Goal: Task Accomplishment & Management: Complete application form

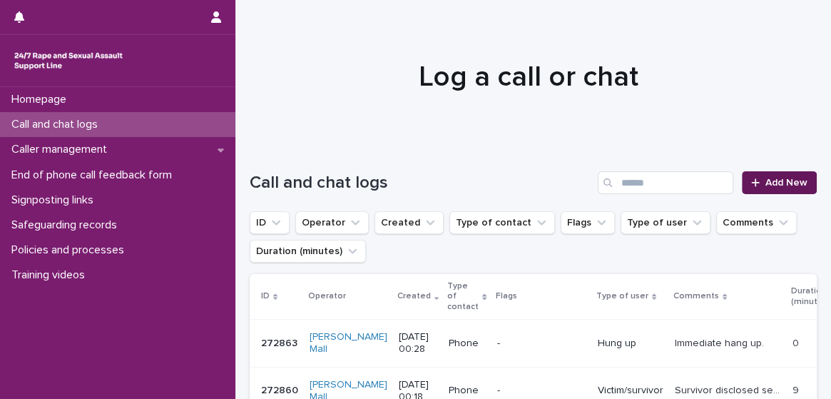
click at [766, 178] on span "Add New" at bounding box center [787, 183] width 42 height 10
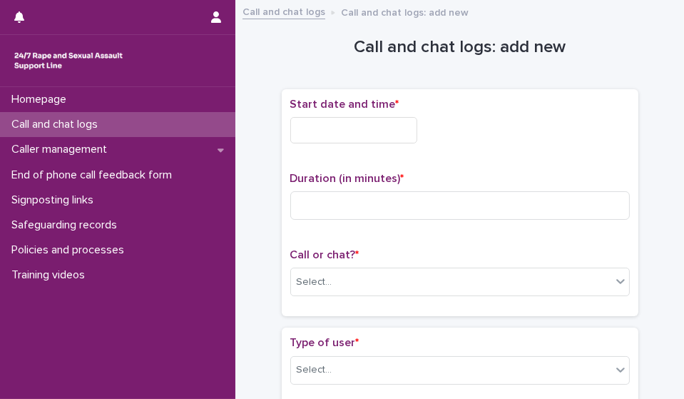
click at [358, 121] on input "text" at bounding box center [353, 130] width 127 height 26
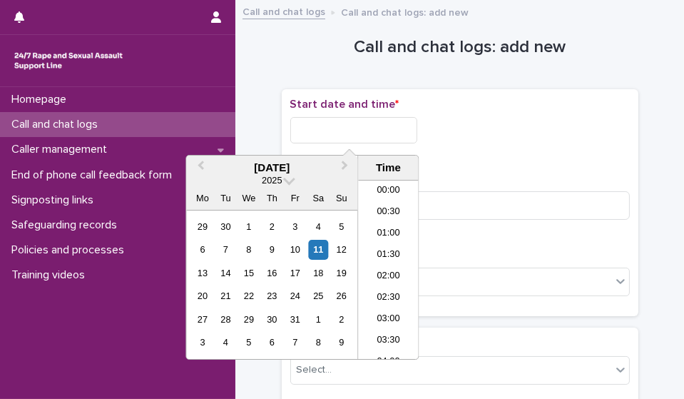
scroll to position [649, 0]
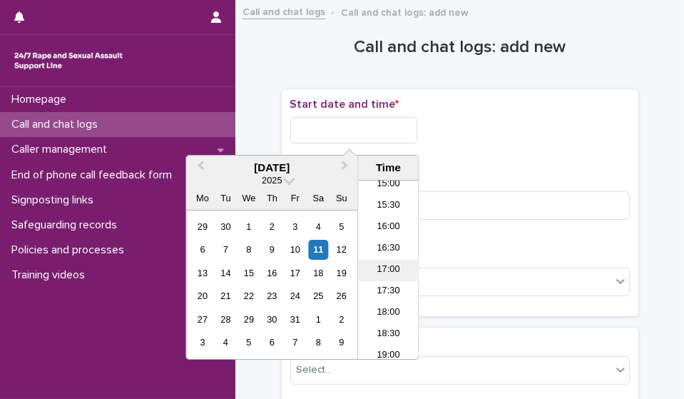
click at [388, 273] on li "17:00" at bounding box center [388, 270] width 61 height 21
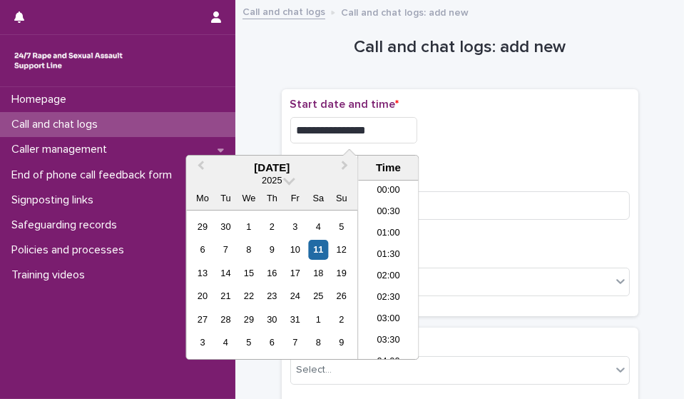
click at [380, 130] on input "**********" at bounding box center [353, 130] width 127 height 26
type input "**********"
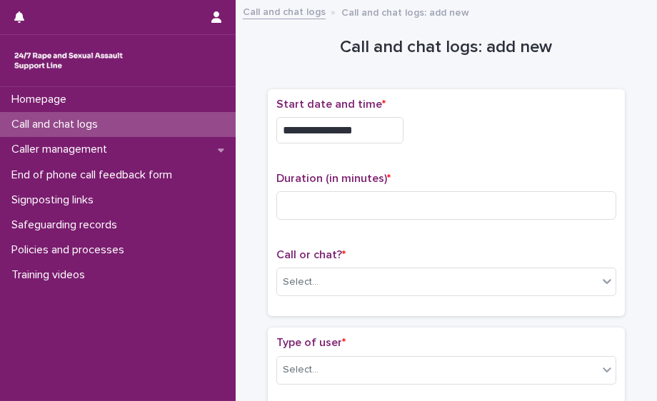
click at [452, 151] on div "**********" at bounding box center [446, 126] width 340 height 57
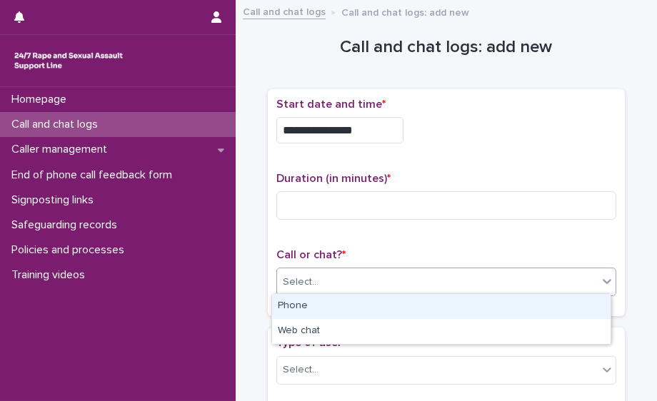
click at [370, 290] on div "Select..." at bounding box center [446, 282] width 340 height 29
click at [355, 314] on div "Phone" at bounding box center [441, 306] width 338 height 25
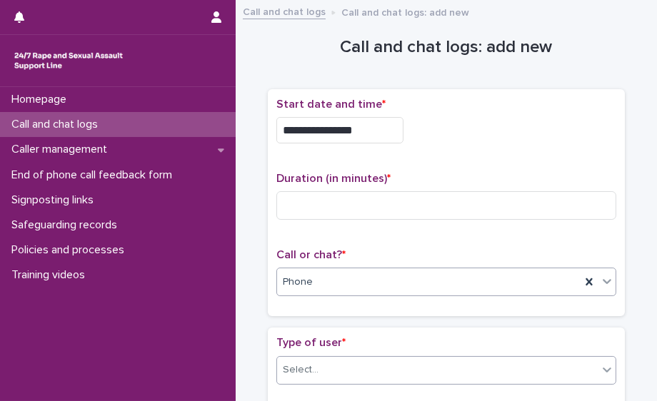
click at [358, 367] on div "Select..." at bounding box center [437, 370] width 320 height 24
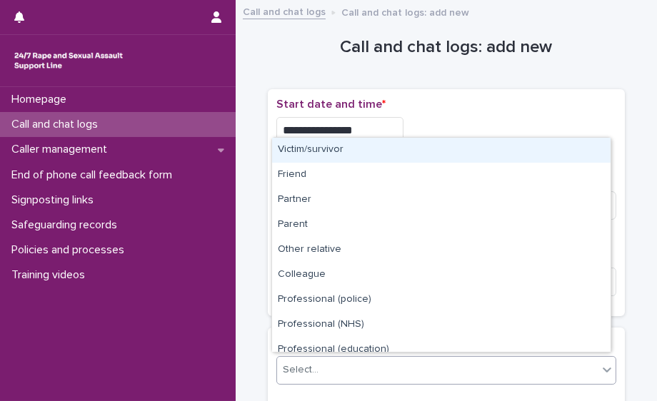
click at [357, 150] on div "Victim/survivor" at bounding box center [441, 150] width 338 height 25
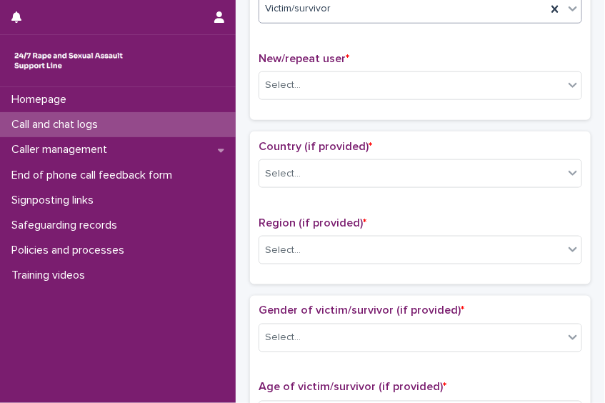
scroll to position [343, 0]
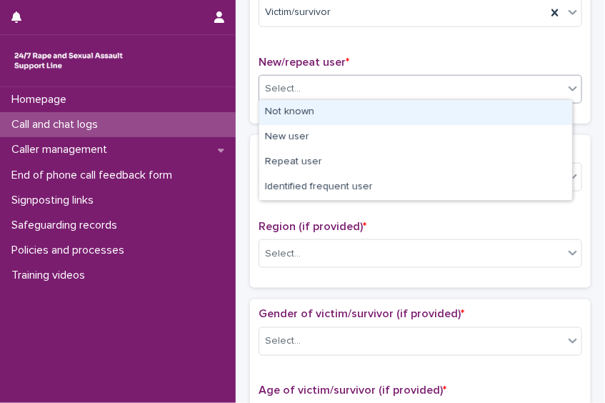
click at [427, 89] on div "Select..." at bounding box center [411, 89] width 304 height 24
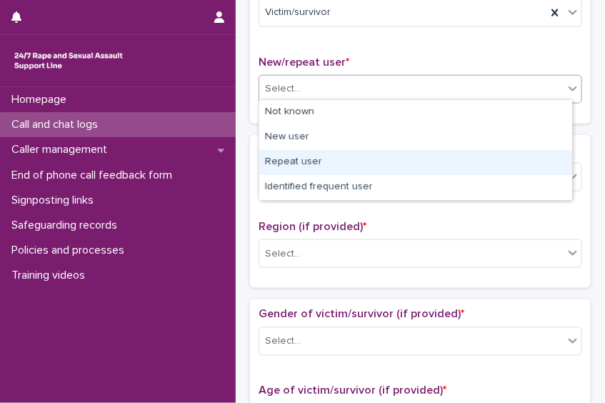
click at [393, 163] on div "Repeat user" at bounding box center [415, 162] width 313 height 25
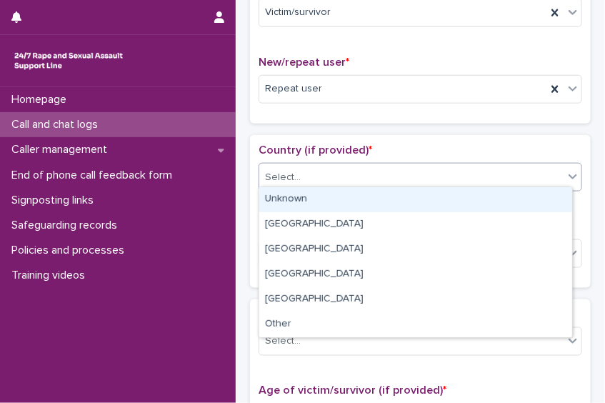
click at [388, 168] on div "Select..." at bounding box center [411, 178] width 304 height 24
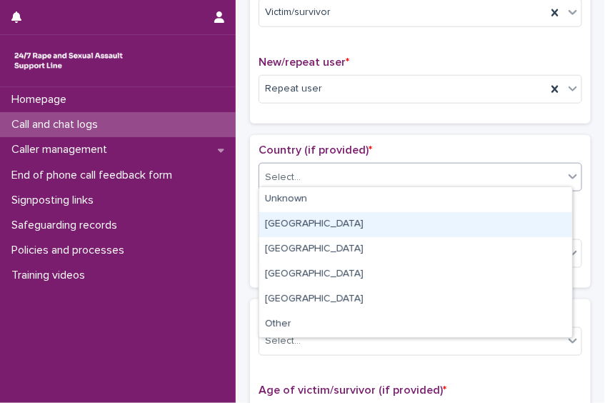
click at [318, 226] on div "[GEOGRAPHIC_DATA]" at bounding box center [415, 224] width 313 height 25
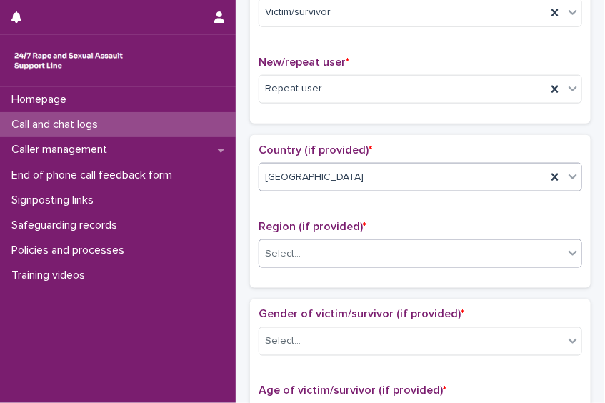
click at [415, 248] on div "Select..." at bounding box center [411, 254] width 304 height 24
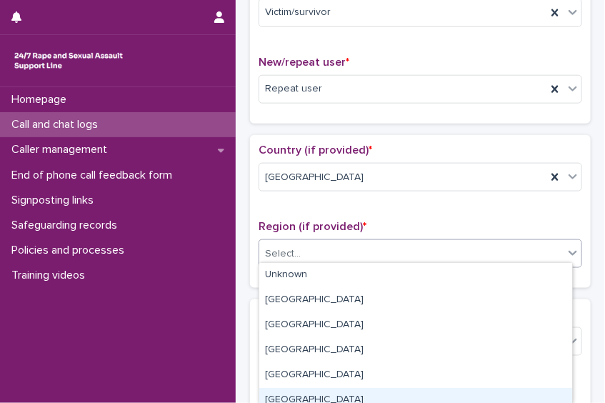
click at [380, 398] on html "**********" at bounding box center [302, 201] width 605 height 403
click at [347, 398] on div "[GEOGRAPHIC_DATA]" at bounding box center [415, 400] width 313 height 25
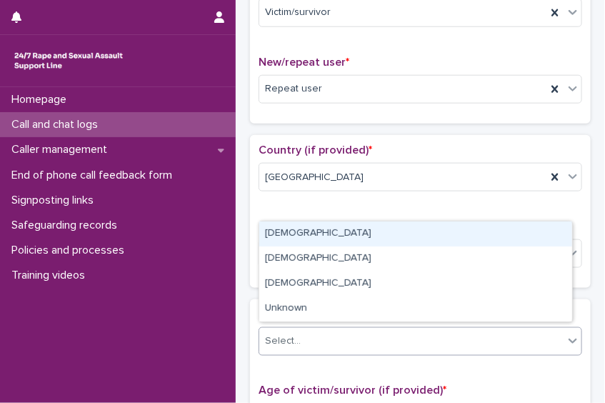
click at [349, 338] on div "Select..." at bounding box center [411, 342] width 304 height 24
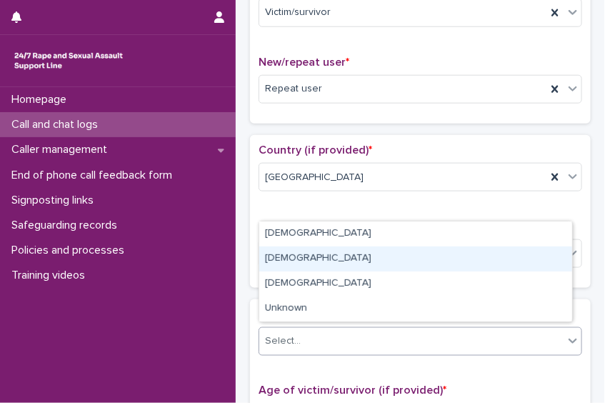
click at [323, 261] on div "[DEMOGRAPHIC_DATA]" at bounding box center [415, 258] width 313 height 25
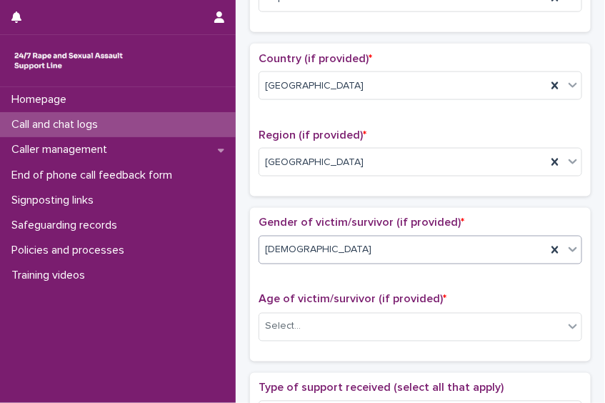
scroll to position [440, 0]
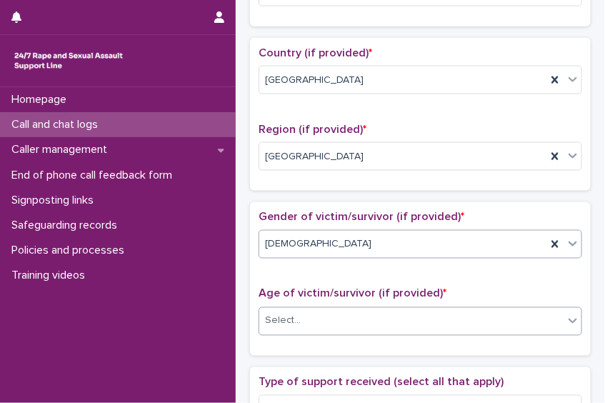
click at [315, 313] on div "Select..." at bounding box center [411, 321] width 304 height 24
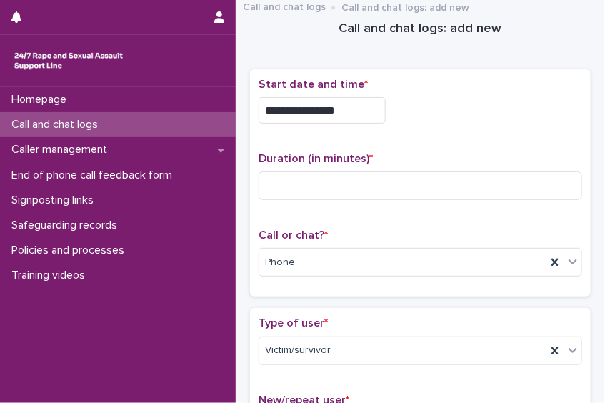
scroll to position [4, 0]
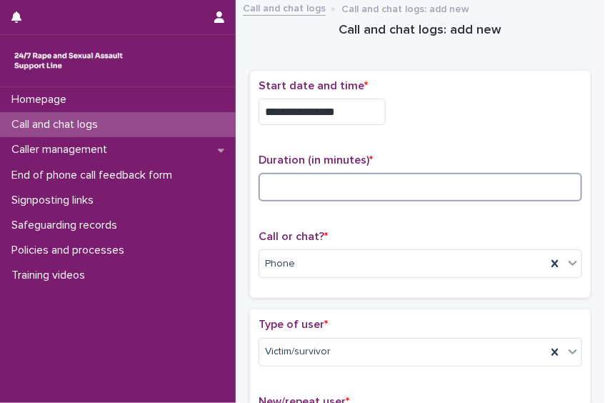
click at [415, 187] on input at bounding box center [419, 187] width 323 height 29
click at [287, 188] on input at bounding box center [419, 187] width 323 height 29
type input "**"
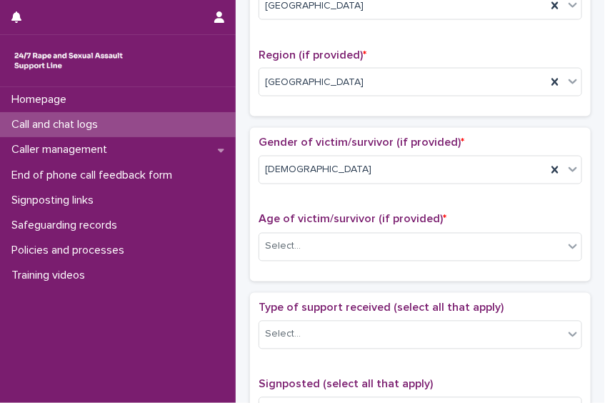
scroll to position [512, 0]
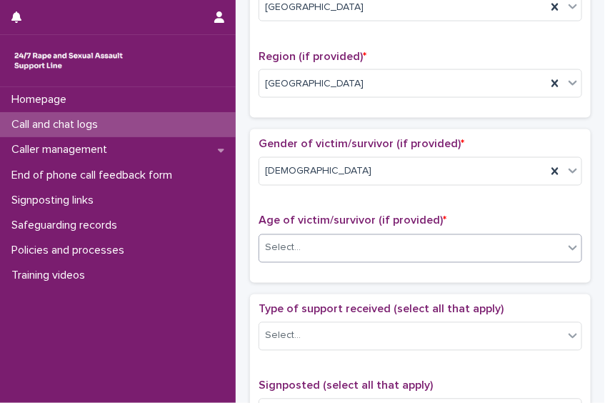
click at [515, 242] on div "Select..." at bounding box center [411, 248] width 304 height 24
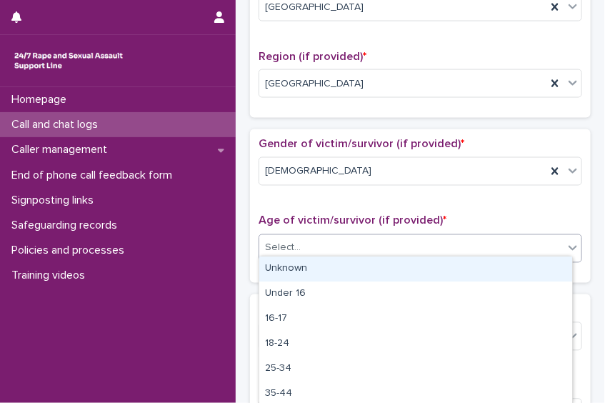
click at [492, 263] on div "Unknown" at bounding box center [415, 268] width 313 height 25
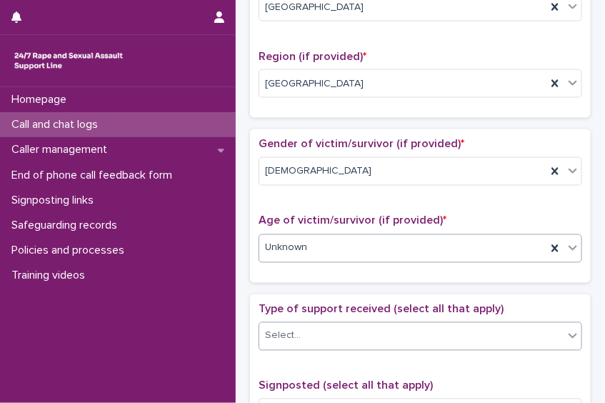
click at [438, 338] on div "Select..." at bounding box center [411, 336] width 304 height 24
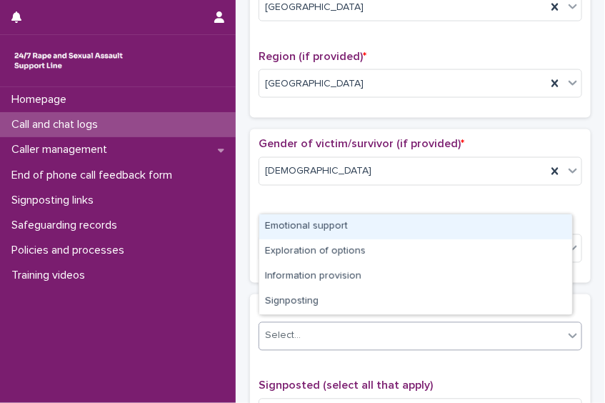
click at [383, 231] on div "Emotional support" at bounding box center [415, 226] width 313 height 25
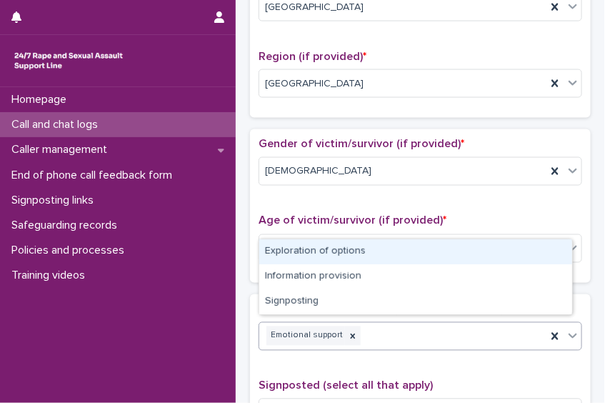
click at [408, 337] on div "Emotional support" at bounding box center [402, 335] width 287 height 25
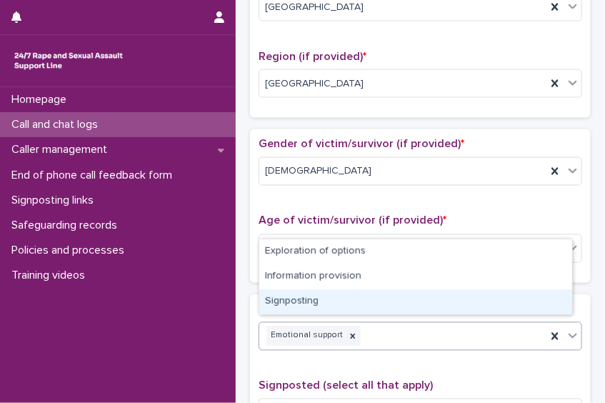
click at [382, 309] on div "Signposting" at bounding box center [415, 301] width 313 height 25
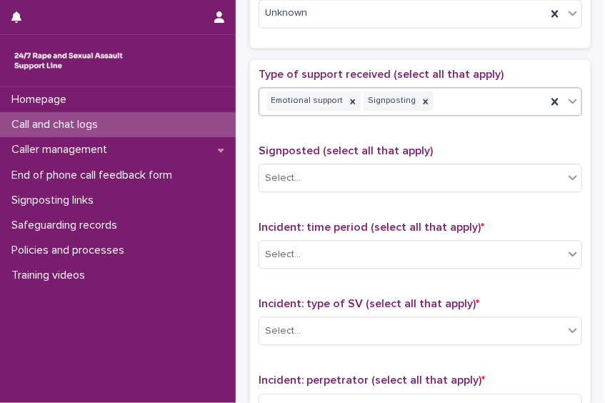
scroll to position [752, 0]
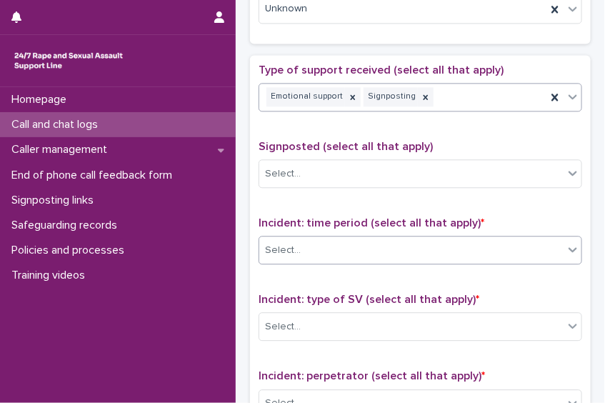
click at [403, 242] on div "Select..." at bounding box center [411, 250] width 304 height 24
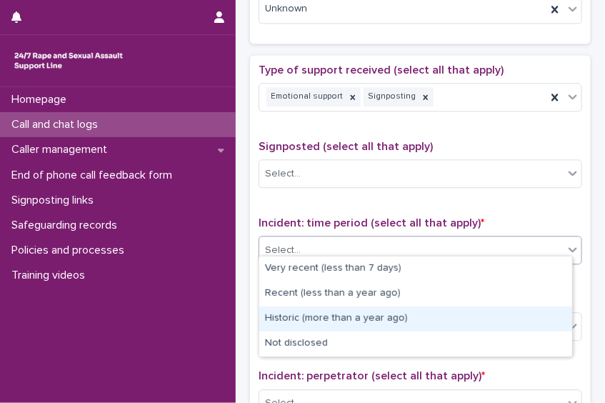
click at [383, 314] on div "Historic (more than a year ago)" at bounding box center [415, 318] width 313 height 25
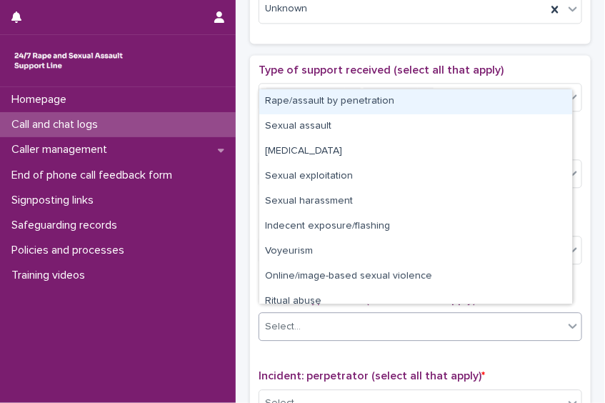
click at [376, 315] on div "Select..." at bounding box center [411, 327] width 304 height 24
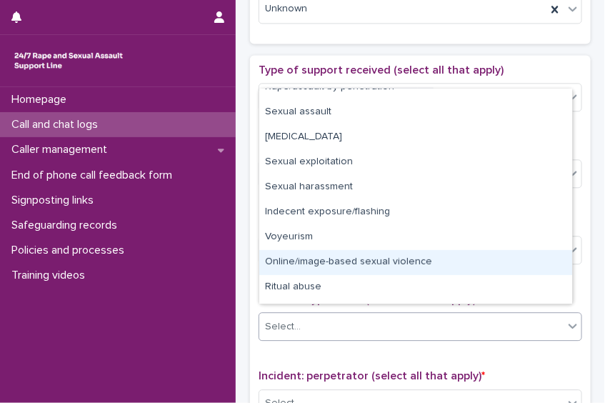
scroll to position [26, 0]
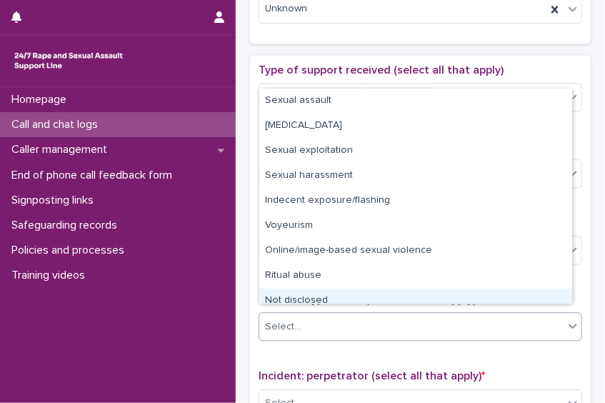
click at [516, 290] on div "Not disclosed" at bounding box center [415, 300] width 313 height 25
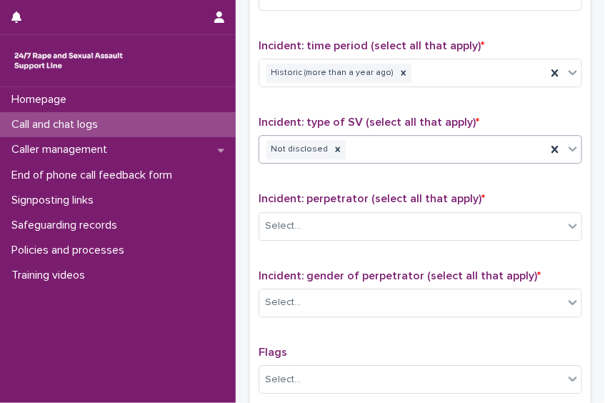
scroll to position [947, 0]
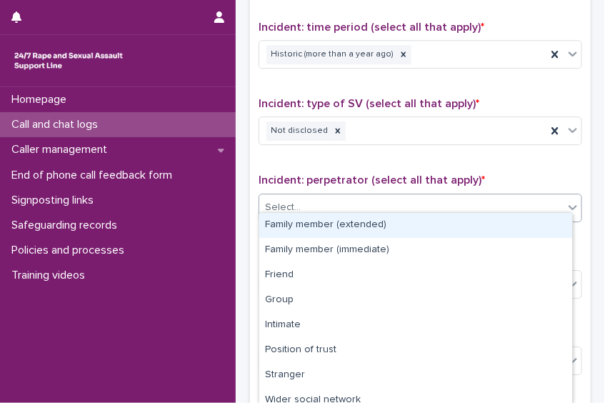
click at [524, 208] on div "Select..." at bounding box center [411, 208] width 304 height 24
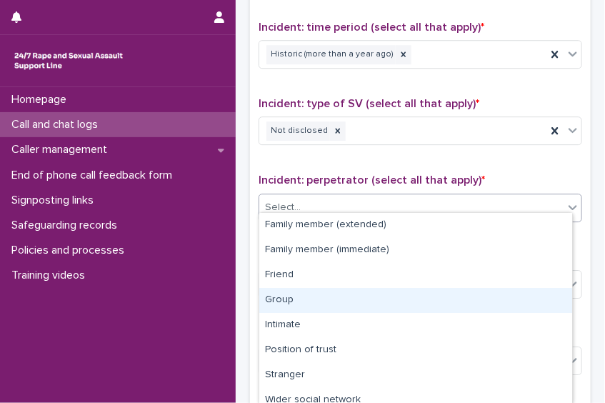
scroll to position [84, 0]
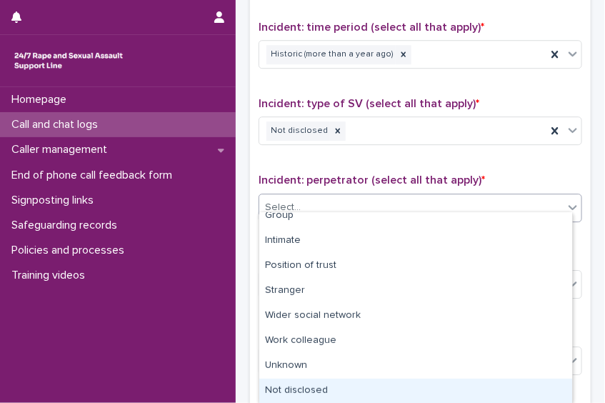
click at [487, 397] on div "Not disclosed" at bounding box center [415, 390] width 313 height 25
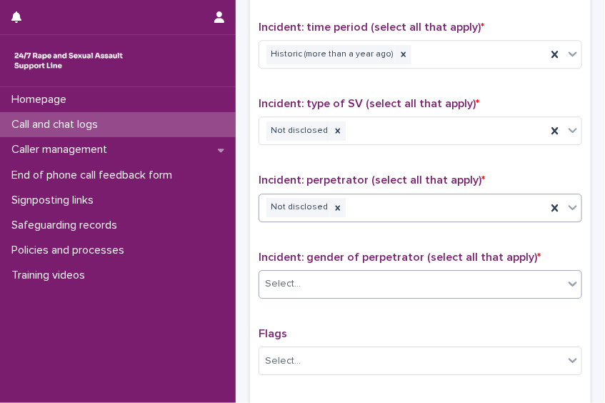
click at [447, 277] on div "Select..." at bounding box center [411, 284] width 304 height 24
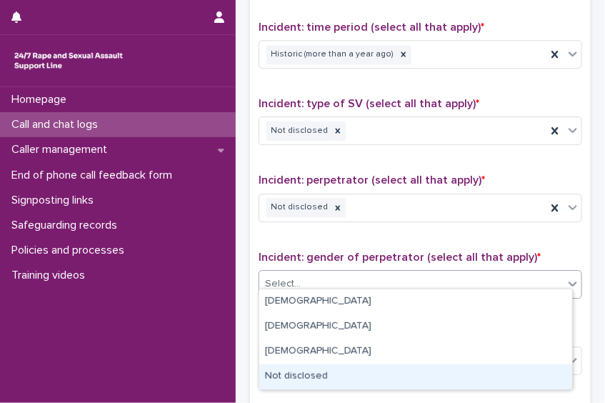
click at [445, 375] on div "Not disclosed" at bounding box center [415, 376] width 313 height 25
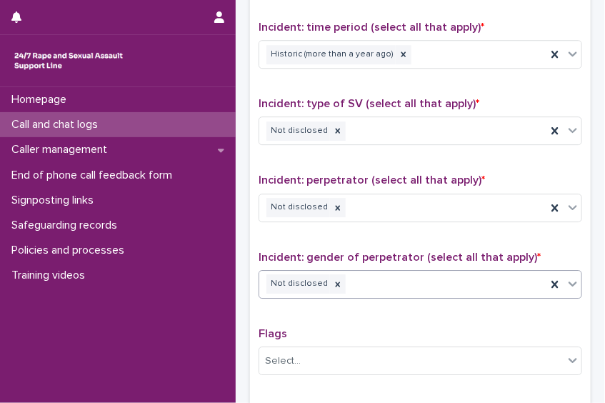
scroll to position [1153, 0]
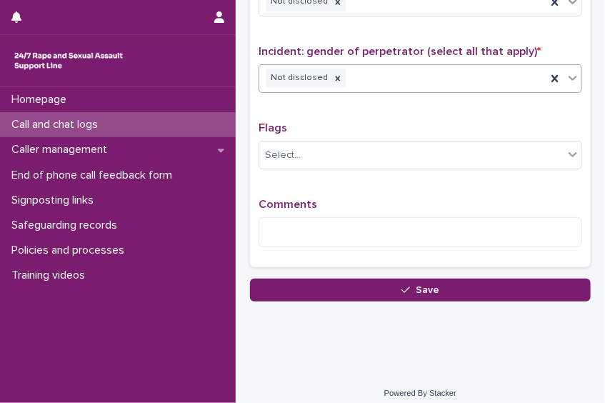
click at [447, 203] on div "Comments" at bounding box center [419, 228] width 323 height 61
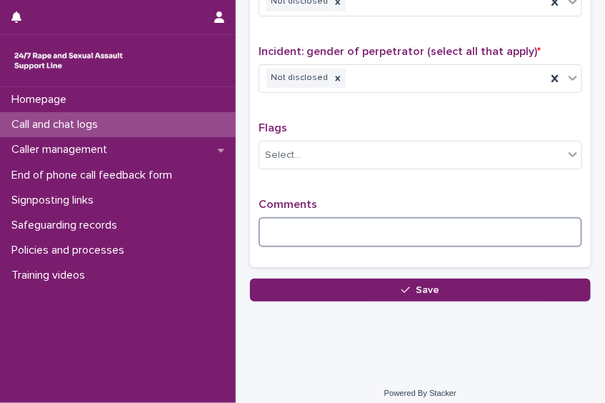
click at [445, 217] on textarea at bounding box center [419, 232] width 323 height 30
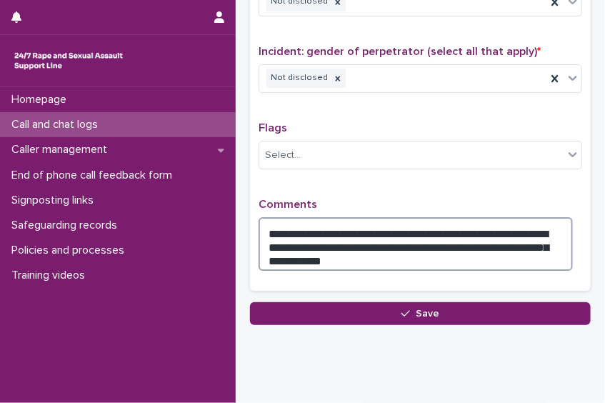
type textarea "**********"
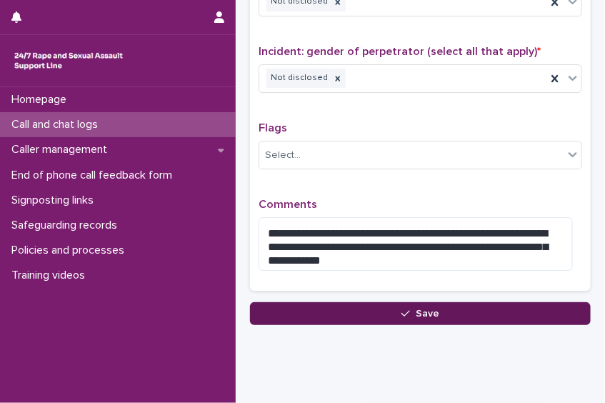
click at [372, 302] on button "Save" at bounding box center [420, 313] width 340 height 23
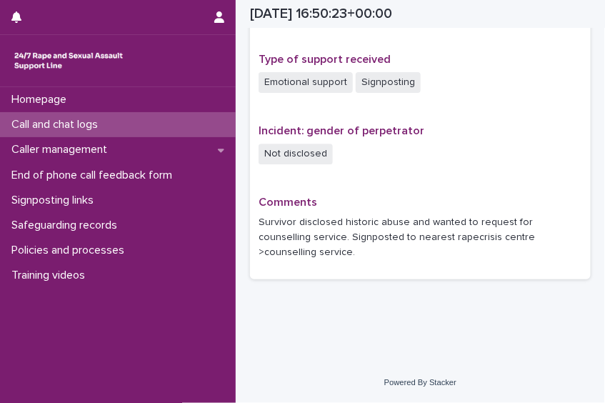
scroll to position [939, 0]
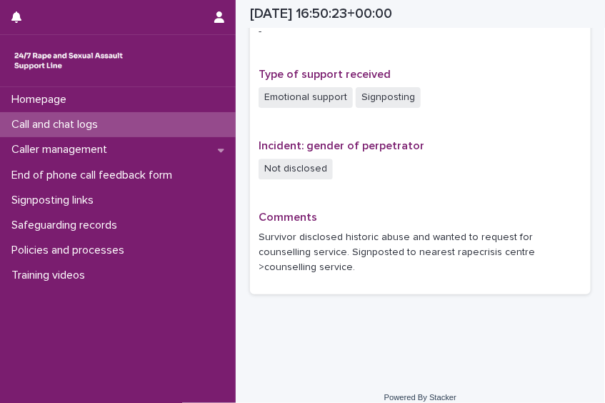
click at [158, 122] on div "Call and chat logs" at bounding box center [118, 124] width 236 height 25
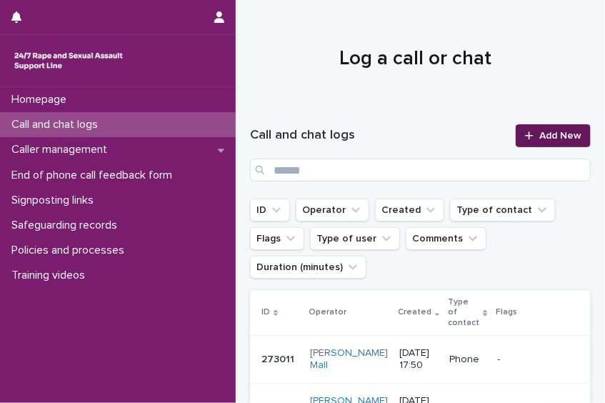
click at [539, 132] on span "Add New" at bounding box center [560, 136] width 42 height 10
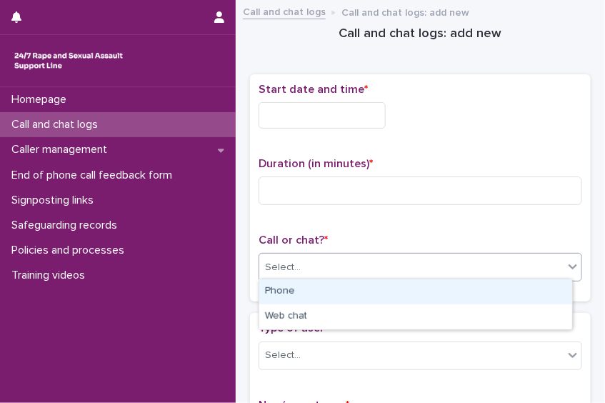
click at [362, 260] on div "Select..." at bounding box center [411, 268] width 304 height 24
click at [319, 297] on div "Phone" at bounding box center [415, 291] width 313 height 25
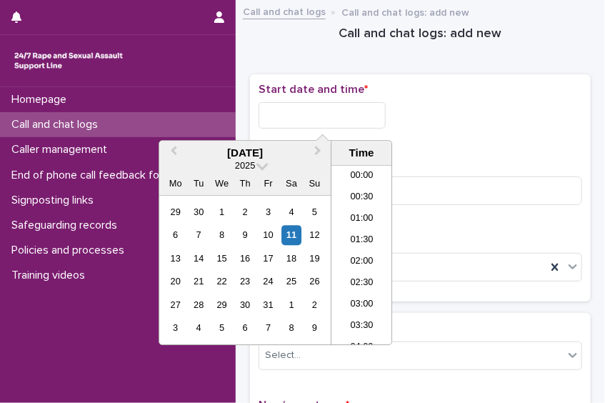
click at [275, 119] on input "text" at bounding box center [321, 115] width 127 height 26
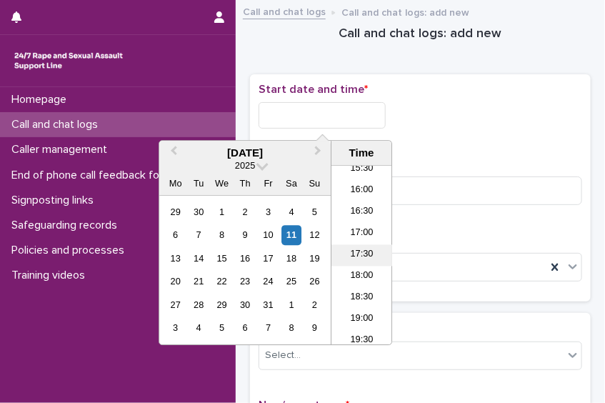
click at [366, 252] on li "17:30" at bounding box center [361, 254] width 61 height 21
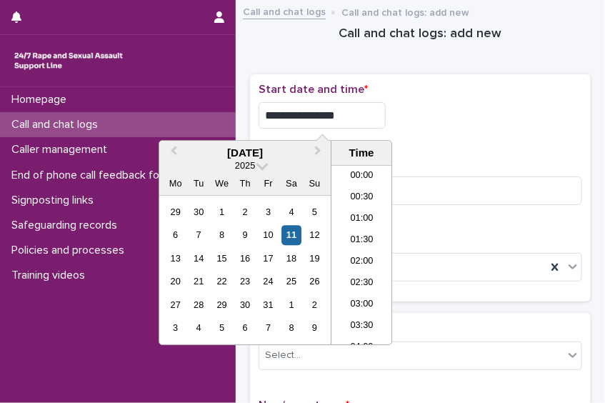
click at [353, 115] on input "**********" at bounding box center [321, 115] width 127 height 26
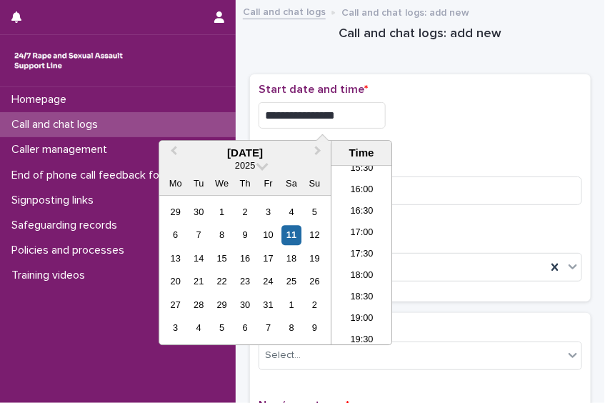
type input "**********"
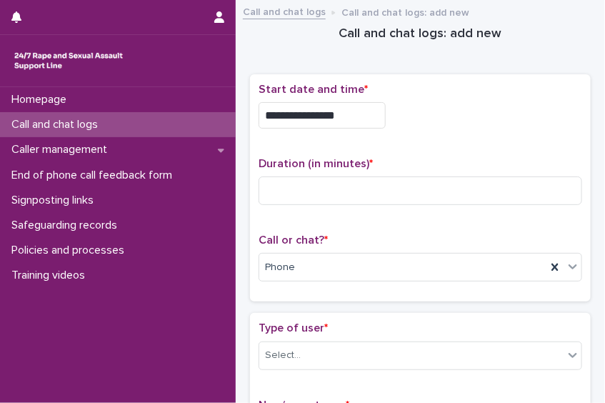
click at [552, 87] on p "Start date and time *" at bounding box center [419, 90] width 323 height 14
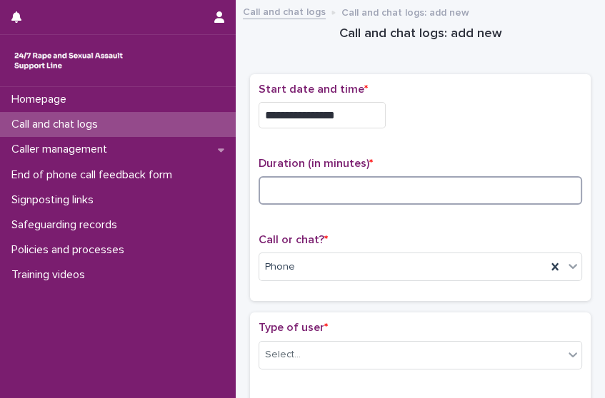
click at [330, 194] on input at bounding box center [419, 190] width 323 height 29
type input "**"
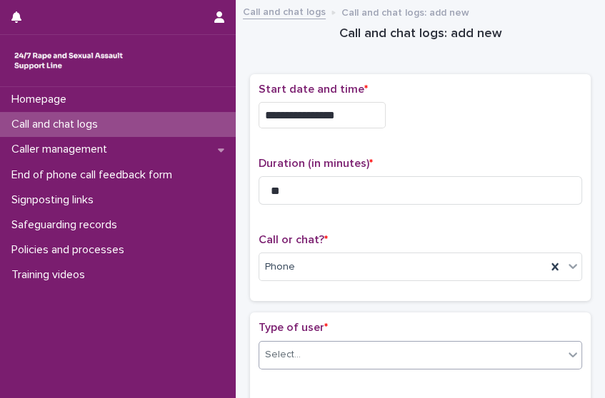
drag, startPoint x: 353, startPoint y: 367, endPoint x: 349, endPoint y: 358, distance: 9.9
click at [349, 358] on div "Type of user * Select..." at bounding box center [419, 350] width 323 height 59
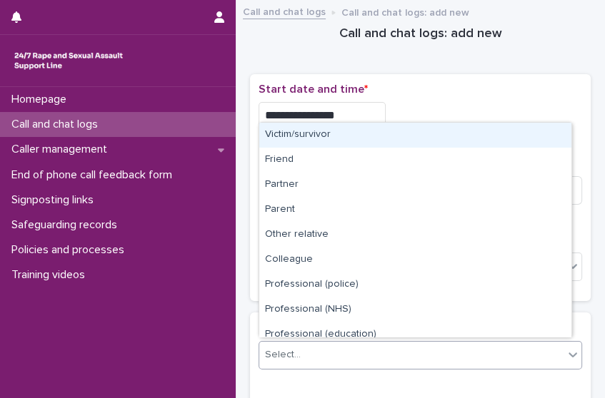
click at [319, 125] on body "**********" at bounding box center [302, 199] width 605 height 398
click at [315, 146] on div "Victim/survivor" at bounding box center [415, 135] width 312 height 25
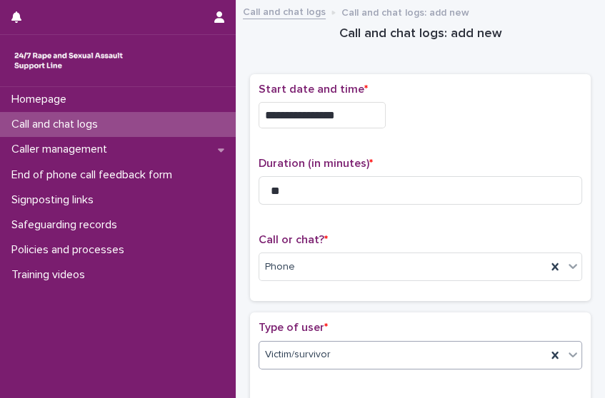
scroll to position [348, 0]
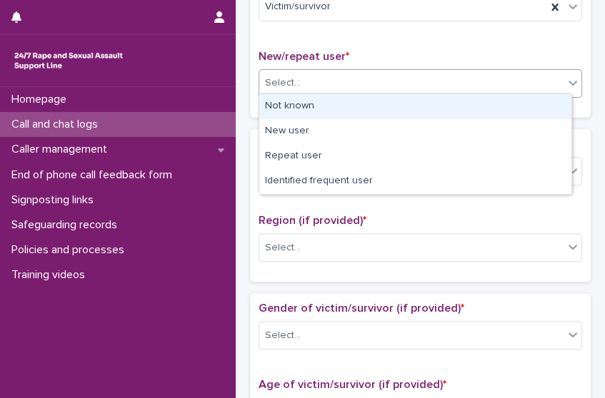
click at [480, 83] on div "Select..." at bounding box center [411, 83] width 304 height 24
click at [435, 106] on div "Not known" at bounding box center [415, 106] width 312 height 25
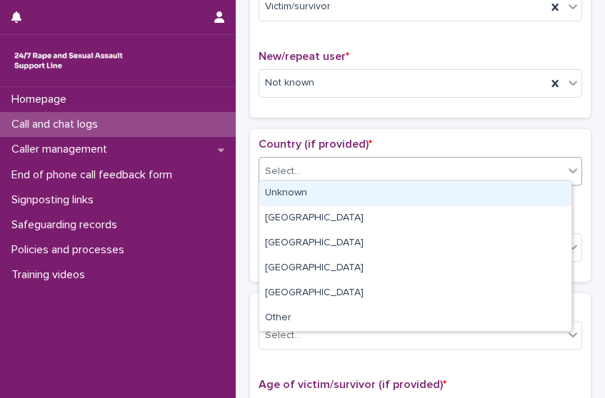
click at [343, 174] on div "Select..." at bounding box center [411, 172] width 304 height 24
click at [321, 200] on div "Unknown" at bounding box center [415, 193] width 312 height 25
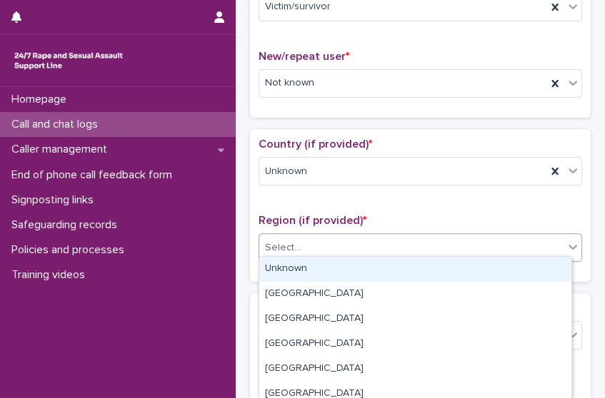
click at [318, 233] on div "Select..." at bounding box center [419, 247] width 323 height 29
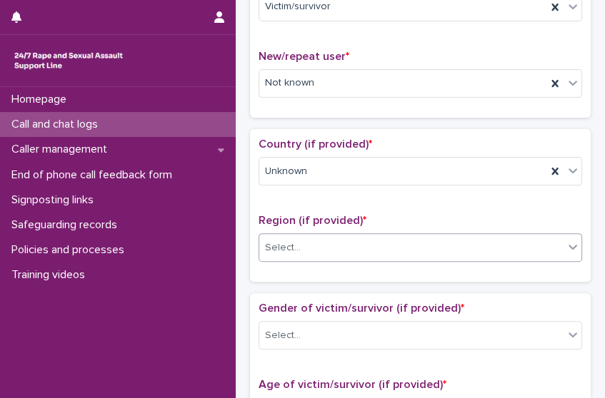
click at [318, 233] on div "Select..." at bounding box center [419, 247] width 323 height 29
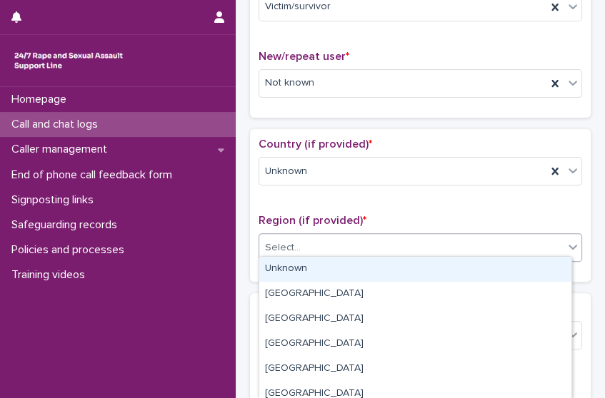
click at [312, 248] on div "Select..." at bounding box center [411, 248] width 304 height 24
click at [304, 271] on div "Unknown" at bounding box center [415, 269] width 312 height 25
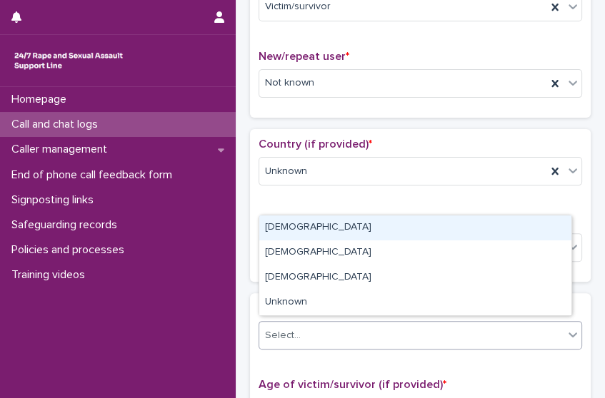
click at [320, 333] on div "Select..." at bounding box center [411, 336] width 304 height 24
drag, startPoint x: 309, startPoint y: 214, endPoint x: 309, endPoint y: 227, distance: 12.8
click at [309, 227] on div "[DEMOGRAPHIC_DATA]" at bounding box center [415, 228] width 312 height 25
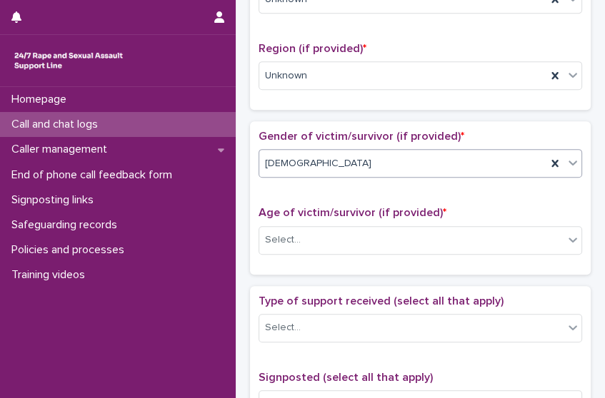
scroll to position [573, 0]
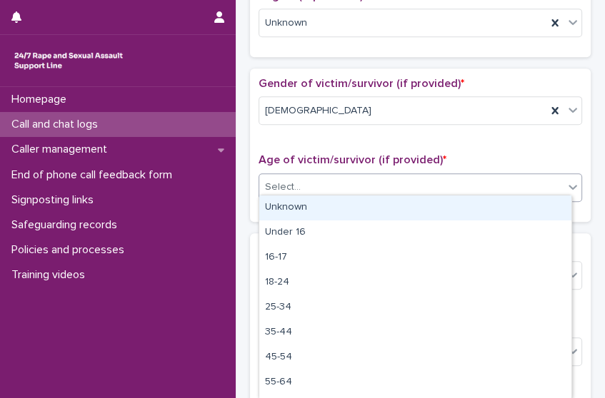
click at [400, 181] on div "Select..." at bounding box center [411, 188] width 304 height 24
click at [380, 203] on div "Unknown" at bounding box center [415, 208] width 312 height 25
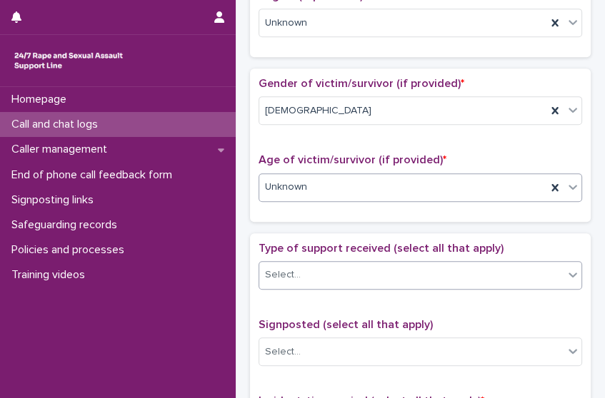
click at [362, 266] on div "Select..." at bounding box center [411, 275] width 304 height 24
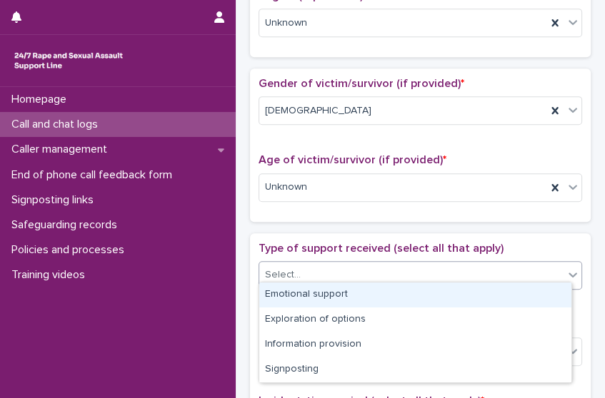
click at [343, 290] on div "Emotional support" at bounding box center [415, 295] width 312 height 25
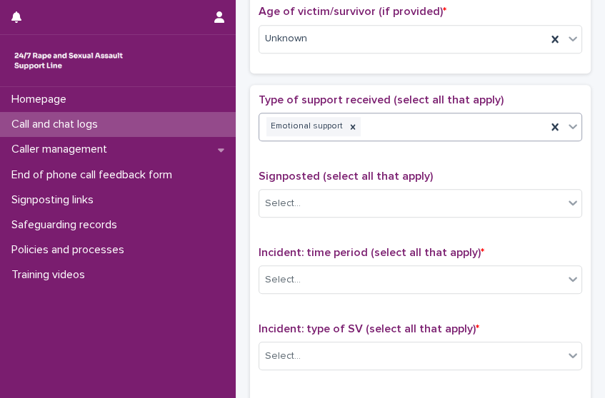
scroll to position [727, 0]
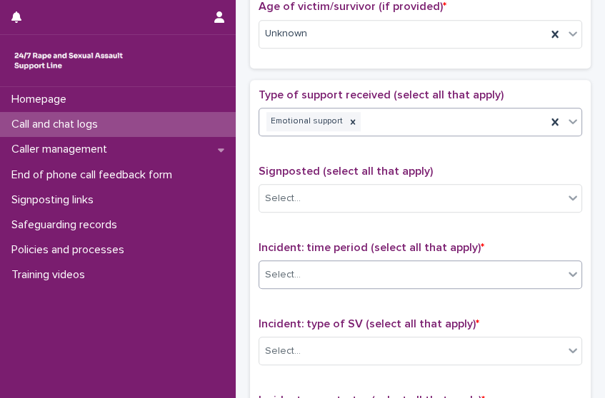
click at [422, 263] on div "Select..." at bounding box center [411, 275] width 304 height 24
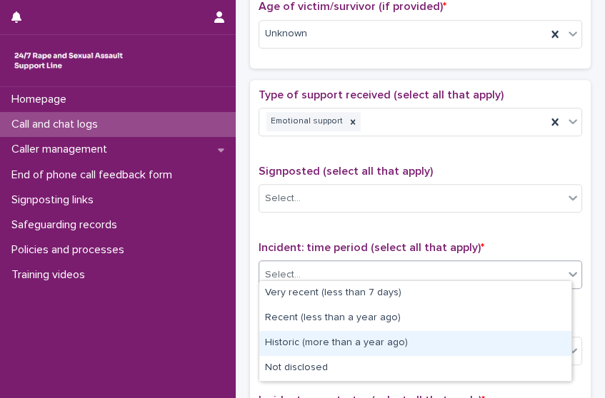
click at [395, 346] on div "Historic (more than a year ago)" at bounding box center [415, 343] width 312 height 25
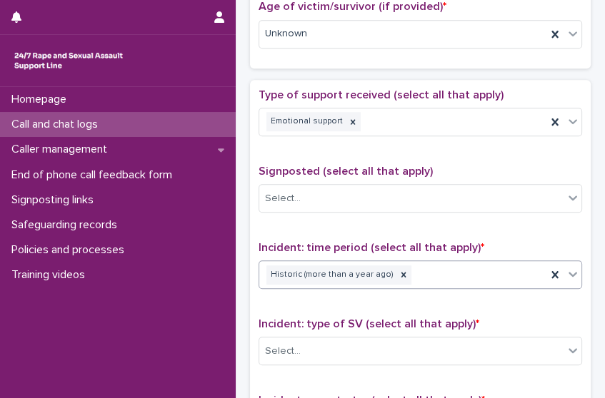
click at [395, 346] on div "Select..." at bounding box center [411, 352] width 304 height 24
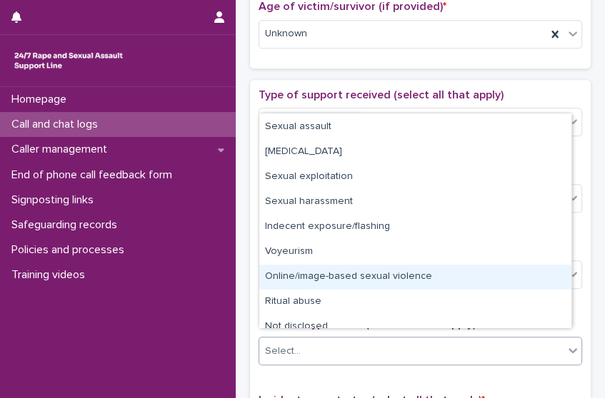
scroll to position [36, 0]
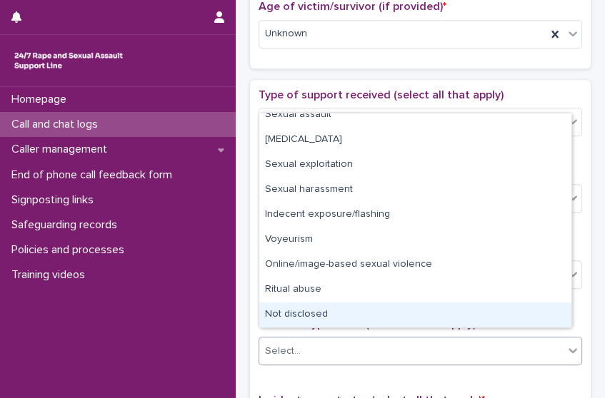
click at [546, 308] on div "Not disclosed" at bounding box center [415, 315] width 312 height 25
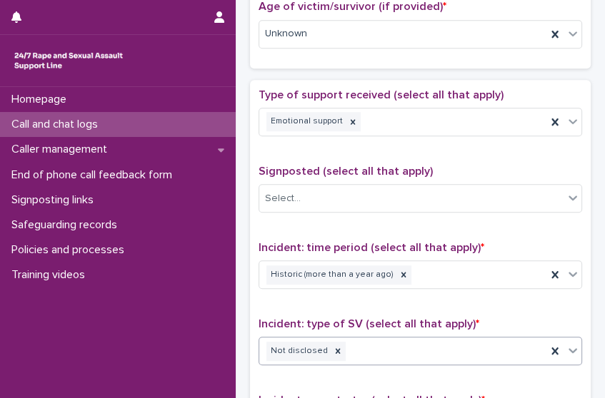
scroll to position [1076, 0]
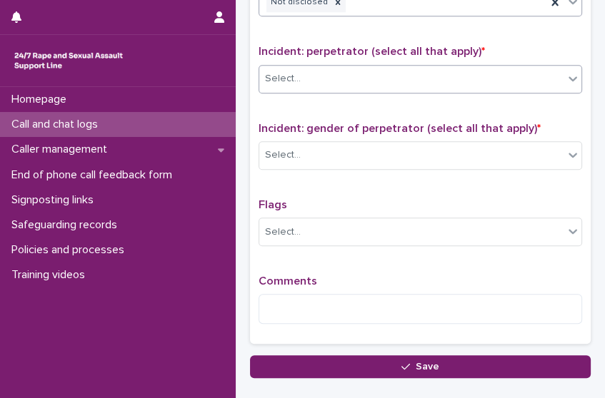
click at [447, 67] on div "Select..." at bounding box center [411, 79] width 304 height 24
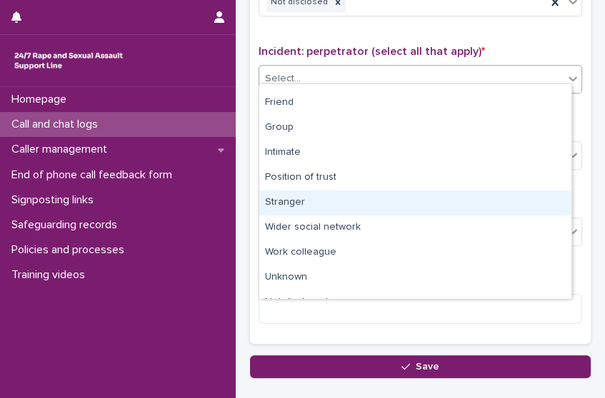
scroll to position [60, 0]
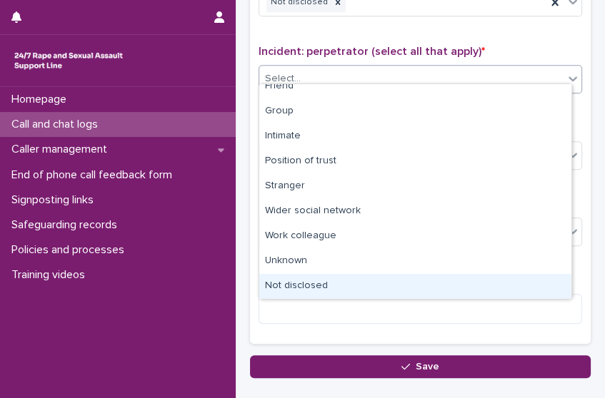
click at [535, 276] on div "Not disclosed" at bounding box center [415, 286] width 312 height 25
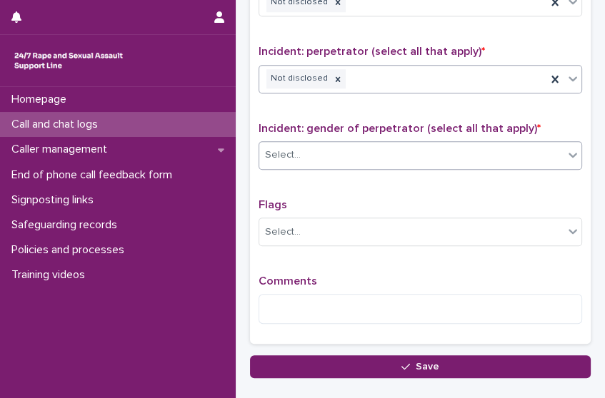
click at [490, 143] on div "Select..." at bounding box center [411, 155] width 304 height 24
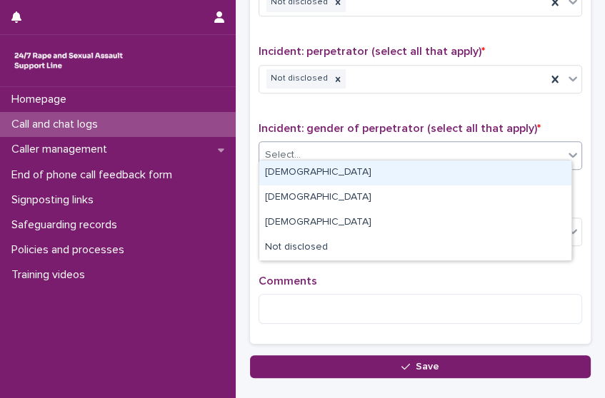
click at [447, 171] on div "[DEMOGRAPHIC_DATA]" at bounding box center [415, 173] width 312 height 25
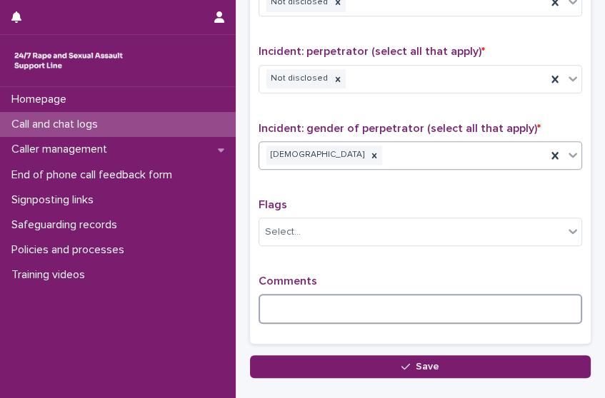
click at [317, 300] on textarea at bounding box center [419, 309] width 323 height 30
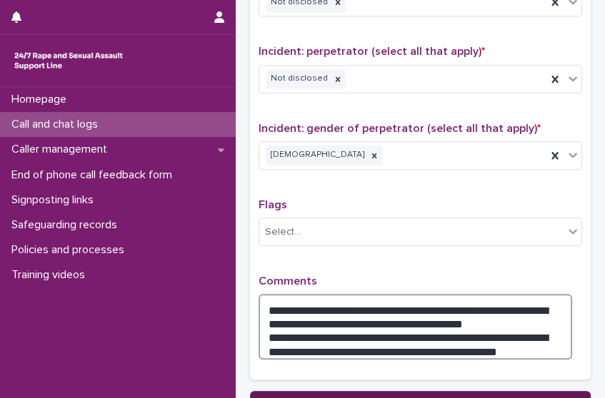
type textarea "**********"
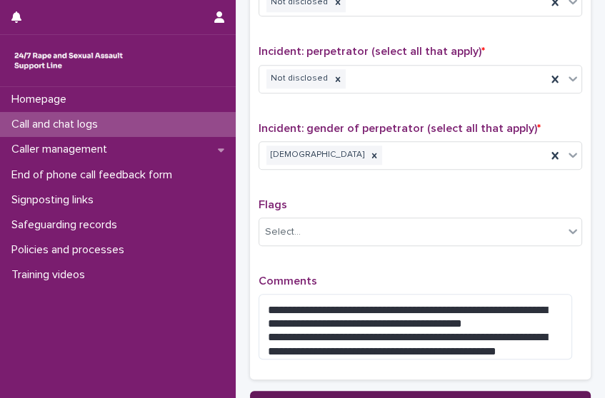
click at [481, 394] on button "Save" at bounding box center [420, 402] width 340 height 23
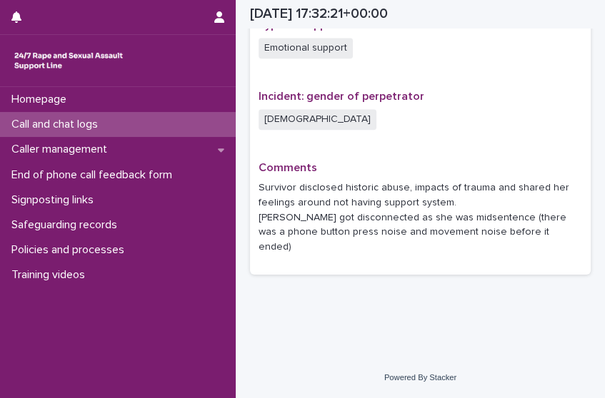
scroll to position [973, 0]
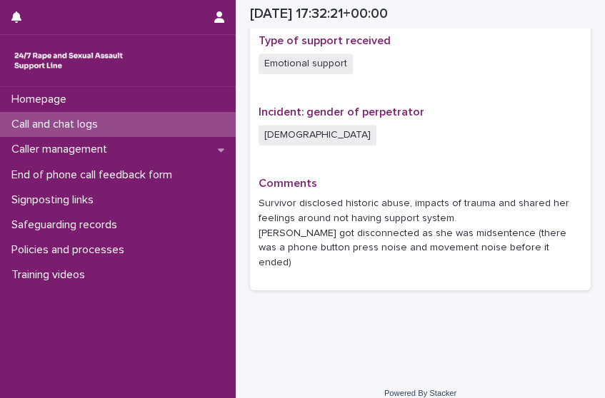
click at [200, 119] on div "Call and chat logs" at bounding box center [118, 124] width 236 height 25
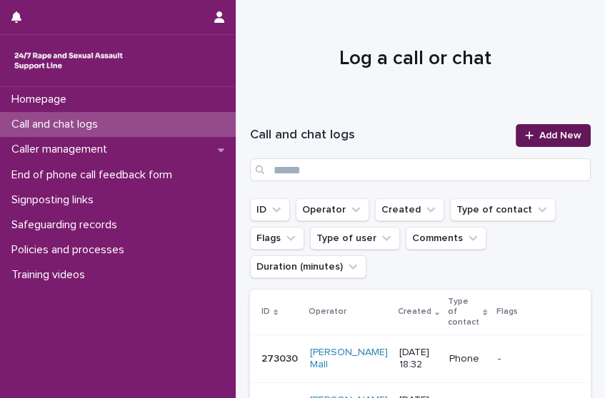
click at [540, 134] on span "Add New" at bounding box center [560, 136] width 42 height 10
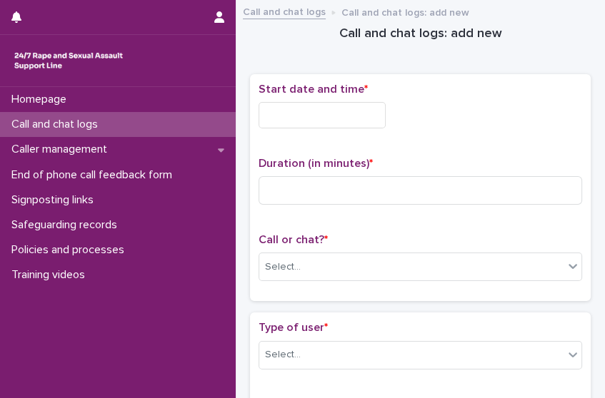
click at [321, 116] on input "text" at bounding box center [321, 115] width 127 height 26
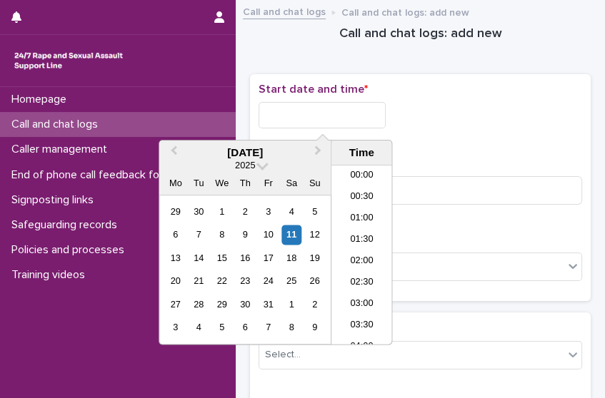
scroll to position [713, 0]
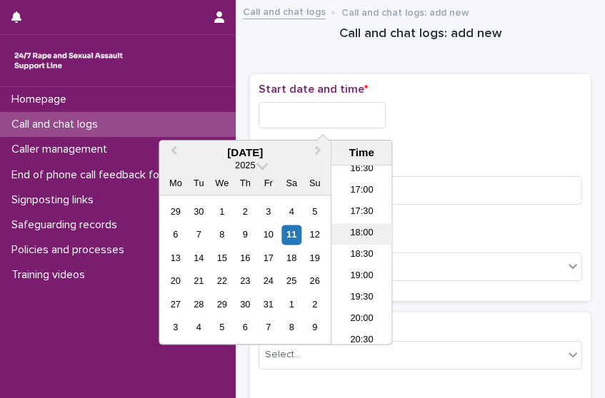
click at [364, 230] on li "18:00" at bounding box center [361, 233] width 61 height 21
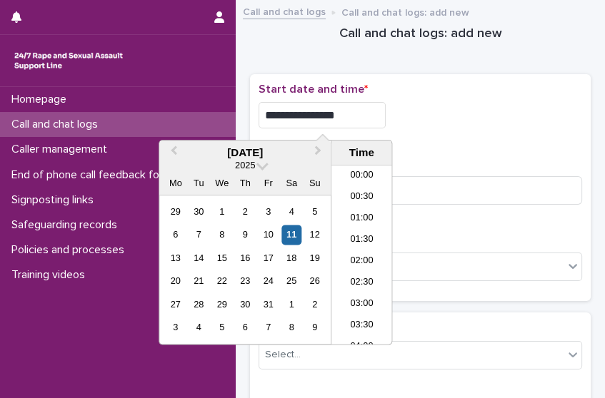
click at [343, 108] on input "**********" at bounding box center [321, 115] width 127 height 26
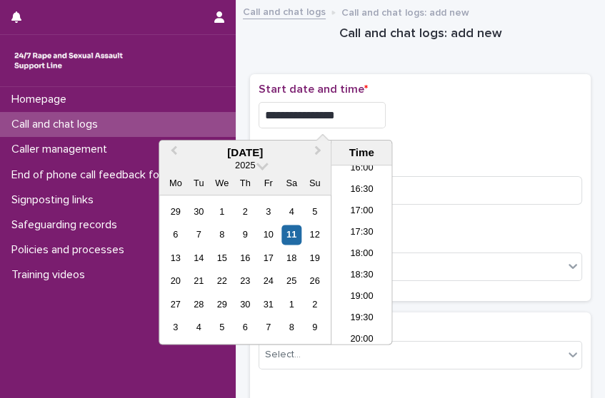
type input "**********"
click at [433, 116] on div "**********" at bounding box center [419, 115] width 323 height 26
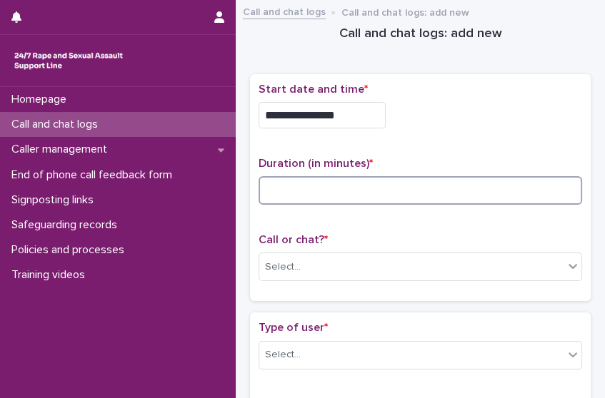
click at [319, 193] on input at bounding box center [419, 190] width 323 height 29
type input "*"
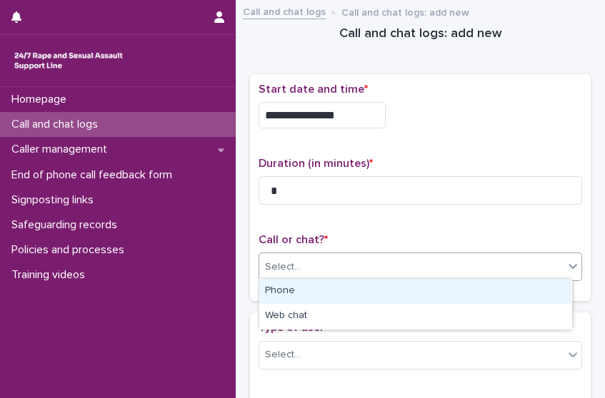
click at [333, 273] on div "Select..." at bounding box center [411, 268] width 304 height 24
click at [331, 285] on div "Phone" at bounding box center [415, 291] width 312 height 25
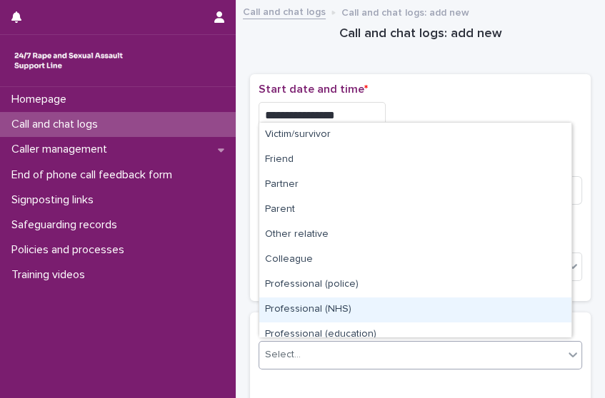
drag, startPoint x: 331, startPoint y: 344, endPoint x: 565, endPoint y: 309, distance: 236.0
click at [565, 309] on body "**********" at bounding box center [302, 199] width 605 height 398
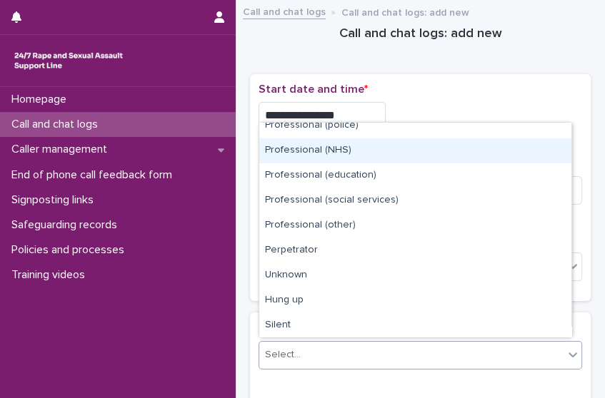
scroll to position [160, 0]
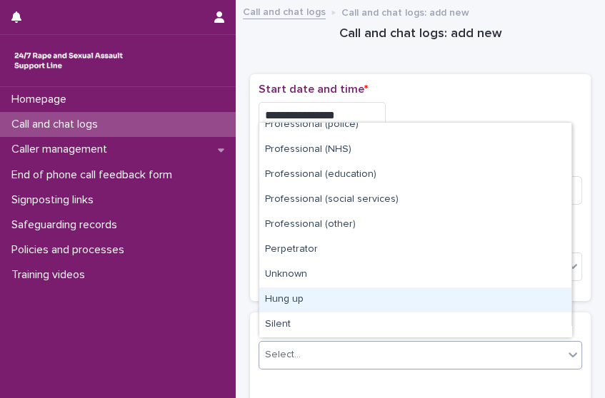
click at [526, 296] on div "Hung up" at bounding box center [415, 300] width 312 height 25
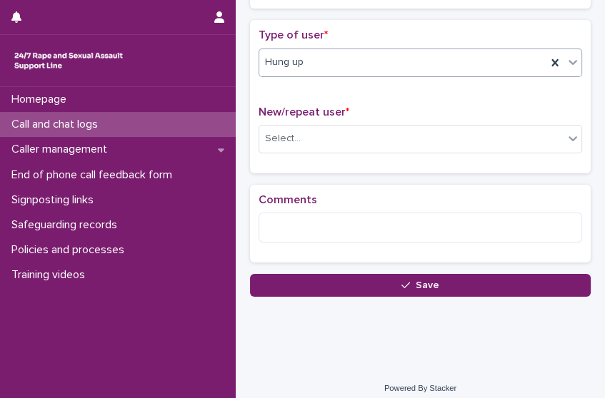
scroll to position [293, 0]
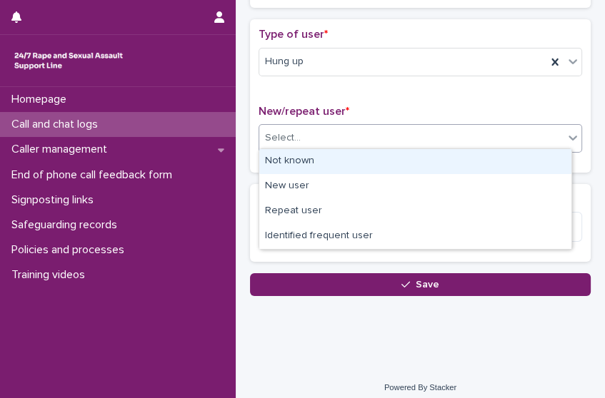
click at [513, 136] on div "Select..." at bounding box center [411, 138] width 304 height 24
click at [339, 159] on div "Not known" at bounding box center [415, 161] width 312 height 25
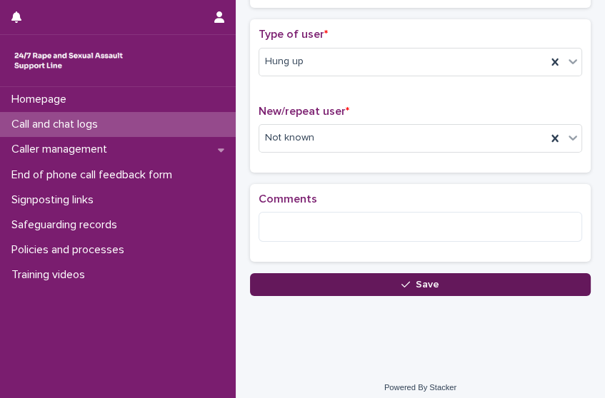
click at [386, 287] on button "Save" at bounding box center [420, 284] width 340 height 23
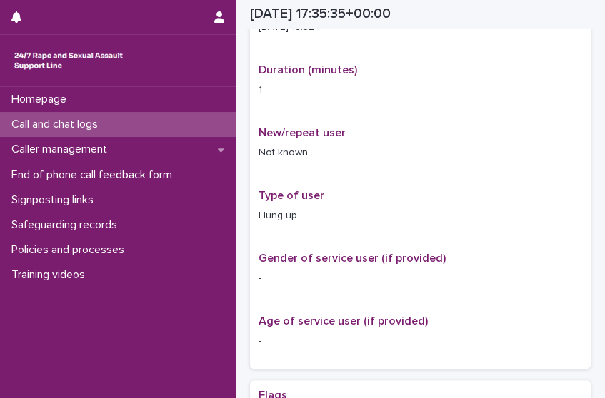
scroll to position [301, 0]
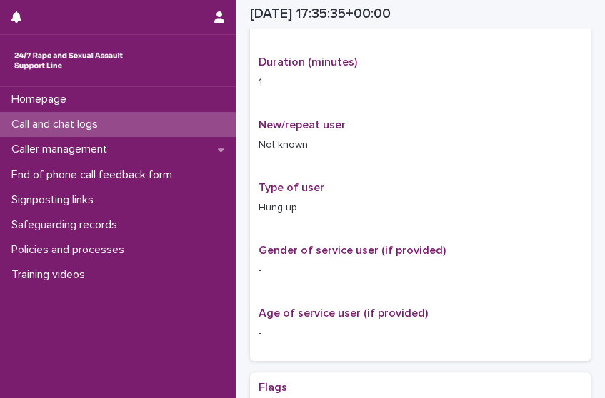
click at [162, 128] on div "Call and chat logs" at bounding box center [118, 124] width 236 height 25
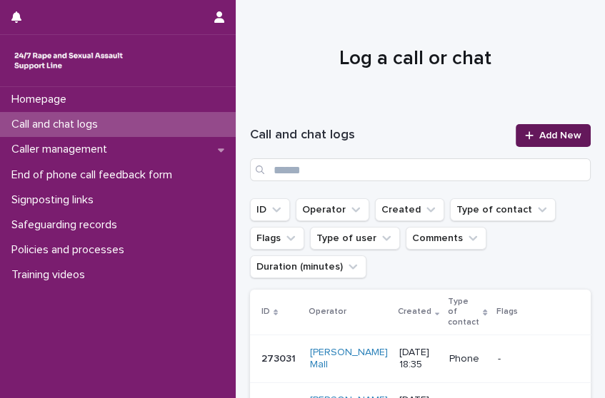
click at [528, 137] on div at bounding box center [532, 136] width 14 height 10
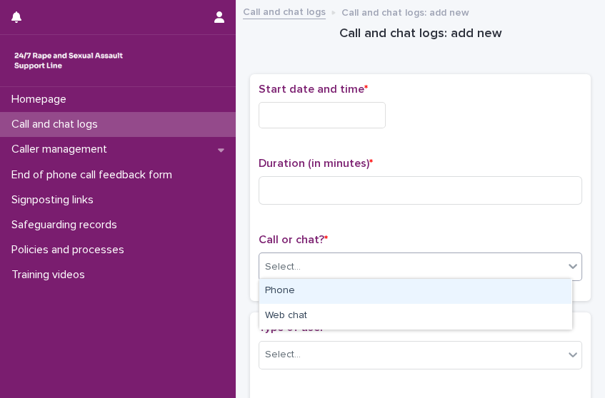
click at [422, 276] on div "Select..." at bounding box center [419, 267] width 323 height 29
click at [408, 283] on div "Phone" at bounding box center [415, 291] width 312 height 25
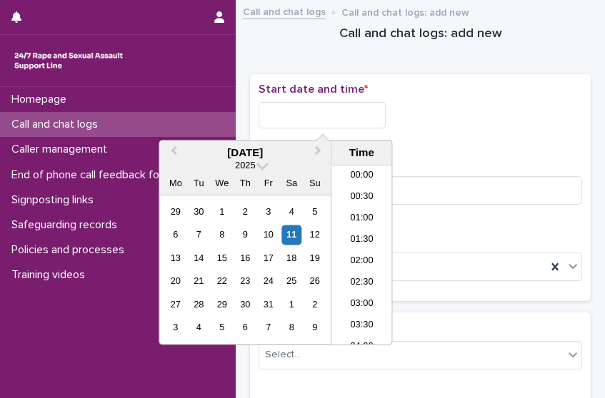
scroll to position [713, 0]
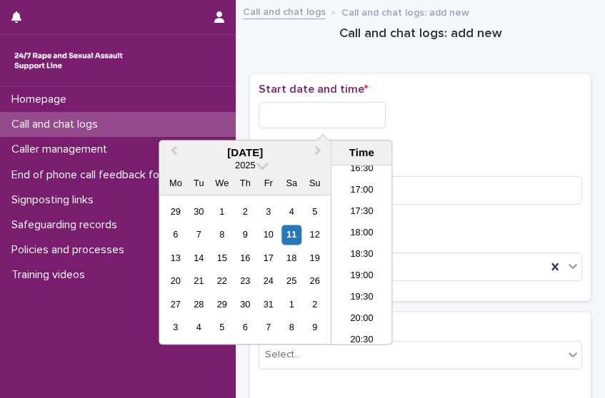
drag, startPoint x: 280, startPoint y: 113, endPoint x: 291, endPoint y: 63, distance: 51.2
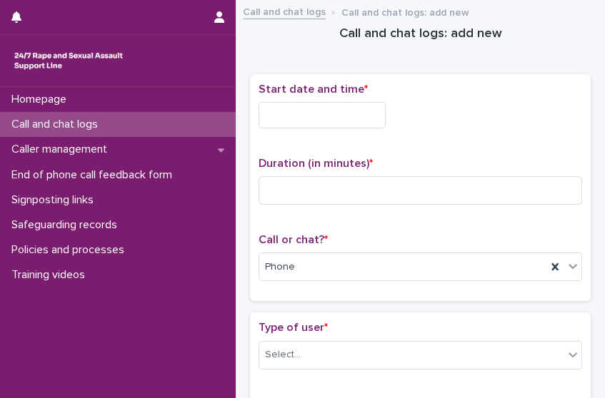
click at [295, 96] on p "Start date and time *" at bounding box center [419, 90] width 323 height 14
click at [295, 108] on input "text" at bounding box center [321, 115] width 127 height 26
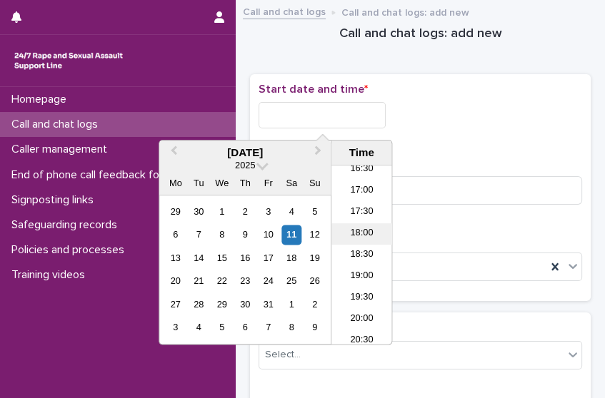
click at [362, 230] on li "18:00" at bounding box center [361, 233] width 61 height 21
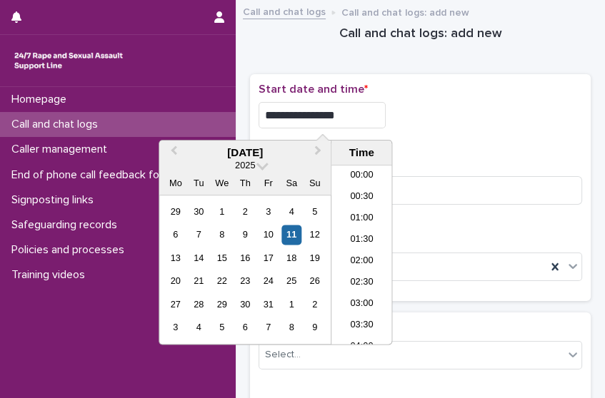
click at [354, 116] on input "**********" at bounding box center [321, 115] width 127 height 26
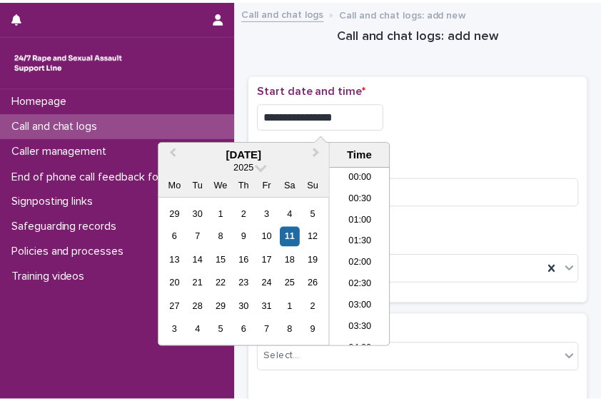
scroll to position [692, 0]
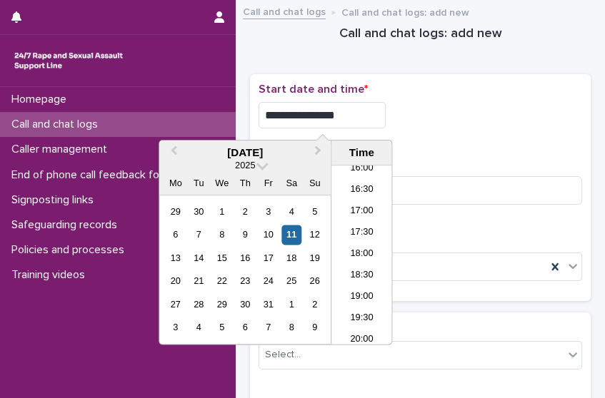
type input "**********"
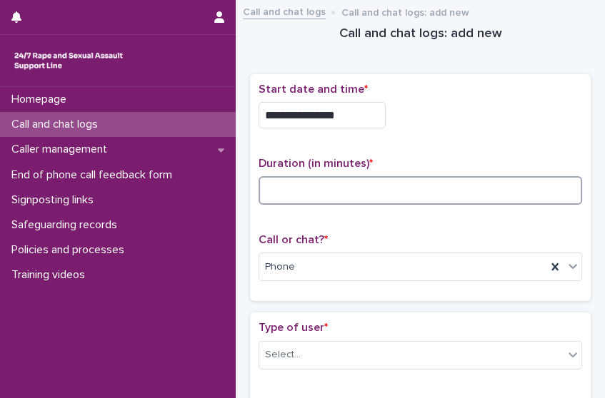
click at [329, 196] on input at bounding box center [419, 190] width 323 height 29
type input "**"
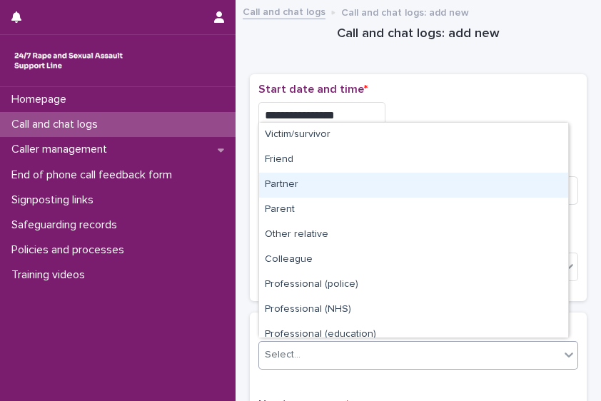
drag, startPoint x: 423, startPoint y: 355, endPoint x: 419, endPoint y: 339, distance: 17.0
click at [402, 176] on body "**********" at bounding box center [300, 200] width 601 height 401
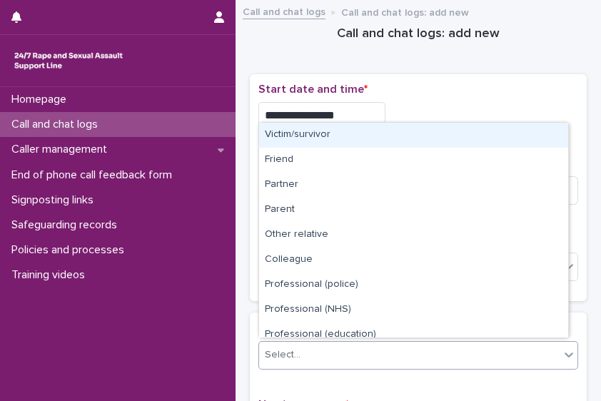
click at [398, 136] on div "Victim/survivor" at bounding box center [413, 135] width 309 height 25
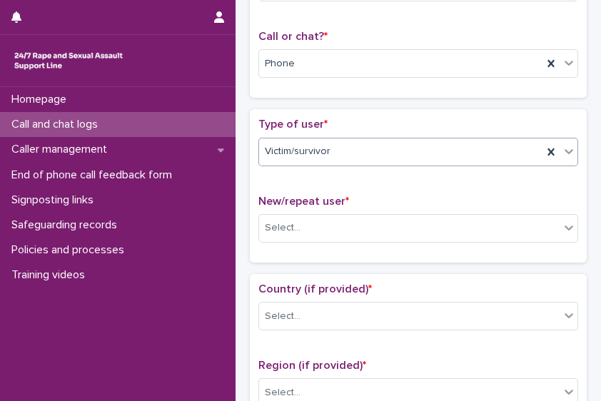
scroll to position [207, 0]
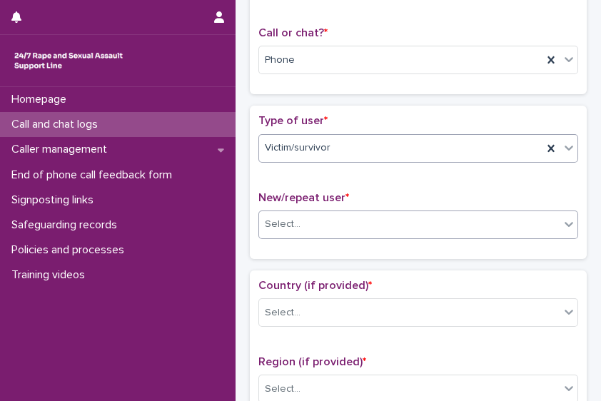
click at [444, 218] on div "Select..." at bounding box center [409, 225] width 300 height 24
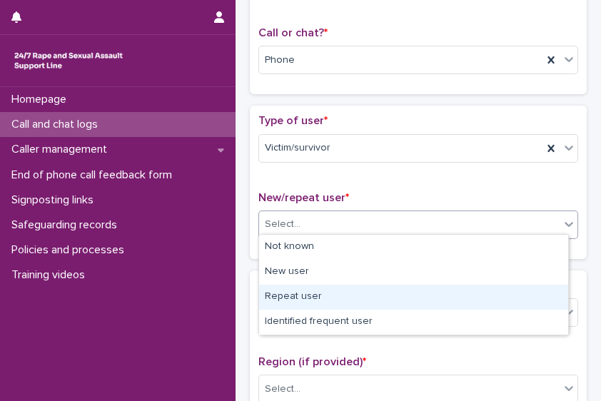
click at [398, 292] on div "Repeat user" at bounding box center [413, 297] width 309 height 25
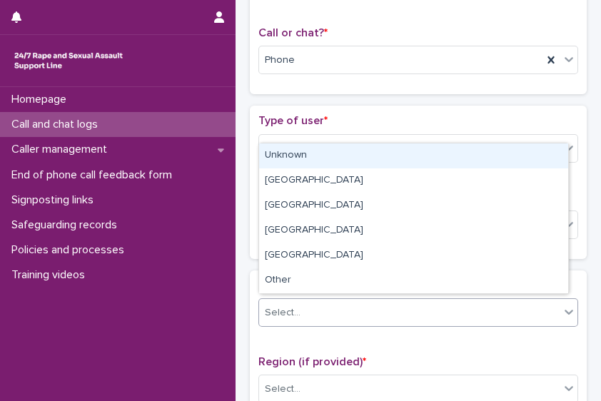
click at [342, 310] on div "Select..." at bounding box center [409, 313] width 300 height 24
click at [326, 160] on div "Unknown" at bounding box center [413, 155] width 309 height 25
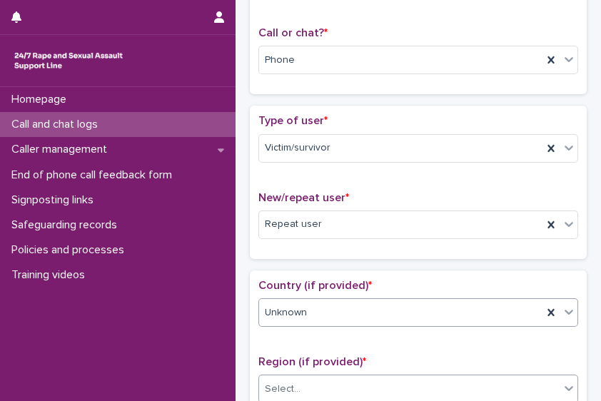
click at [305, 395] on div "Select..." at bounding box center [418, 389] width 320 height 29
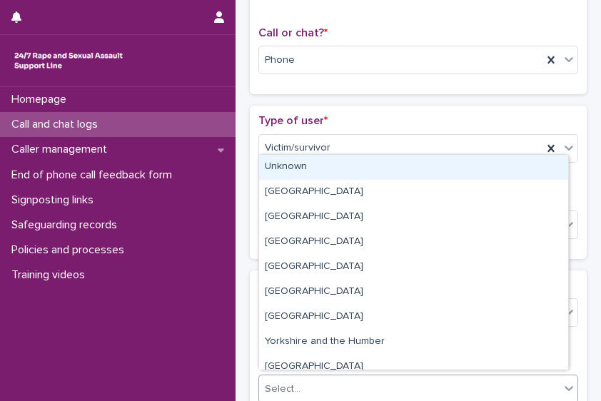
click at [292, 170] on div "Unknown" at bounding box center [413, 167] width 309 height 25
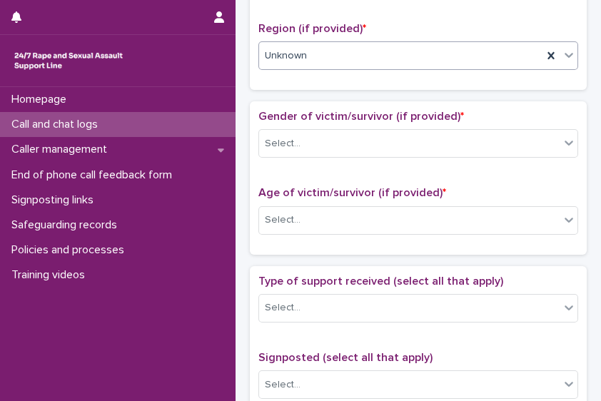
scroll to position [540, 0]
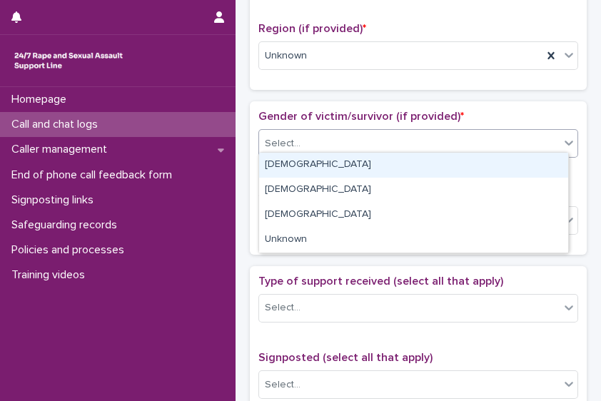
click at [433, 132] on div "Select..." at bounding box center [409, 144] width 300 height 24
click at [404, 166] on div "[DEMOGRAPHIC_DATA]" at bounding box center [413, 165] width 309 height 25
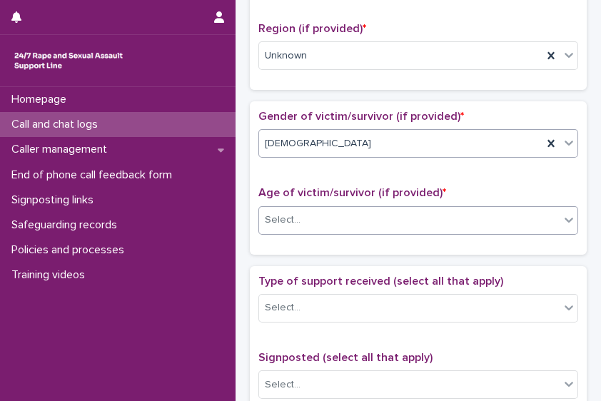
click at [361, 216] on div "Select..." at bounding box center [409, 220] width 300 height 24
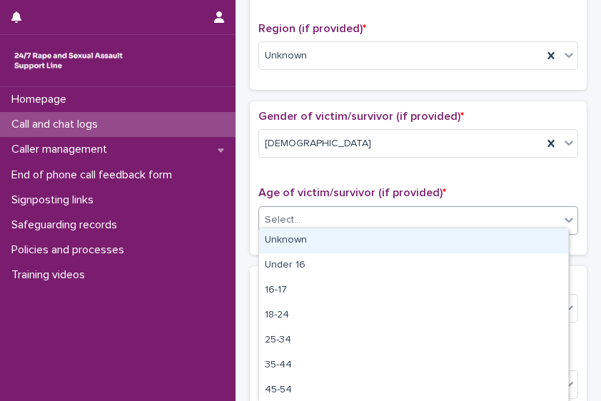
click at [344, 250] on div "Unknown" at bounding box center [413, 240] width 309 height 25
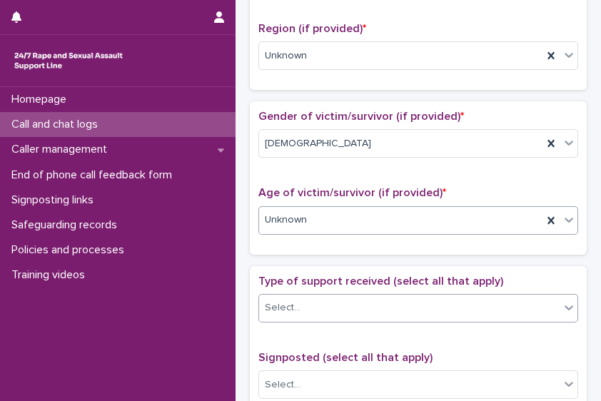
click at [350, 298] on div "Select..." at bounding box center [409, 308] width 300 height 24
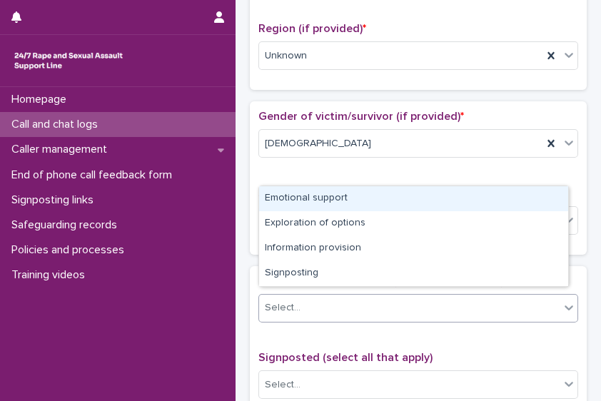
click at [348, 198] on div "Emotional support" at bounding box center [413, 198] width 309 height 25
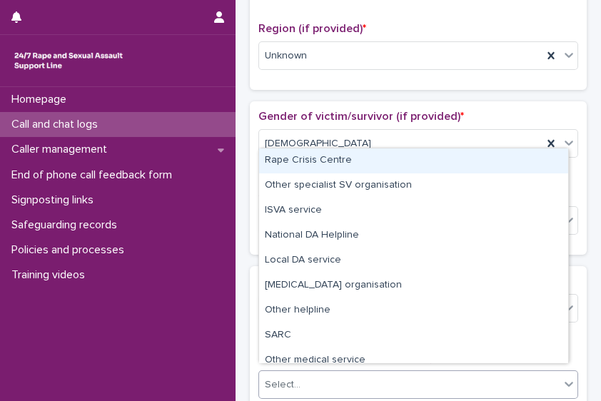
click at [384, 373] on div "Select..." at bounding box center [409, 385] width 300 height 24
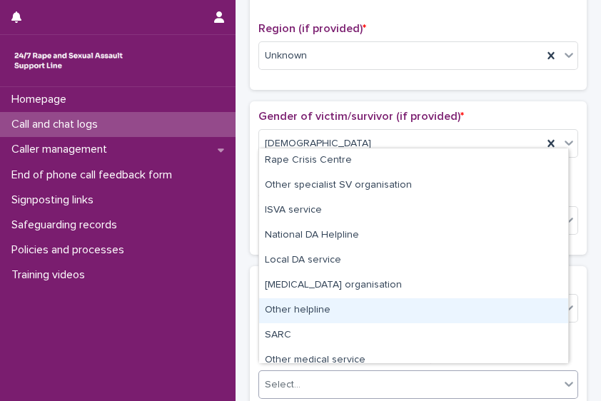
click at [582, 255] on div "**********" at bounding box center [418, 209] width 351 height 1482
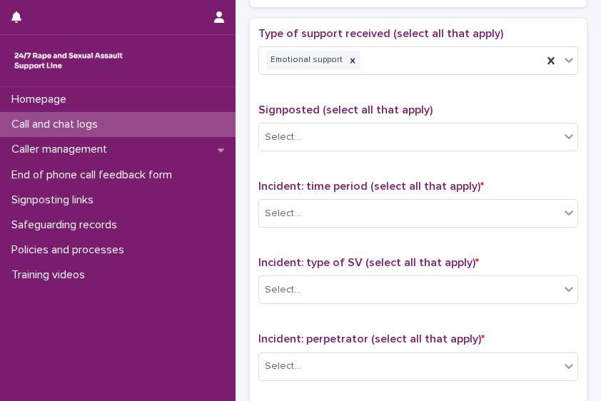
scroll to position [802, 0]
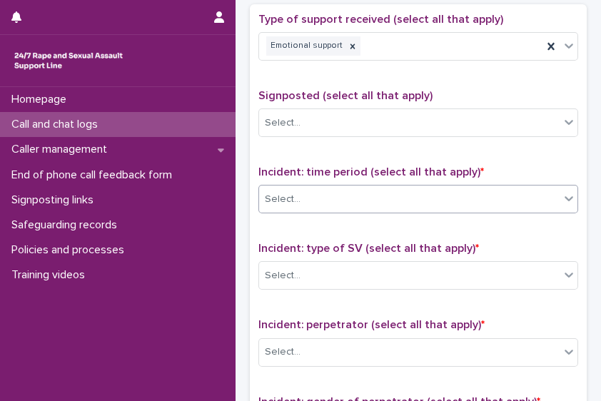
click at [482, 193] on div "Select..." at bounding box center [409, 200] width 300 height 24
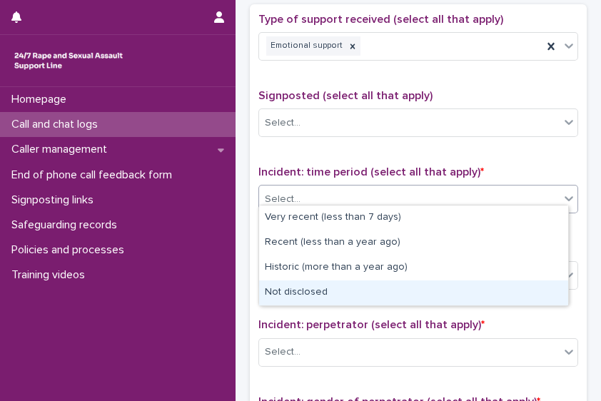
click at [443, 294] on div "Not disclosed" at bounding box center [413, 292] width 309 height 25
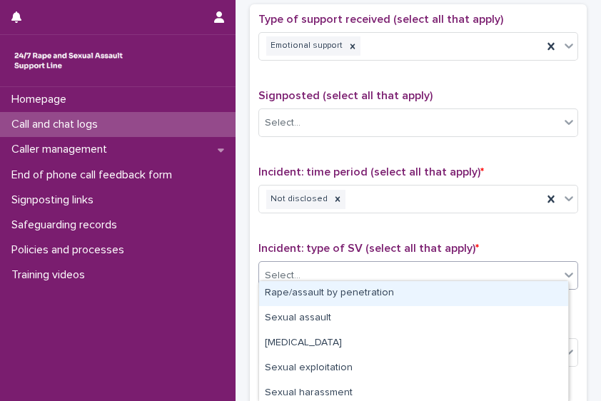
click at [435, 275] on div "Select..." at bounding box center [409, 276] width 300 height 24
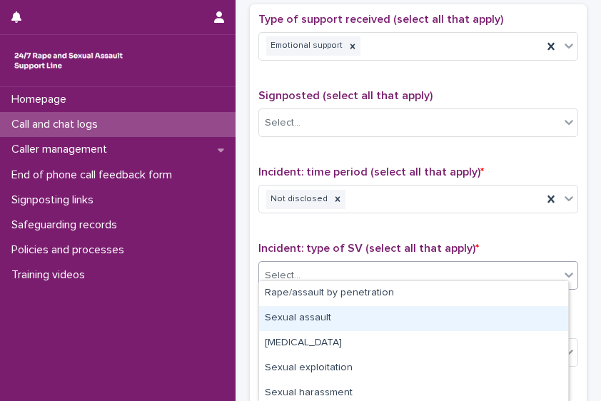
scroll to position [129, 0]
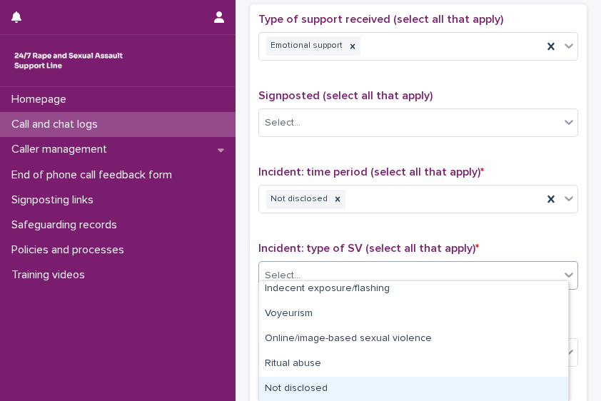
click at [500, 388] on div "Not disclosed" at bounding box center [413, 389] width 309 height 25
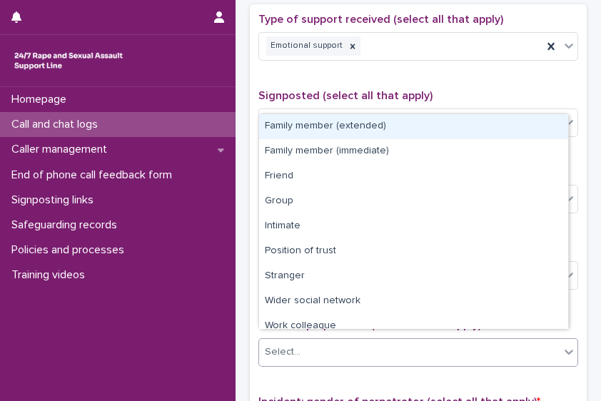
click at [498, 340] on div "Select..." at bounding box center [409, 352] width 300 height 24
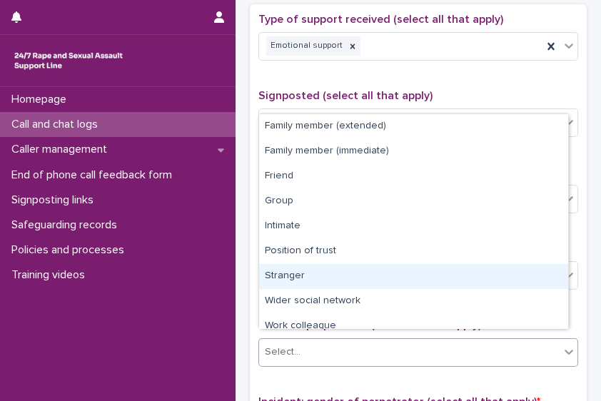
scroll to position [60, 0]
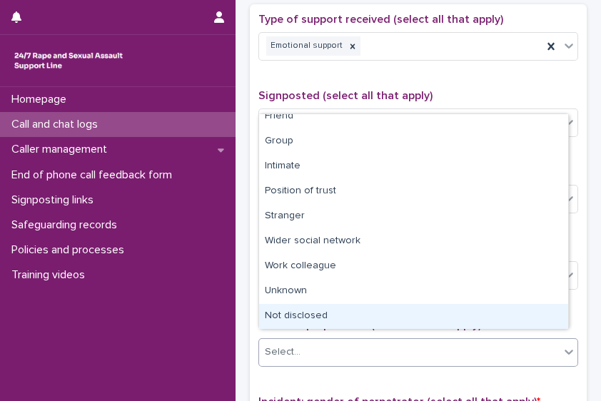
click at [498, 319] on div "Not disclosed" at bounding box center [413, 316] width 309 height 25
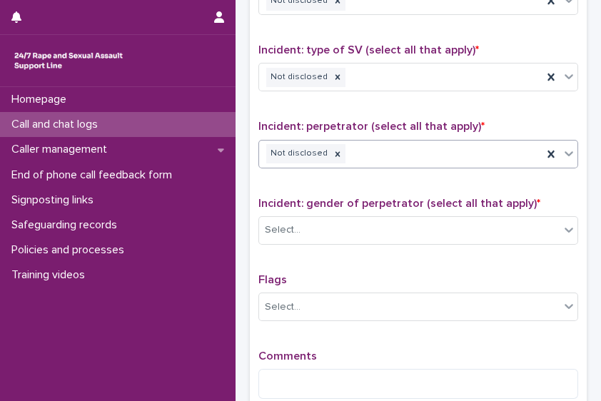
scroll to position [1006, 0]
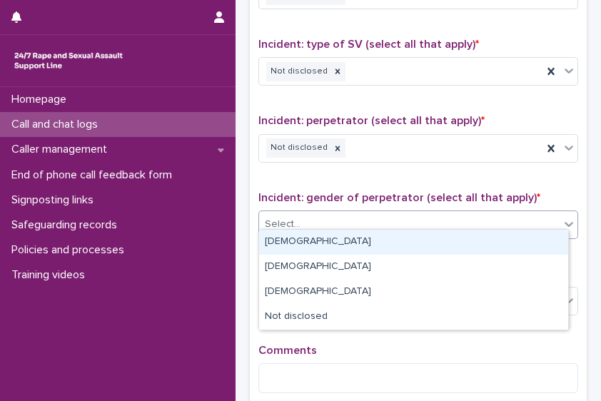
click at [562, 219] on icon at bounding box center [569, 224] width 14 height 14
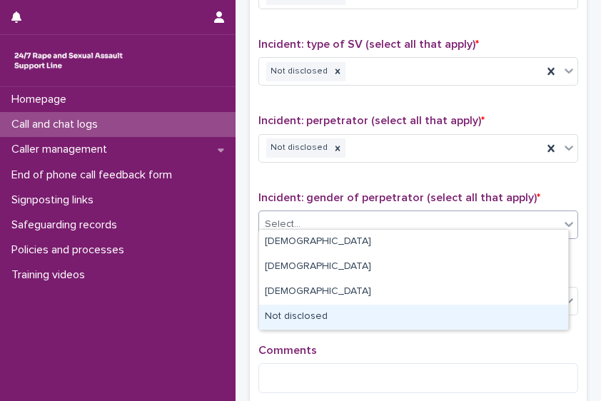
click at [474, 319] on div "Not disclosed" at bounding box center [413, 317] width 309 height 25
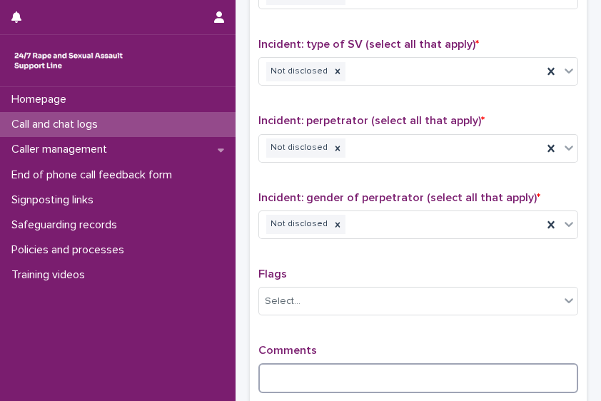
click at [417, 364] on textarea at bounding box center [418, 378] width 320 height 30
click at [398, 366] on textarea "**********" at bounding box center [413, 378] width 310 height 30
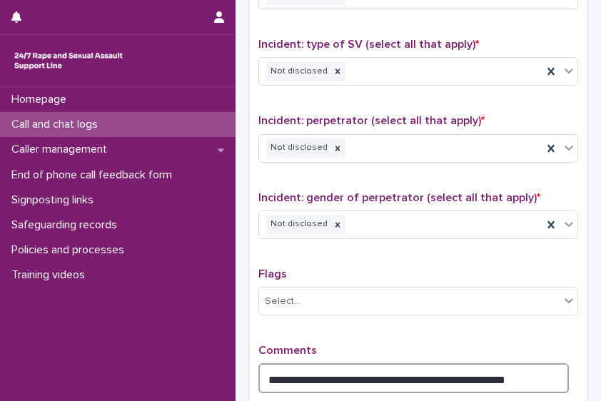
scroll to position [1154, 0]
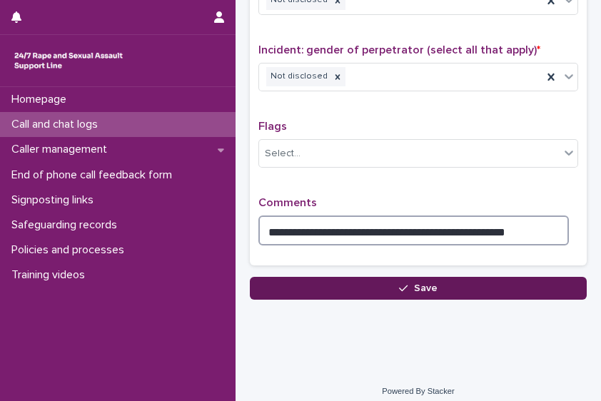
type textarea "**********"
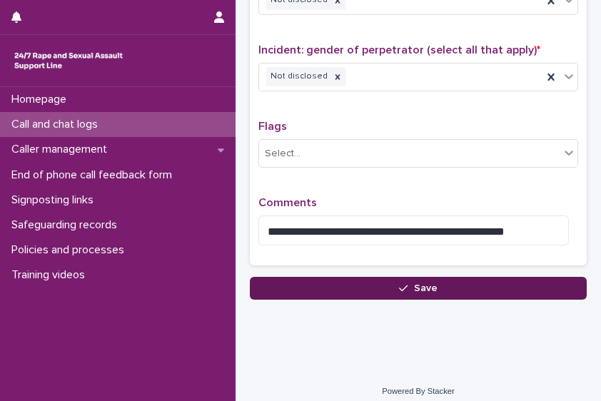
click at [482, 280] on button "Save" at bounding box center [418, 288] width 337 height 23
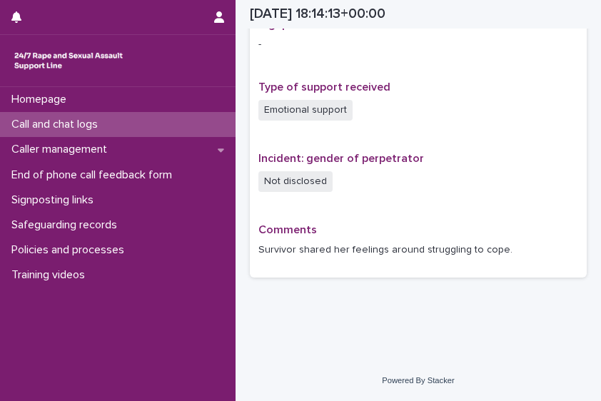
scroll to position [926, 0]
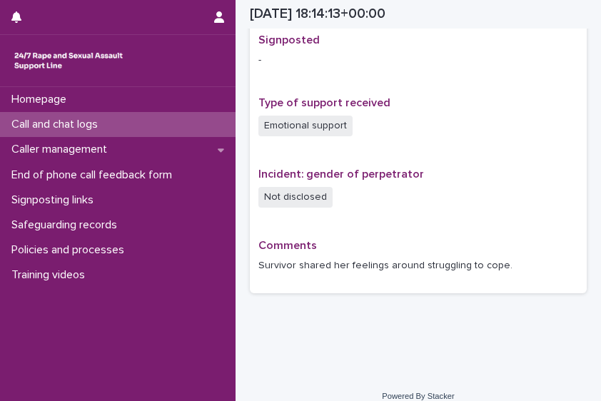
click at [163, 122] on div "Call and chat logs" at bounding box center [118, 124] width 236 height 25
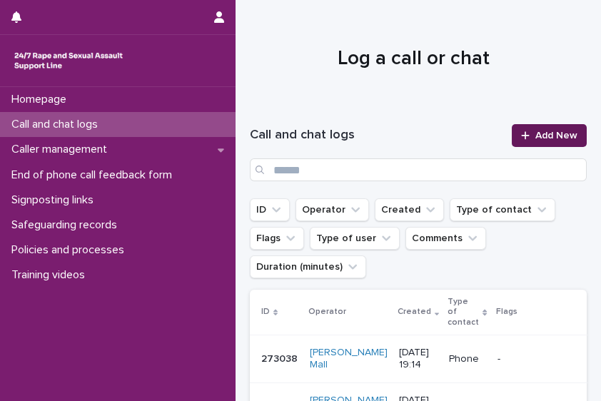
click at [546, 133] on span "Add New" at bounding box center [556, 136] width 42 height 10
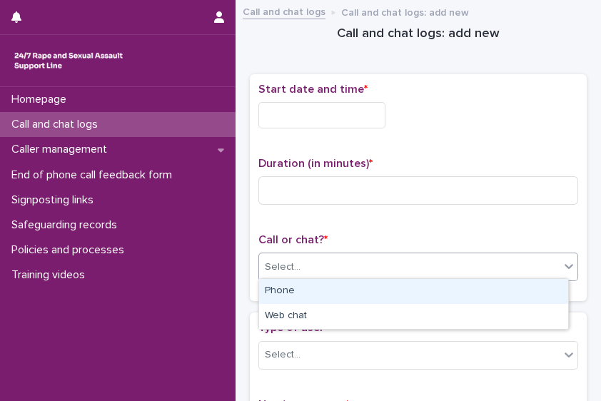
click at [349, 266] on div "Select..." at bounding box center [409, 268] width 300 height 24
click at [322, 283] on div "Phone" at bounding box center [413, 291] width 309 height 25
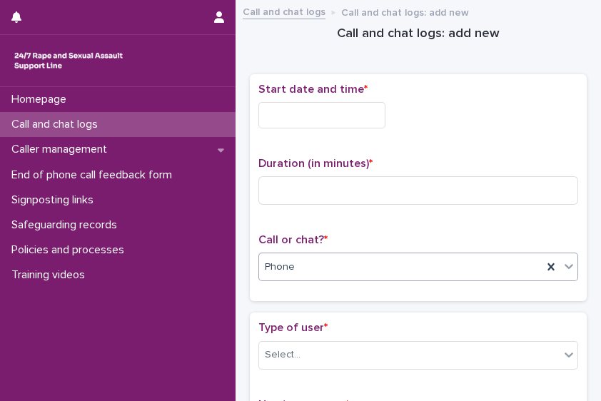
click at [314, 108] on input "text" at bounding box center [321, 115] width 127 height 26
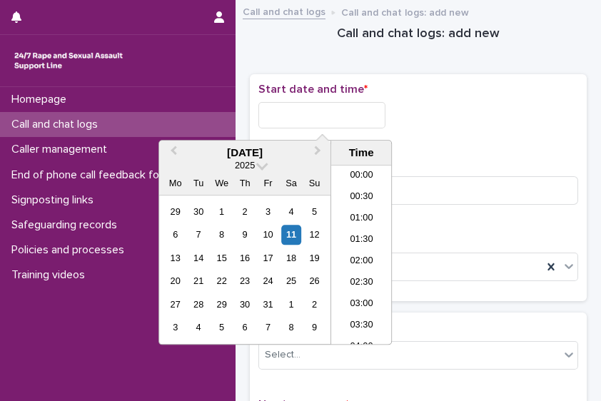
scroll to position [734, 0]
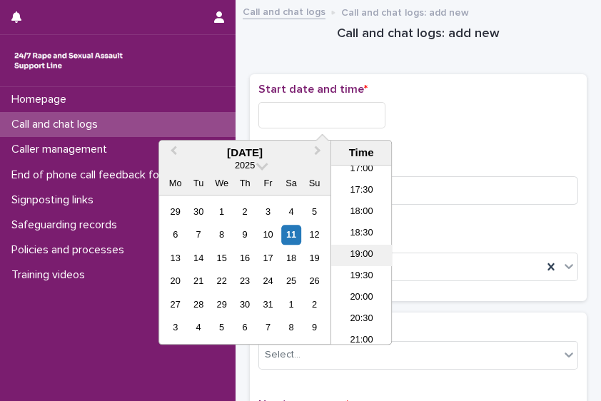
click at [365, 258] on li "19:00" at bounding box center [361, 255] width 61 height 21
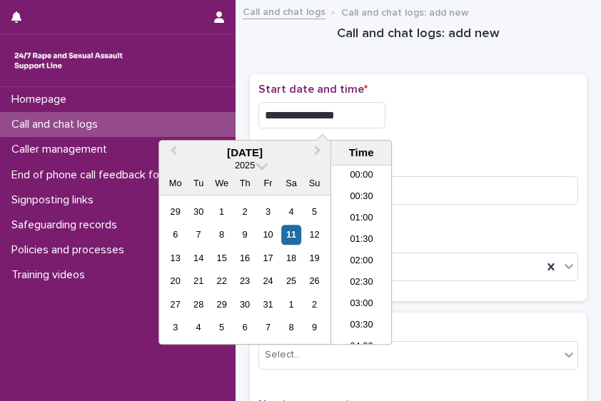
click at [345, 118] on input "**********" at bounding box center [321, 115] width 127 height 26
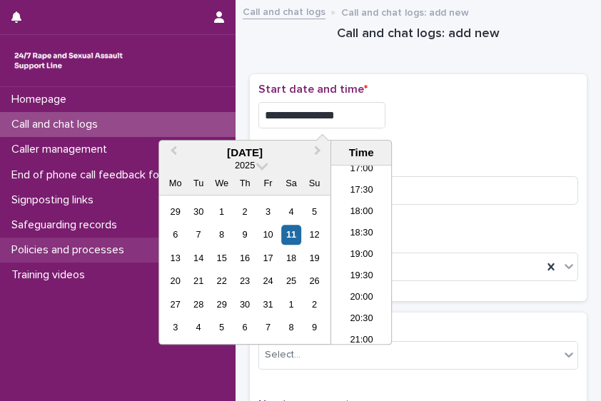
type input "**********"
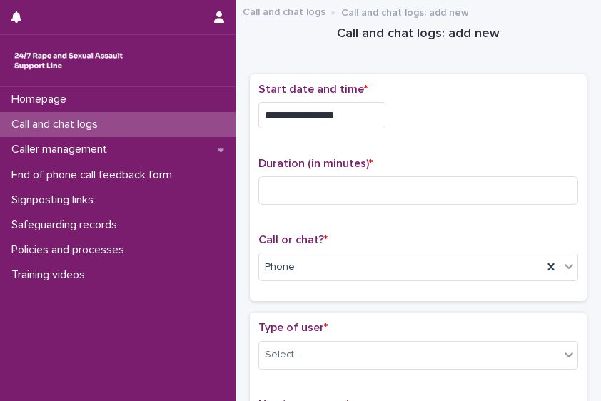
click at [445, 81] on div "**********" at bounding box center [418, 188] width 337 height 228
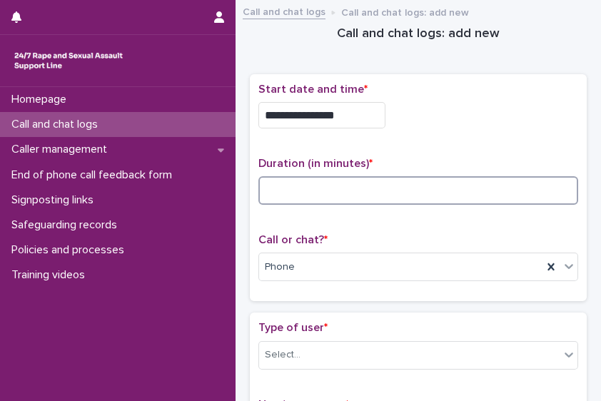
click at [339, 186] on input at bounding box center [418, 190] width 320 height 29
type input "*"
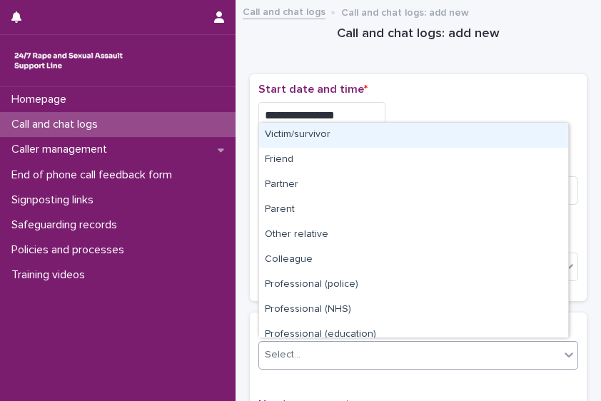
click at [390, 350] on div "Select..." at bounding box center [409, 355] width 300 height 24
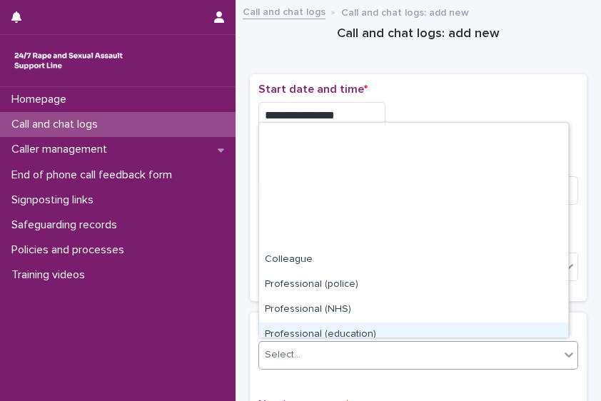
scroll to position [160, 0]
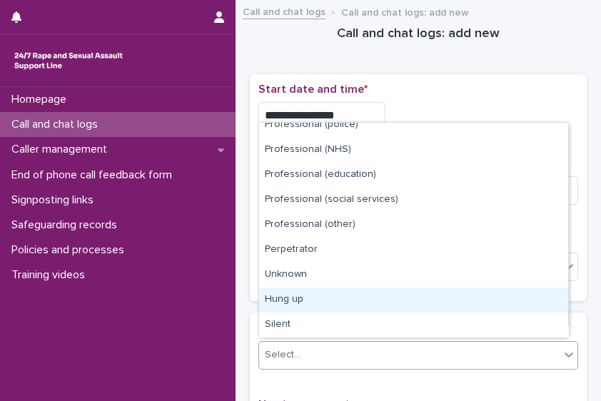
click at [511, 296] on div "Hung up" at bounding box center [413, 300] width 309 height 25
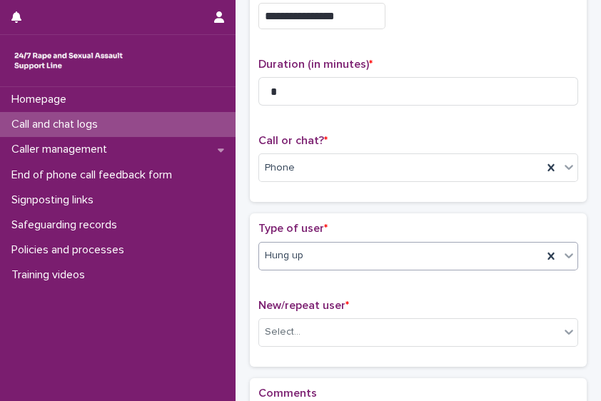
scroll to position [123, 0]
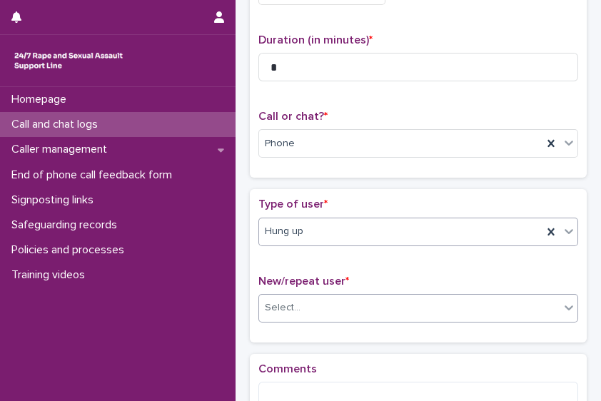
click at [402, 300] on div "Select..." at bounding box center [409, 308] width 300 height 24
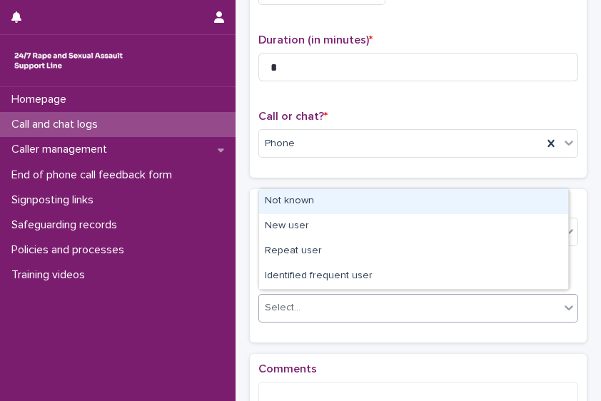
click at [393, 200] on div "Not known" at bounding box center [413, 201] width 309 height 25
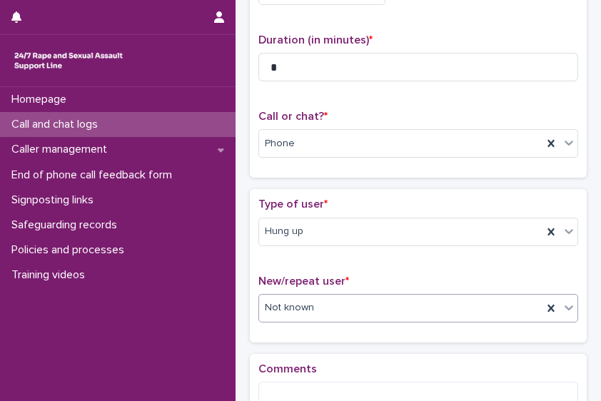
scroll to position [295, 0]
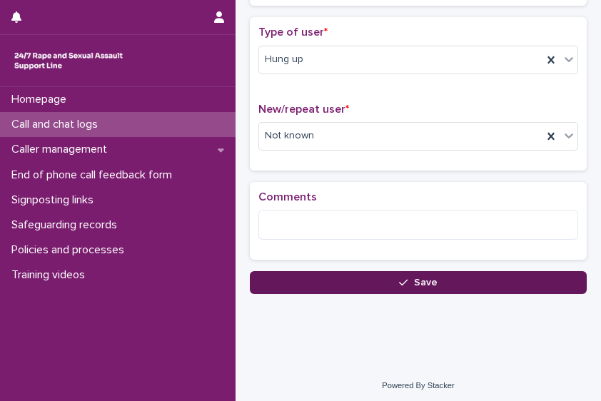
click at [483, 278] on button "Save" at bounding box center [418, 282] width 337 height 23
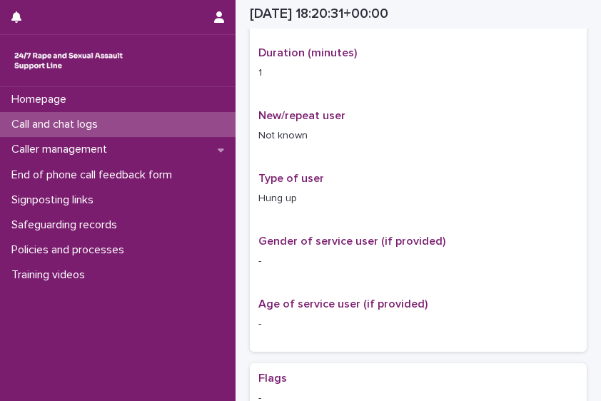
scroll to position [304, 0]
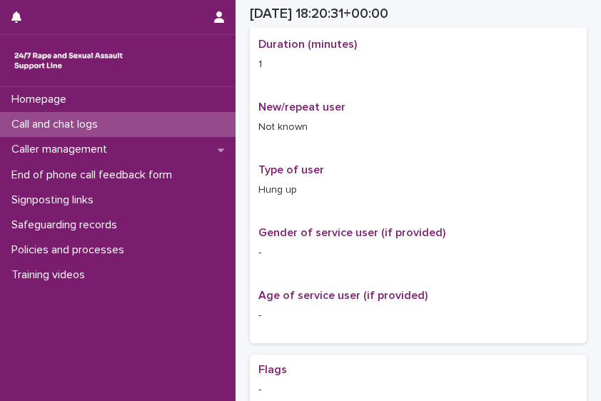
click at [121, 129] on div "Call and chat logs" at bounding box center [118, 124] width 236 height 25
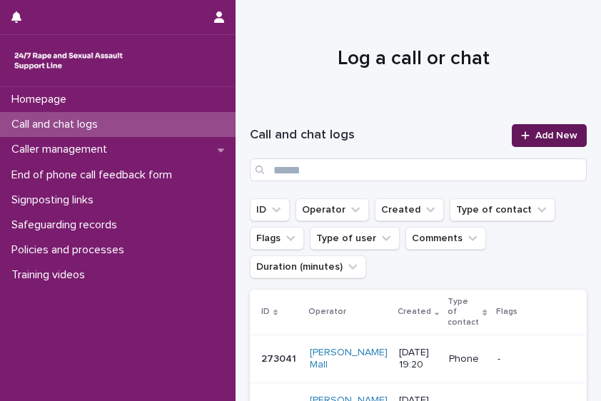
click at [544, 126] on link "Add New" at bounding box center [549, 135] width 75 height 23
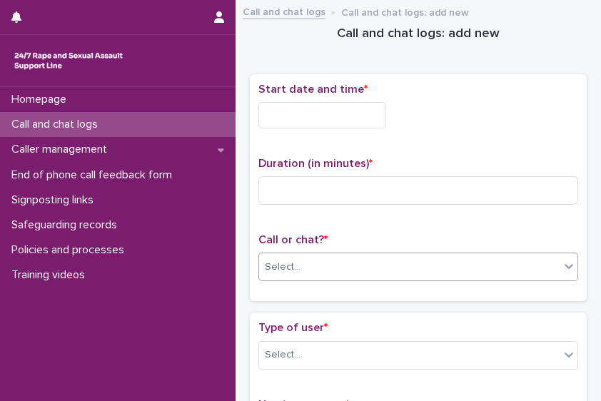
click at [349, 267] on div "Select..." at bounding box center [409, 268] width 300 height 24
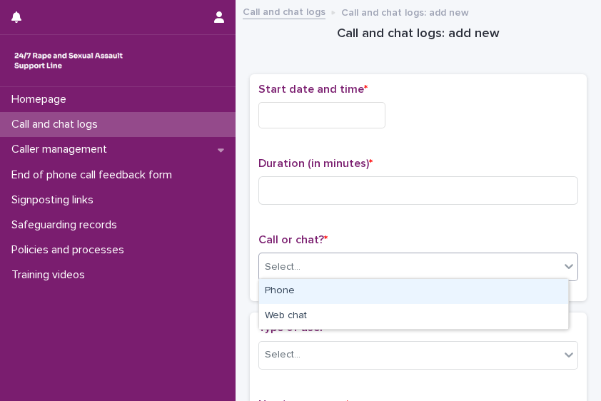
click at [326, 285] on div "Phone" at bounding box center [413, 291] width 309 height 25
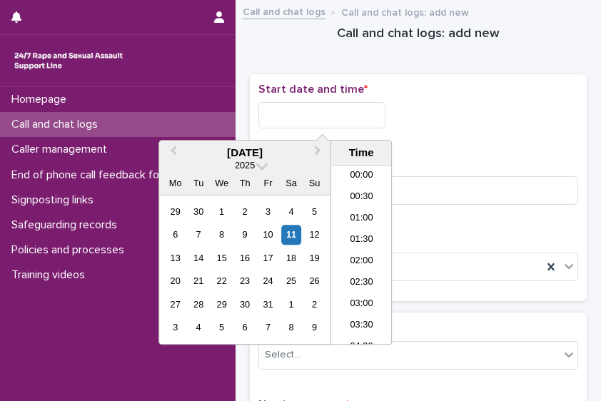
click at [333, 119] on input "text" at bounding box center [321, 115] width 127 height 26
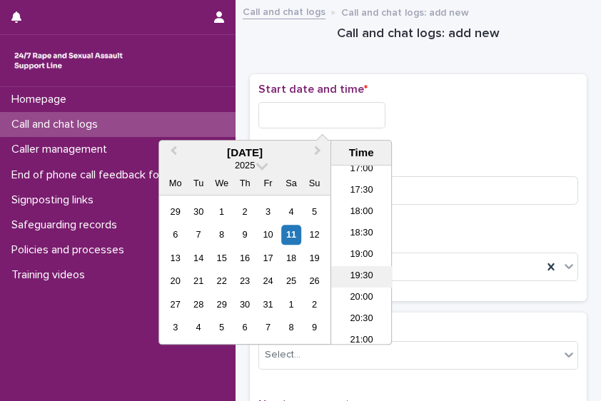
click at [362, 272] on li "19:30" at bounding box center [361, 276] width 61 height 21
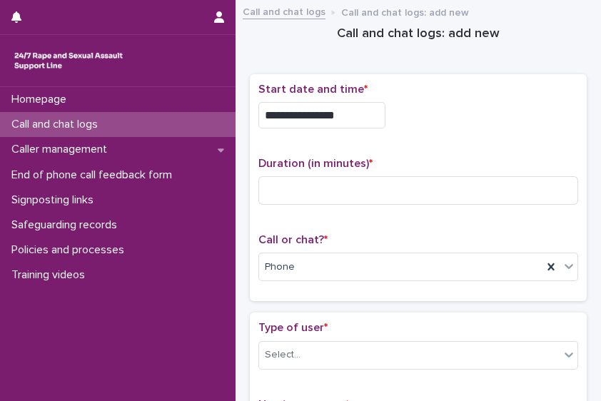
click at [355, 120] on input "**********" at bounding box center [321, 115] width 127 height 26
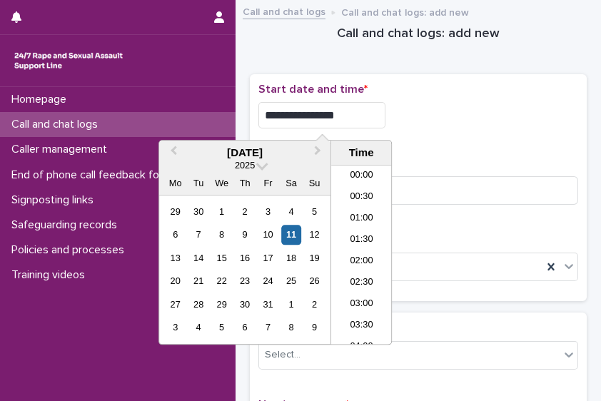
scroll to position [756, 0]
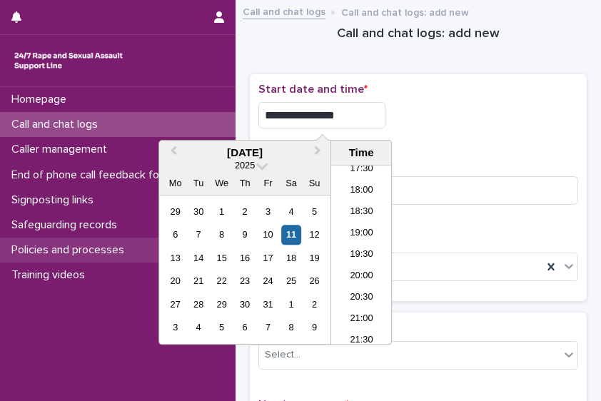
type input "**********"
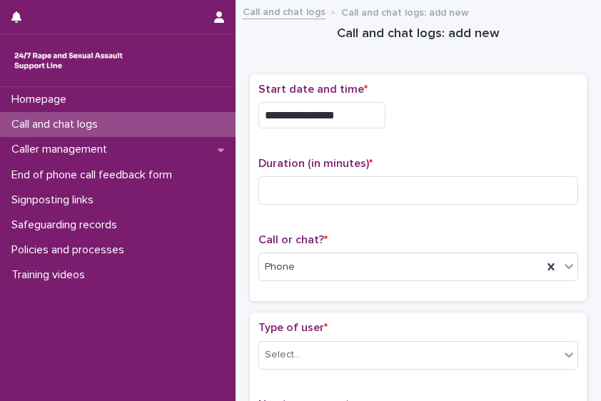
click at [450, 118] on div "**********" at bounding box center [418, 115] width 320 height 26
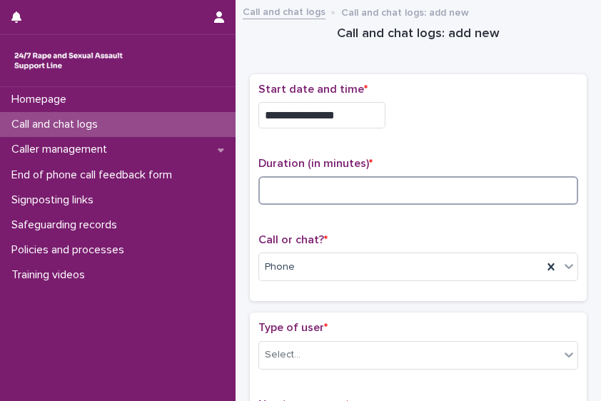
click at [380, 196] on input at bounding box center [418, 190] width 320 height 29
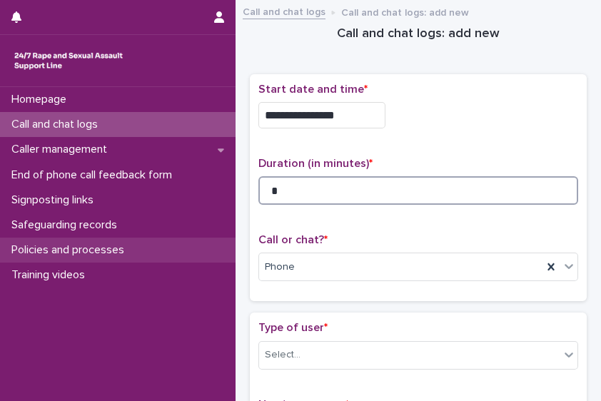
type input "*"
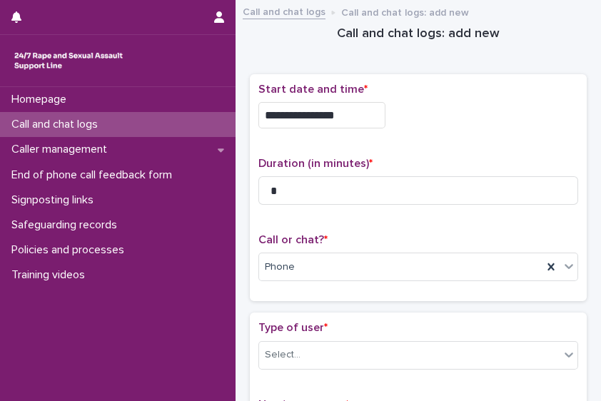
click at [349, 368] on div "Type of user * Select..." at bounding box center [418, 350] width 320 height 59
click at [350, 350] on div "Select..." at bounding box center [409, 355] width 300 height 24
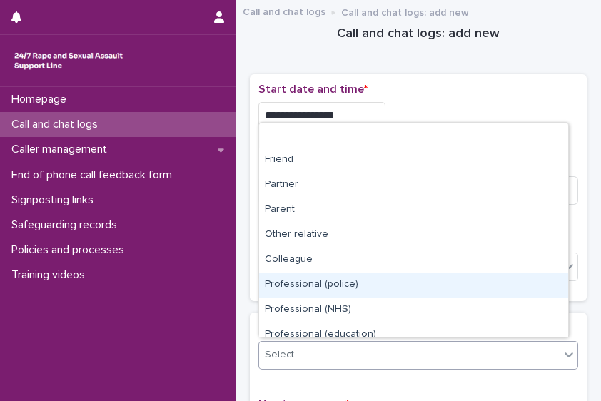
scroll to position [160, 0]
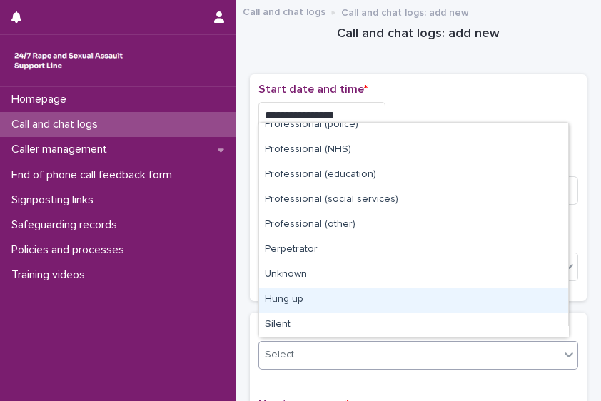
click at [545, 298] on div "Hung up" at bounding box center [413, 300] width 309 height 25
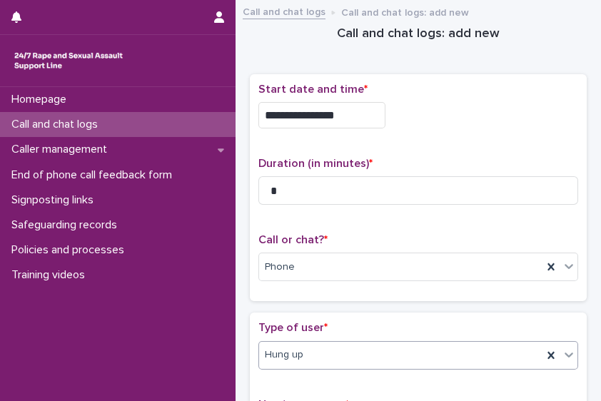
scroll to position [285, 0]
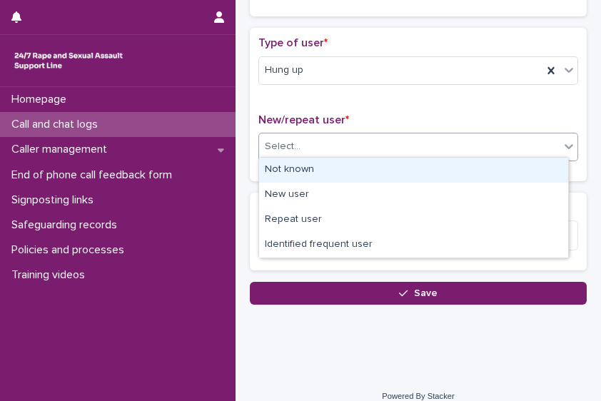
click at [499, 148] on div "Select..." at bounding box center [409, 147] width 300 height 24
click at [478, 161] on div "Not known" at bounding box center [413, 170] width 309 height 25
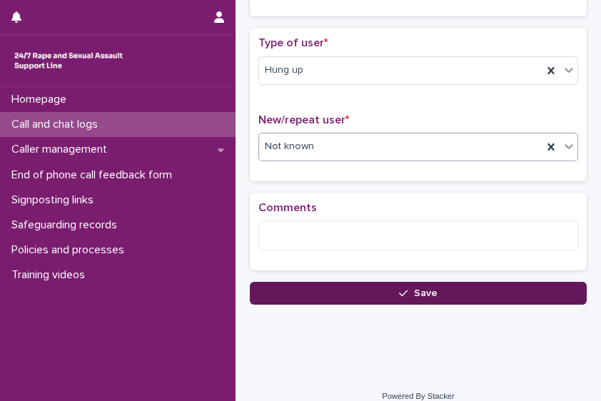
click at [360, 293] on button "Save" at bounding box center [418, 293] width 337 height 23
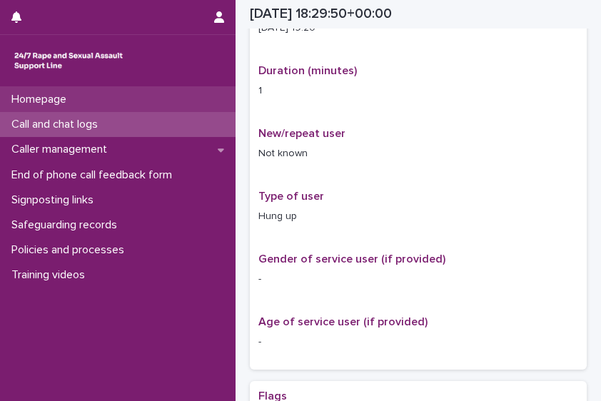
scroll to position [300, 0]
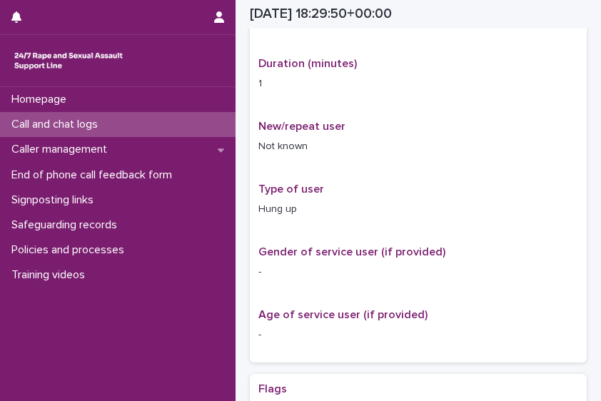
click at [100, 118] on p "Call and chat logs" at bounding box center [57, 125] width 103 height 14
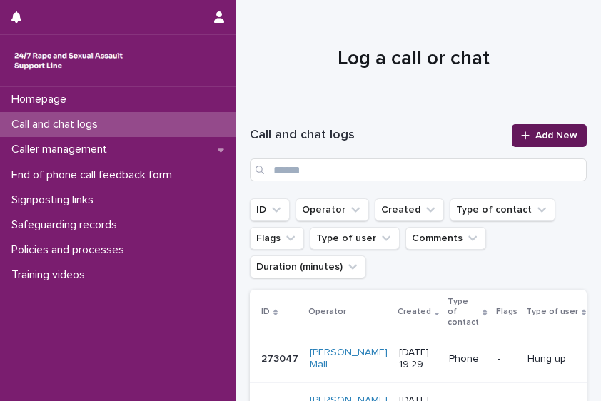
click at [560, 137] on span "Add New" at bounding box center [556, 136] width 42 height 10
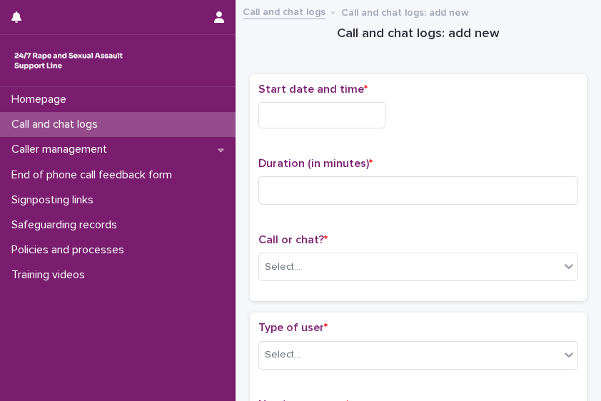
click at [375, 279] on div "Call or chat? * Select..." at bounding box center [418, 262] width 320 height 59
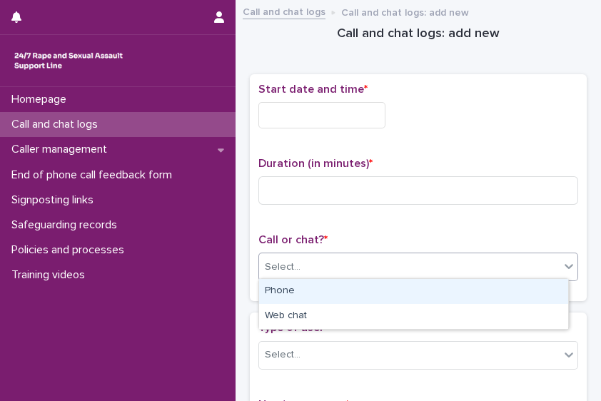
click at [372, 272] on div "Select..." at bounding box center [409, 268] width 300 height 24
click at [353, 283] on div "Phone" at bounding box center [413, 291] width 309 height 25
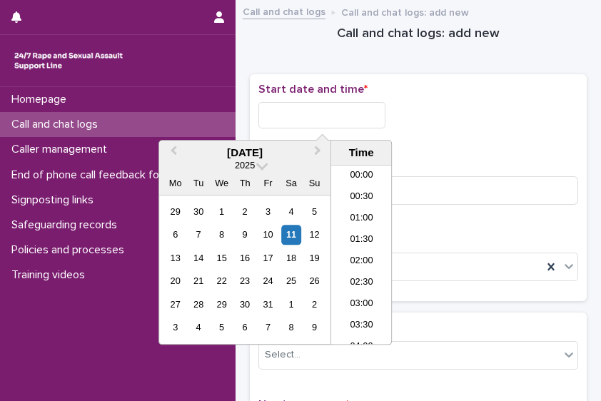
click at [344, 113] on input "text" at bounding box center [321, 115] width 127 height 26
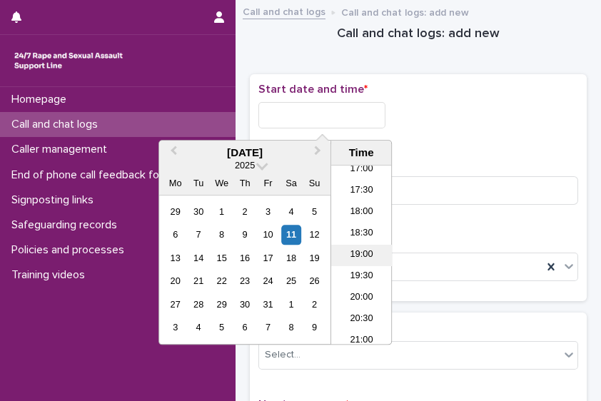
click at [370, 246] on li "19:00" at bounding box center [361, 255] width 61 height 21
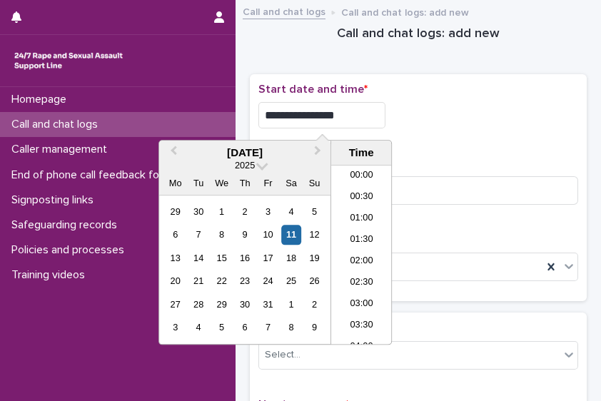
click at [349, 119] on input "**********" at bounding box center [321, 115] width 127 height 26
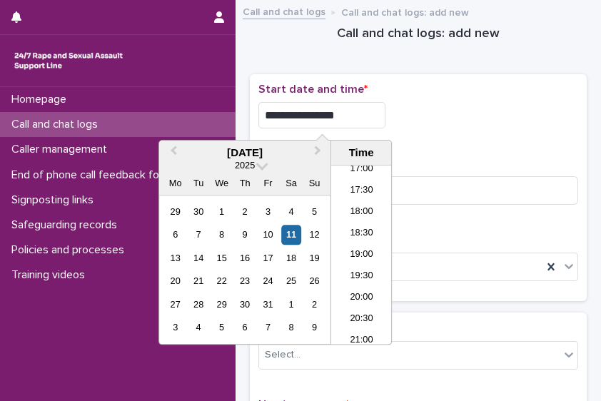
type input "**********"
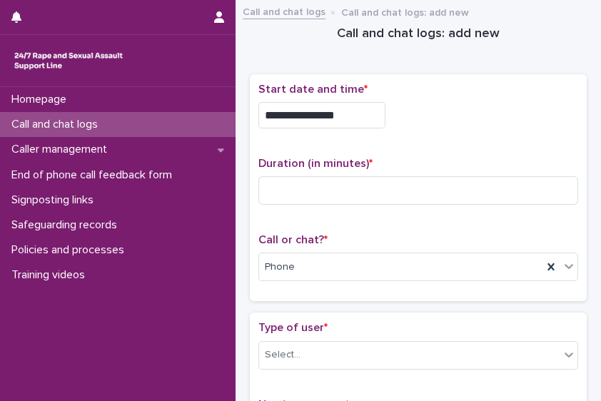
click at [487, 152] on div "**********" at bounding box center [418, 188] width 320 height 211
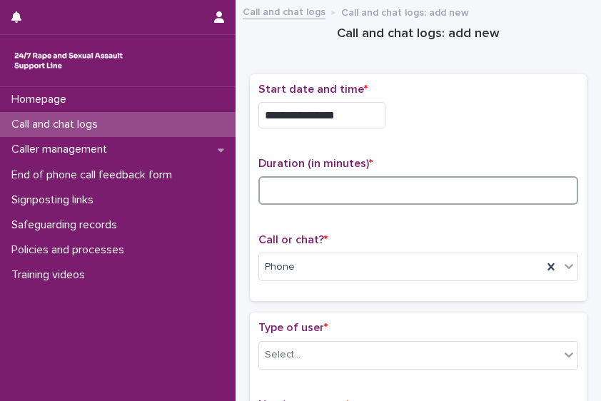
click at [400, 178] on input at bounding box center [418, 190] width 320 height 29
type input "*"
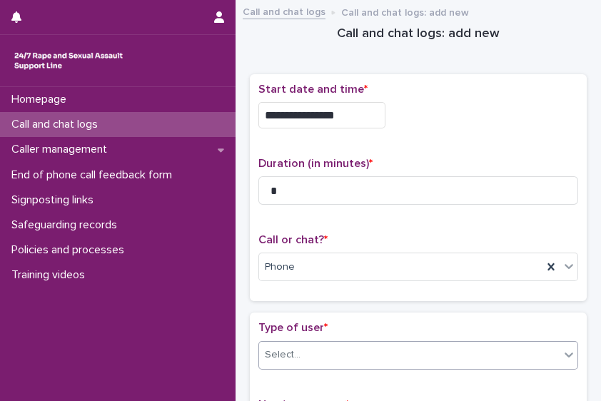
click at [493, 352] on div "Select..." at bounding box center [409, 355] width 300 height 24
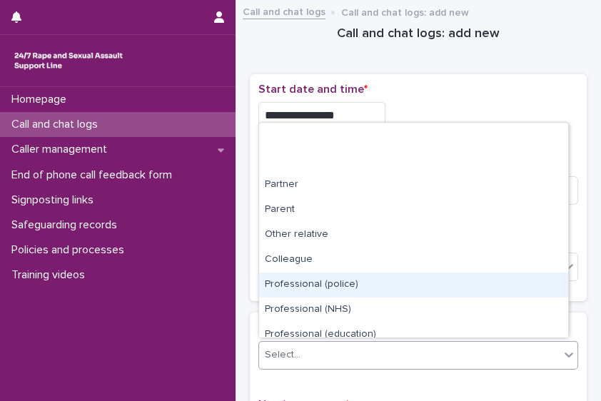
scroll to position [160, 0]
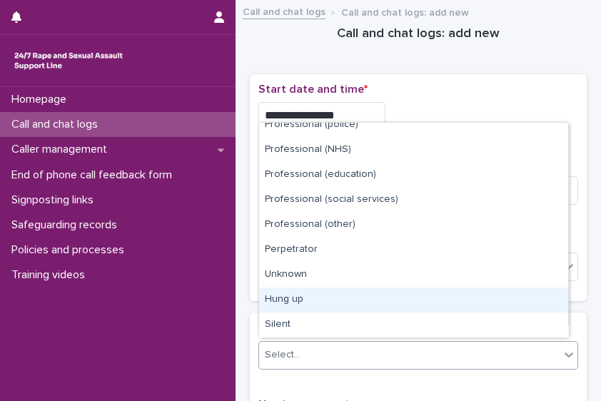
click at [528, 300] on div "Hung up" at bounding box center [413, 300] width 309 height 25
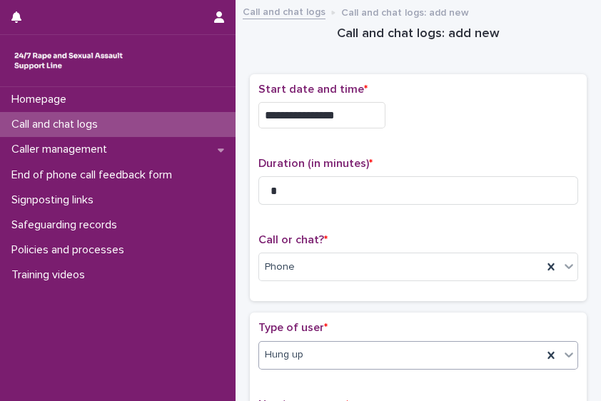
scroll to position [295, 0]
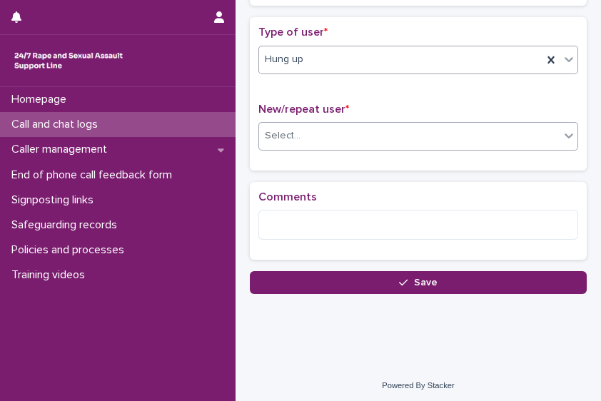
click at [520, 130] on div "Select..." at bounding box center [409, 136] width 300 height 24
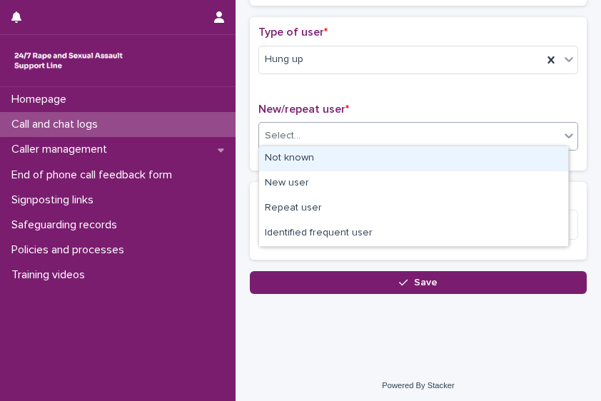
click at [487, 150] on div "Not known" at bounding box center [413, 158] width 309 height 25
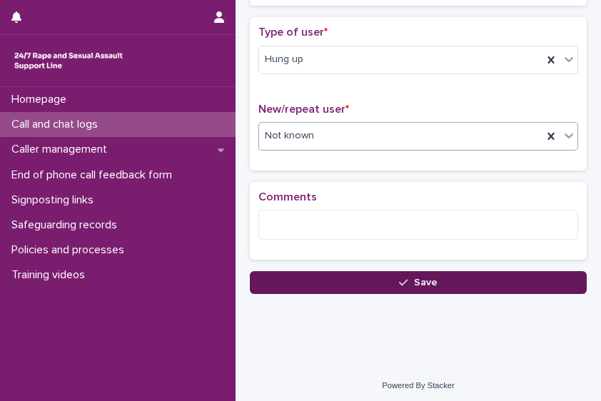
click at [470, 271] on button "Save" at bounding box center [418, 282] width 337 height 23
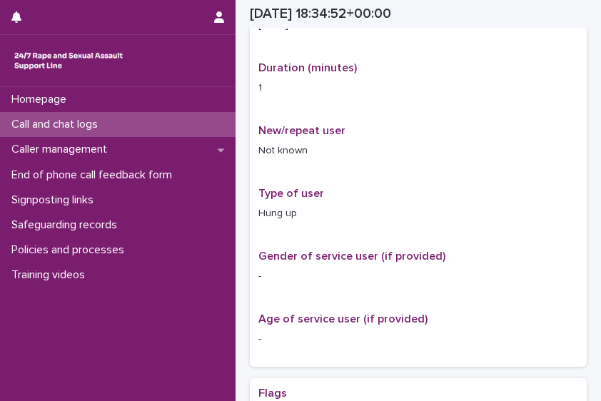
scroll to position [304, 0]
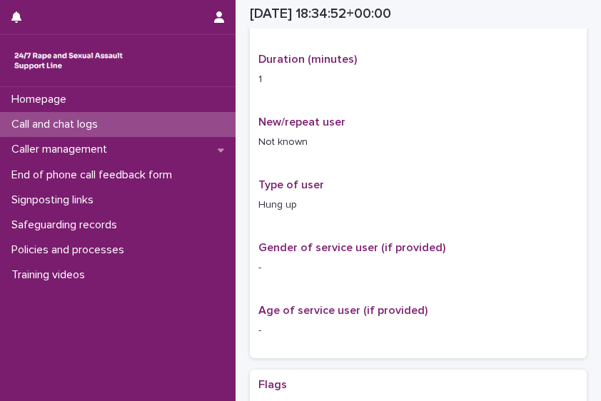
click at [146, 130] on div "Call and chat logs" at bounding box center [118, 124] width 236 height 25
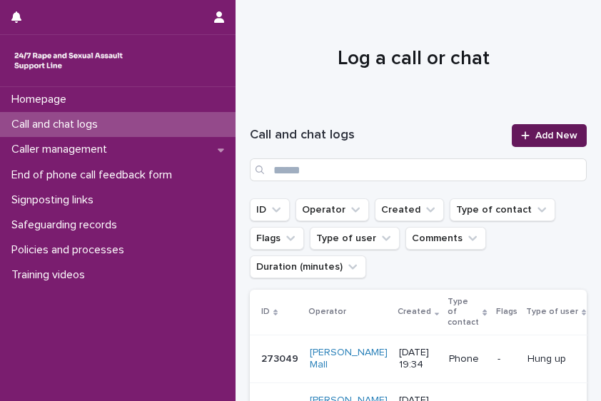
click at [539, 145] on link "Add New" at bounding box center [549, 135] width 75 height 23
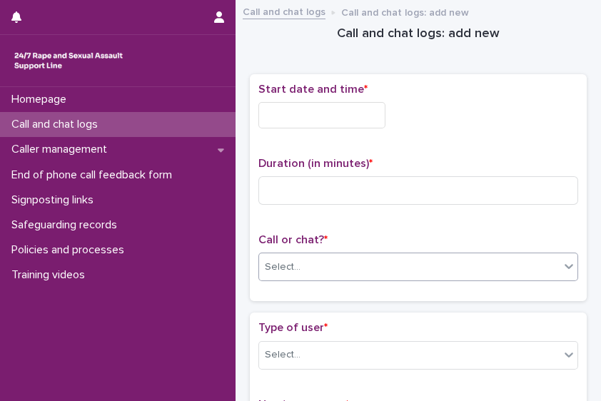
click at [423, 268] on div "Select..." at bounding box center [409, 268] width 300 height 24
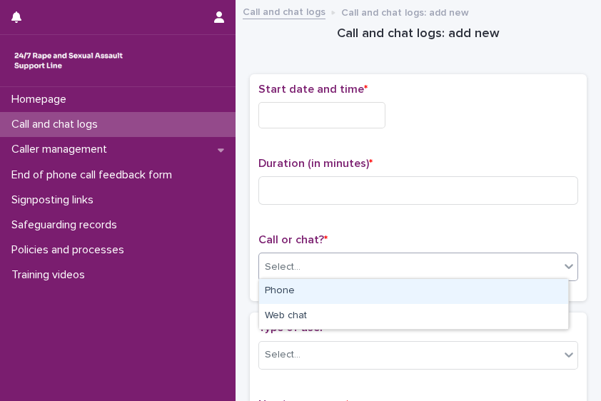
click at [388, 301] on div "Phone" at bounding box center [413, 291] width 309 height 25
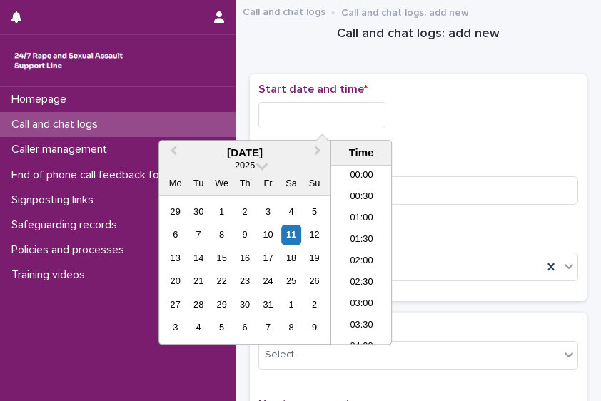
click at [295, 113] on input "text" at bounding box center [321, 115] width 127 height 26
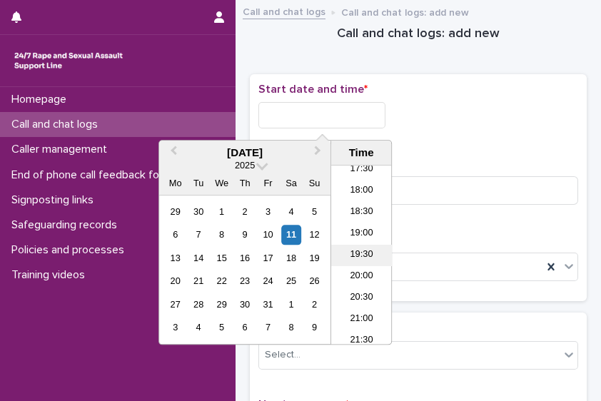
click at [368, 253] on li "19:30" at bounding box center [361, 255] width 61 height 21
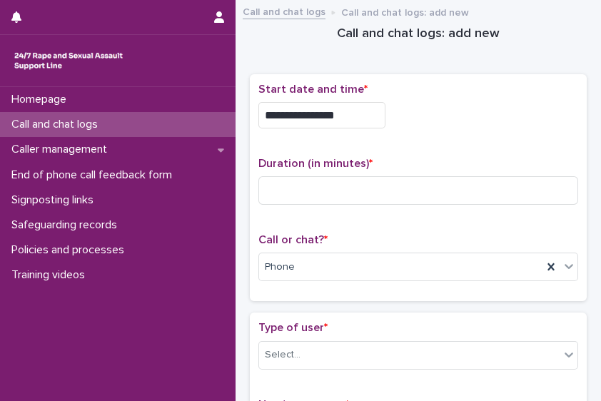
click at [350, 121] on input "**********" at bounding box center [321, 115] width 127 height 26
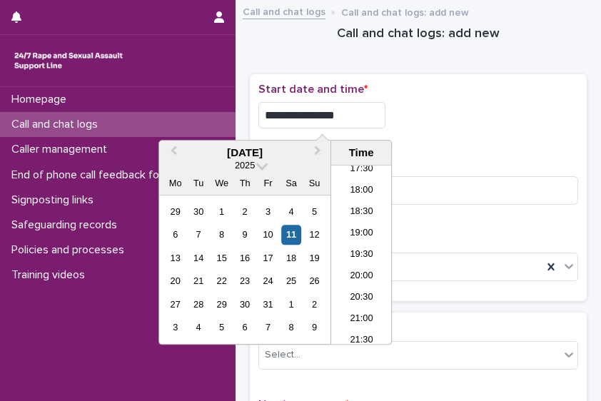
type input "**********"
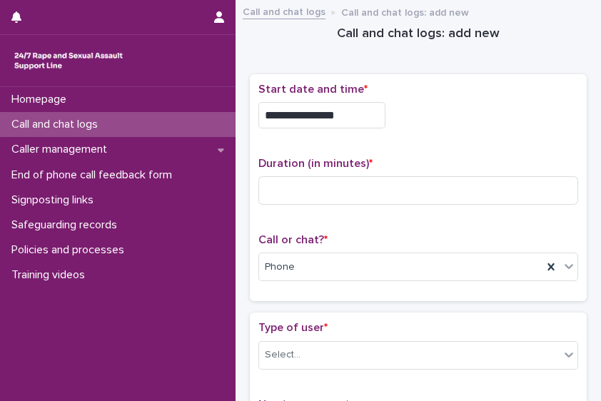
click at [475, 93] on p "Start date and time *" at bounding box center [418, 90] width 320 height 14
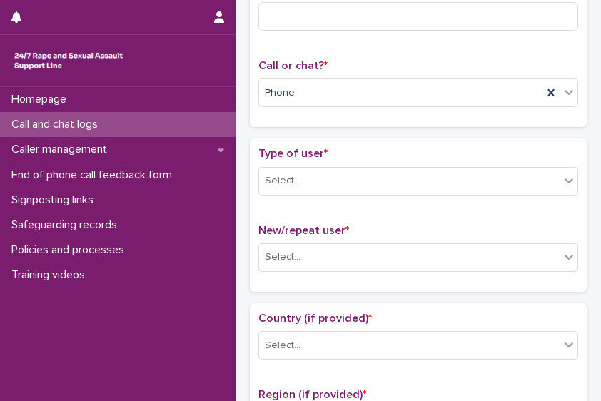
scroll to position [176, 0]
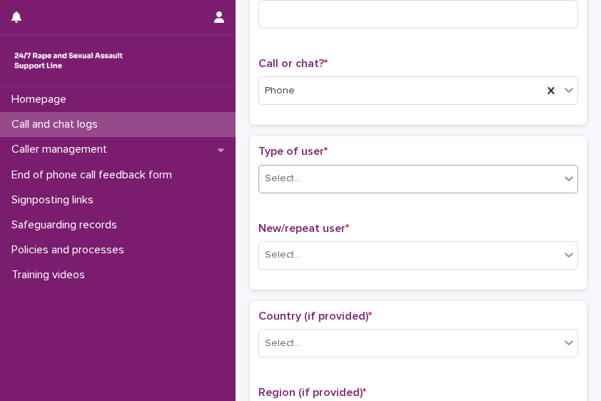
click at [503, 168] on div "Select..." at bounding box center [409, 179] width 300 height 24
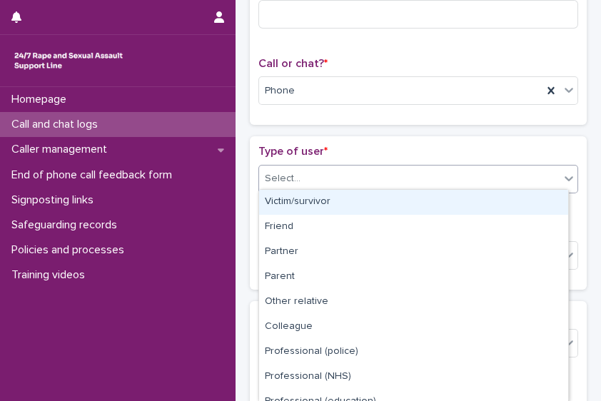
click at [467, 194] on div "Victim/survivor" at bounding box center [413, 202] width 309 height 25
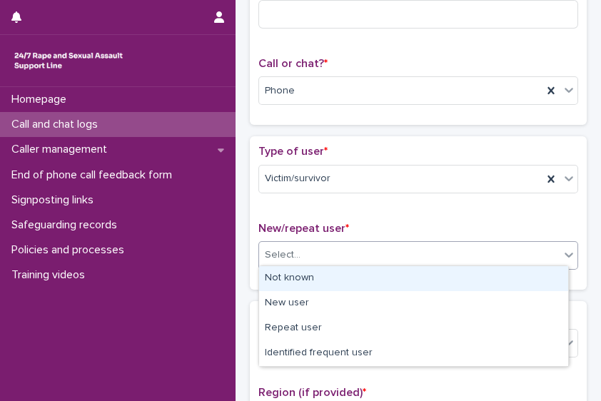
click at [447, 243] on div "Select..." at bounding box center [409, 255] width 300 height 24
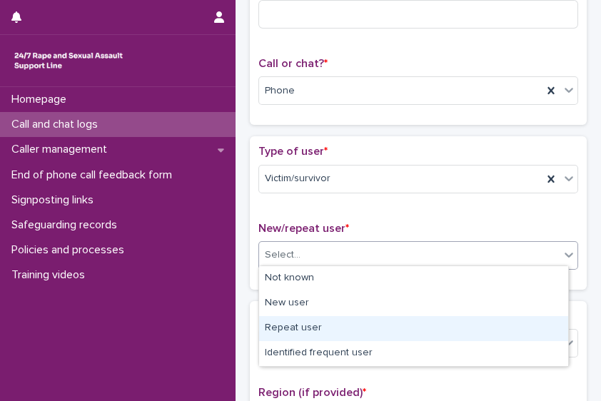
click at [414, 325] on div "Repeat user" at bounding box center [413, 328] width 309 height 25
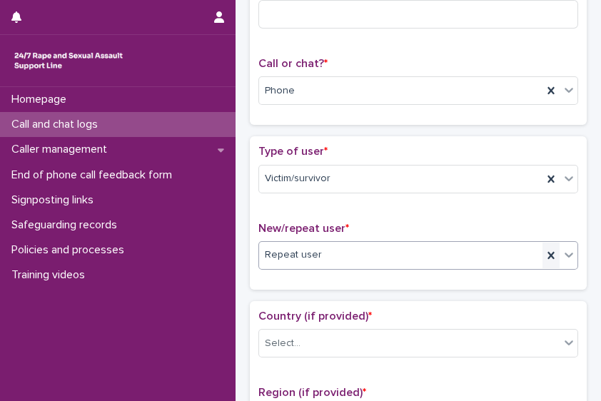
click at [544, 252] on icon at bounding box center [551, 255] width 14 height 14
click at [520, 258] on div "Select..." at bounding box center [409, 255] width 300 height 24
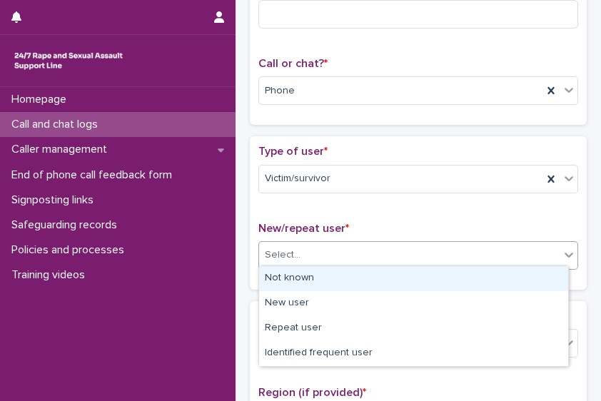
click at [497, 268] on div "Not known" at bounding box center [413, 278] width 309 height 25
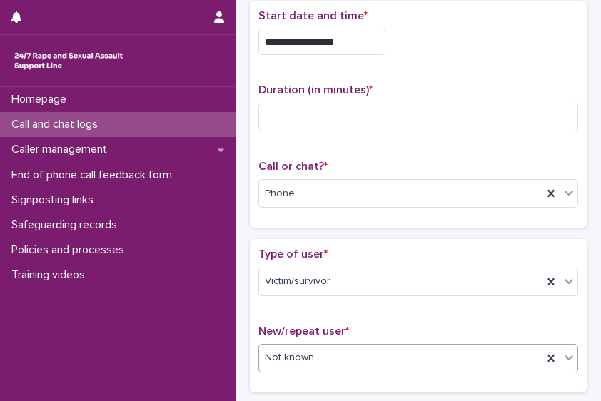
scroll to position [54, 0]
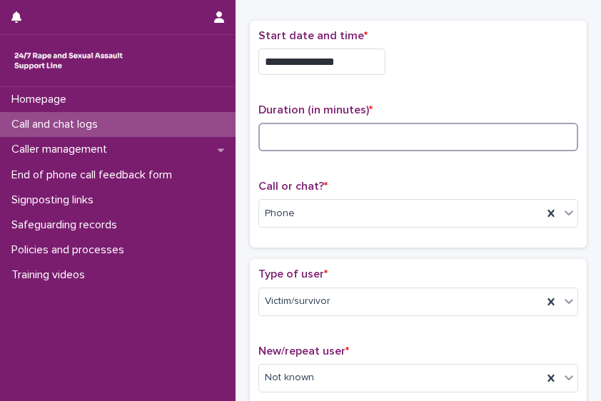
click at [360, 132] on input at bounding box center [418, 137] width 320 height 29
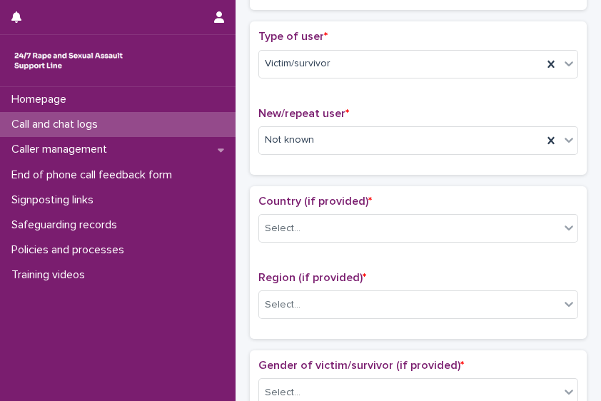
scroll to position [326, 0]
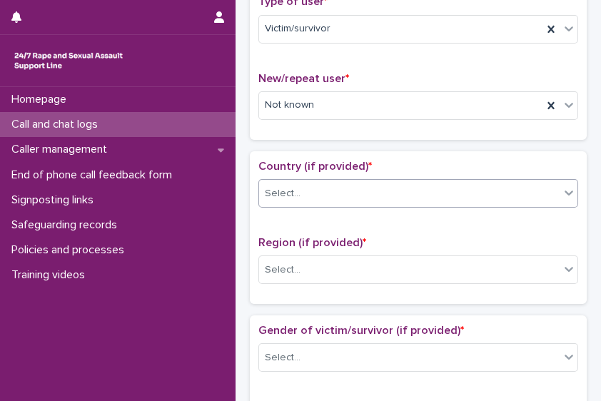
type input "*"
click at [482, 190] on div "Select..." at bounding box center [409, 194] width 300 height 24
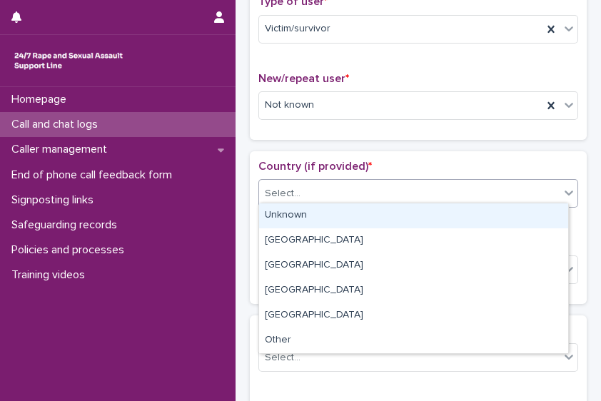
click at [450, 218] on div "Unknown" at bounding box center [413, 215] width 309 height 25
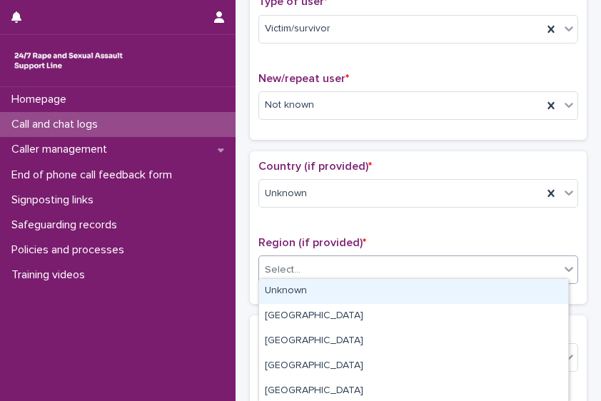
click at [425, 271] on div "Select..." at bounding box center [409, 270] width 300 height 24
click at [391, 293] on div "Unknown" at bounding box center [413, 291] width 309 height 25
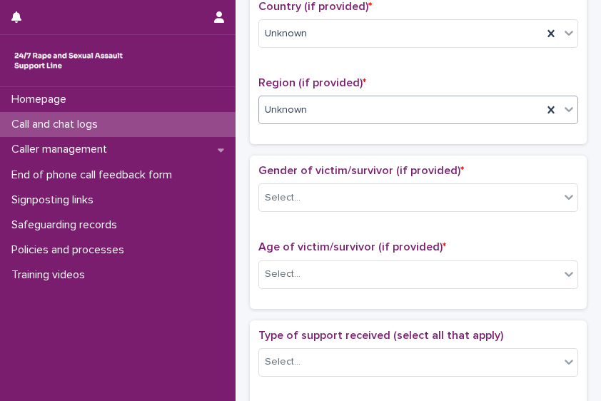
scroll to position [495, 0]
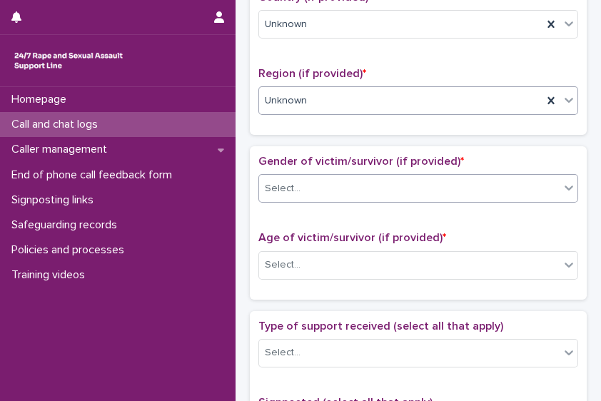
click at [482, 177] on div "Select..." at bounding box center [409, 189] width 300 height 24
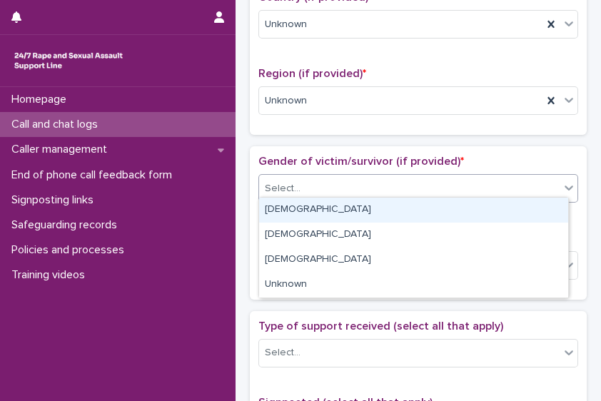
click at [444, 203] on div "[DEMOGRAPHIC_DATA]" at bounding box center [413, 210] width 309 height 25
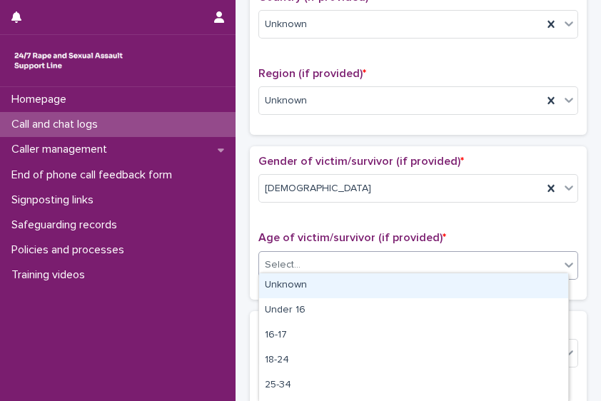
click at [403, 261] on div "Select..." at bounding box center [409, 265] width 300 height 24
click at [392, 281] on div "Unknown" at bounding box center [413, 285] width 309 height 25
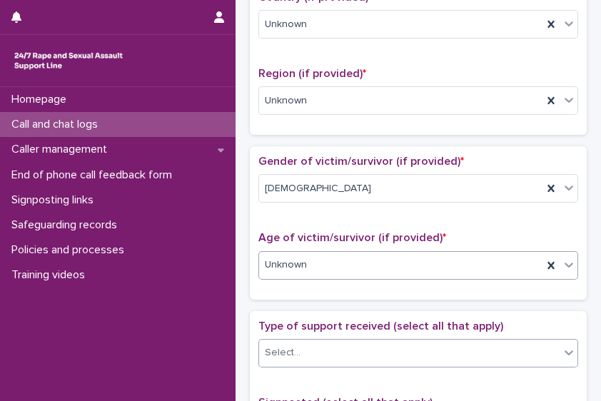
click at [393, 341] on div "Select..." at bounding box center [409, 353] width 300 height 24
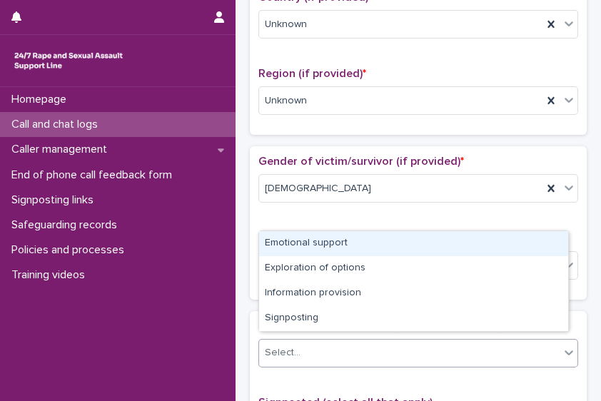
click at [380, 248] on div "Emotional support" at bounding box center [413, 243] width 309 height 25
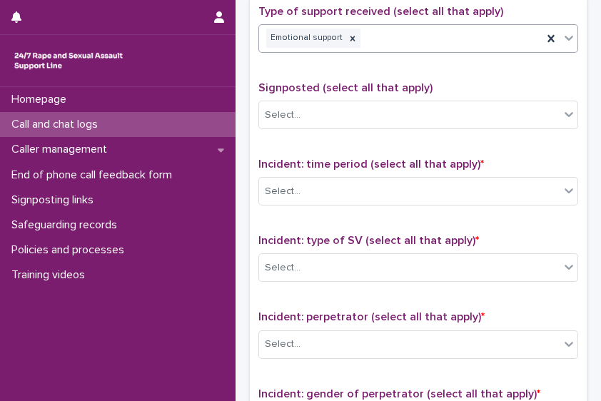
scroll to position [823, 0]
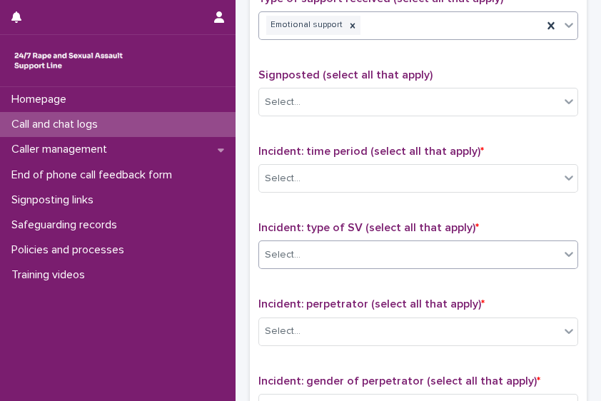
click at [512, 243] on div "Select..." at bounding box center [409, 255] width 300 height 24
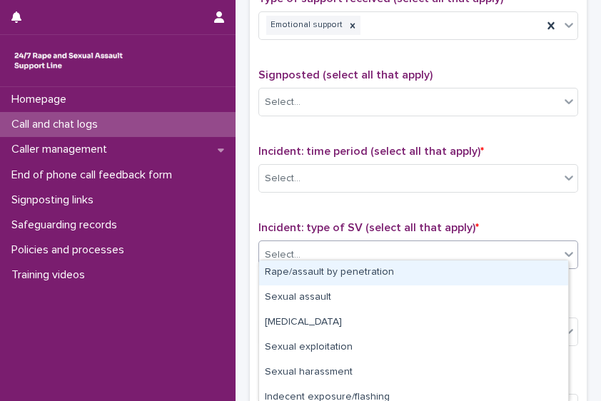
click at [465, 274] on div "Rape/assault by penetration" at bounding box center [413, 273] width 309 height 25
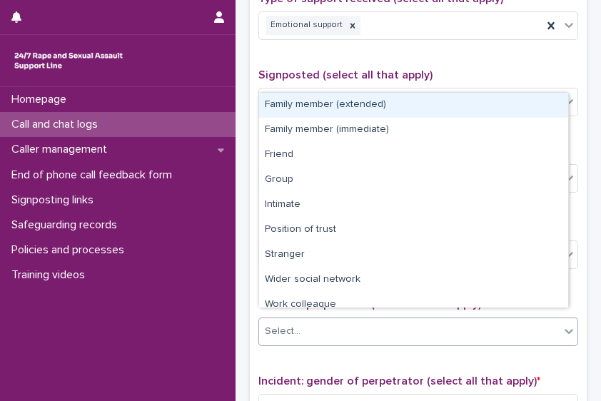
click at [462, 325] on div "Select..." at bounding box center [409, 332] width 300 height 24
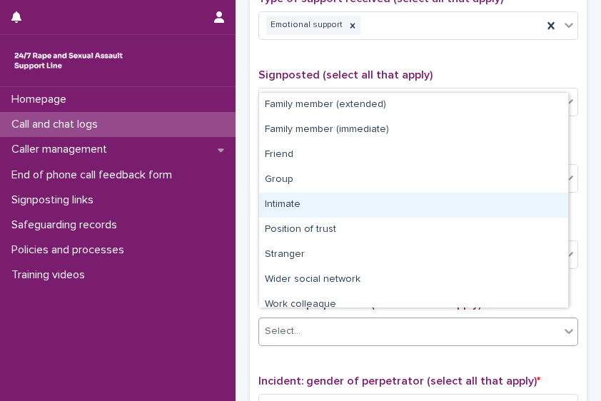
drag, startPoint x: 457, startPoint y: 250, endPoint x: 452, endPoint y: 216, distance: 34.6
click at [452, 216] on div "Intimate" at bounding box center [413, 205] width 309 height 25
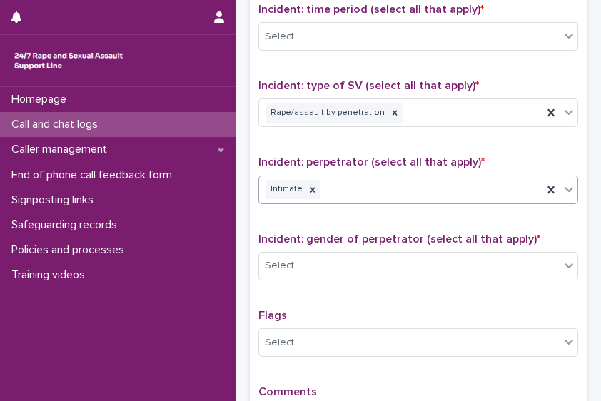
scroll to position [1028, 0]
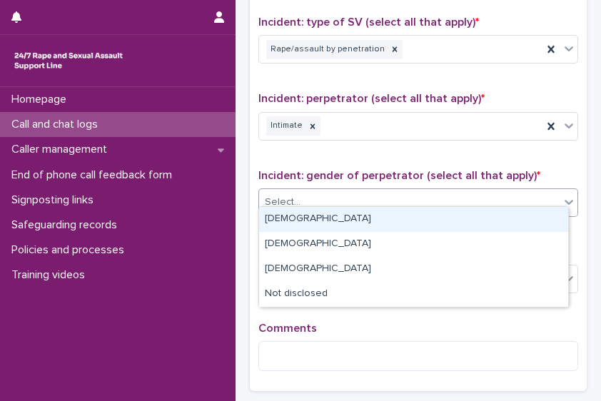
click at [462, 193] on div "Select..." at bounding box center [409, 203] width 300 height 24
click at [439, 212] on div "[DEMOGRAPHIC_DATA]" at bounding box center [413, 219] width 309 height 25
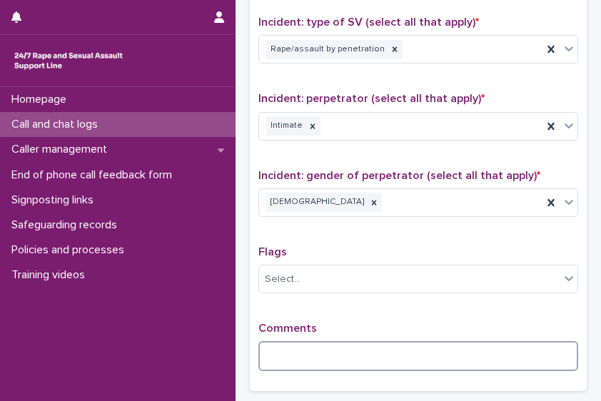
click at [371, 341] on textarea at bounding box center [418, 356] width 320 height 30
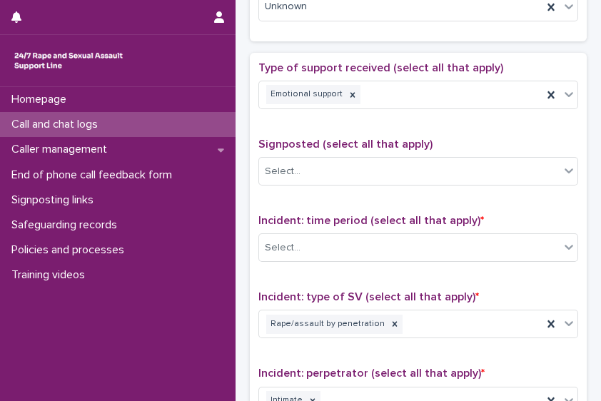
scroll to position [1178, 0]
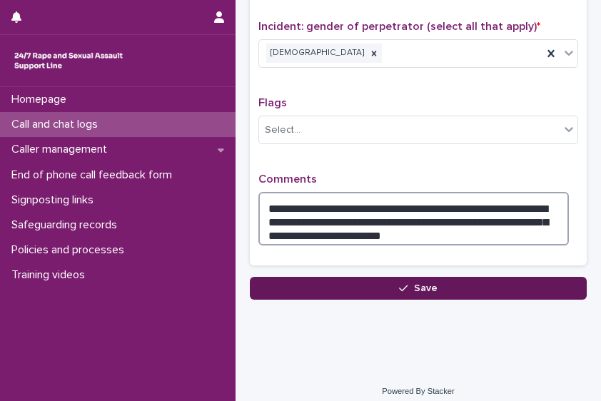
type textarea "**********"
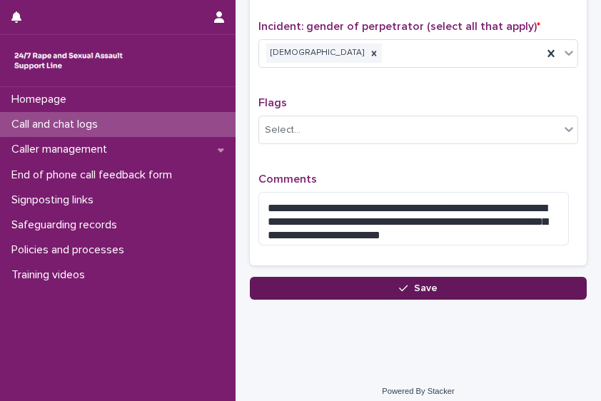
click at [485, 283] on button "Save" at bounding box center [418, 288] width 337 height 23
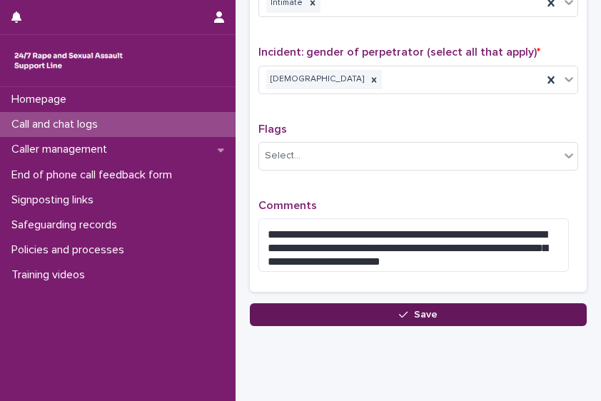
scroll to position [960, 0]
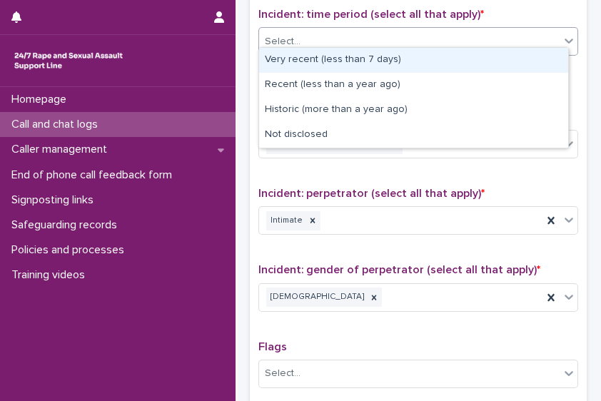
click at [360, 42] on div "Select..." at bounding box center [409, 42] width 300 height 24
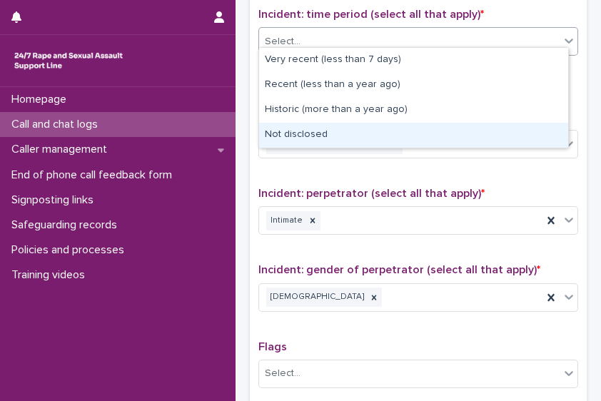
click at [369, 133] on div "Not disclosed" at bounding box center [413, 135] width 309 height 25
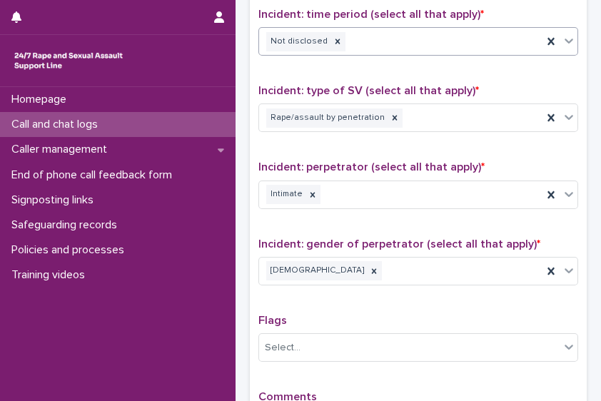
scroll to position [1178, 0]
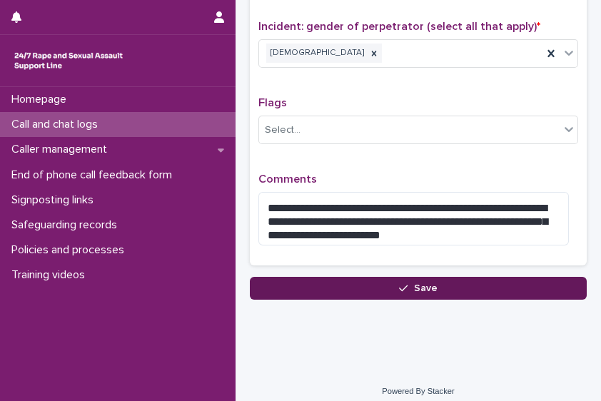
click at [520, 277] on button "Save" at bounding box center [418, 288] width 337 height 23
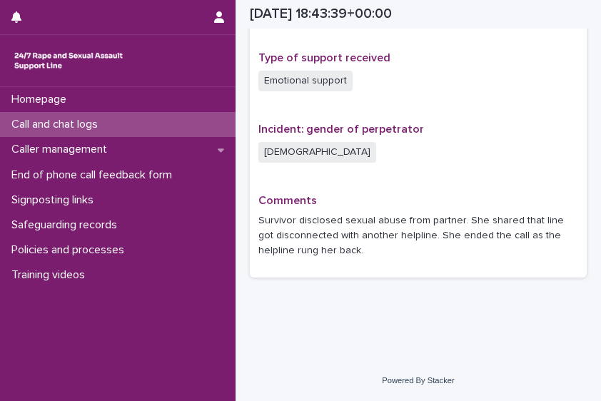
scroll to position [955, 0]
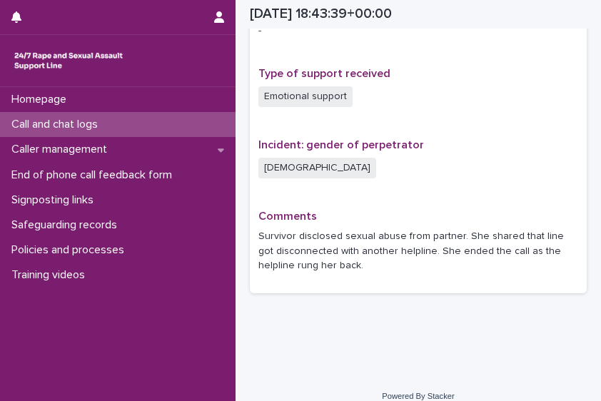
click at [110, 133] on div "Call and chat logs" at bounding box center [118, 124] width 236 height 25
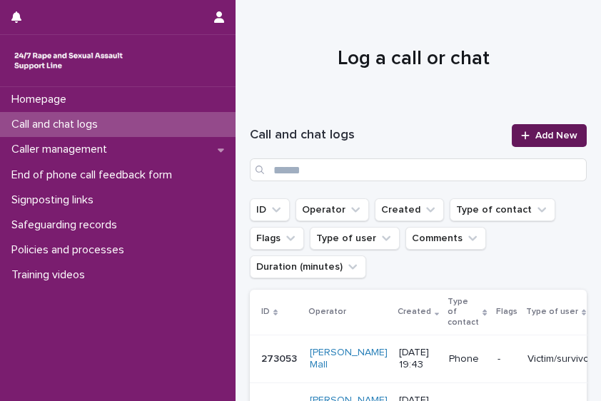
click at [530, 143] on link "Add New" at bounding box center [549, 135] width 75 height 23
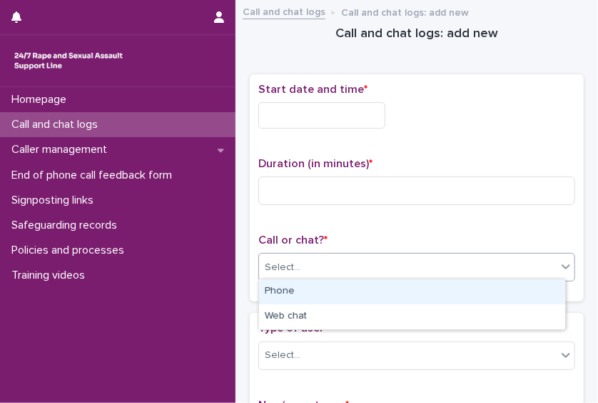
click at [329, 261] on div "Select..." at bounding box center [408, 268] width 298 height 24
click at [323, 290] on div "Phone" at bounding box center [412, 291] width 306 height 25
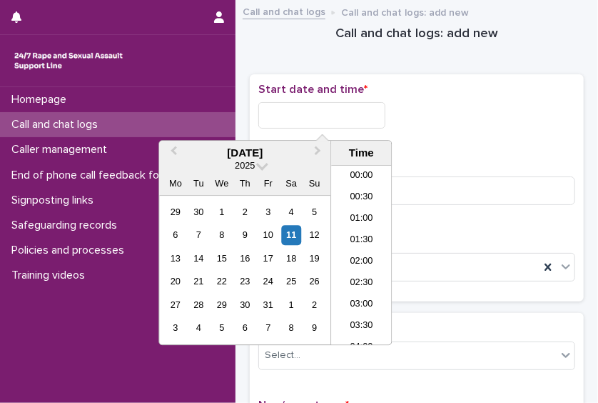
click at [333, 121] on input "text" at bounding box center [321, 115] width 127 height 26
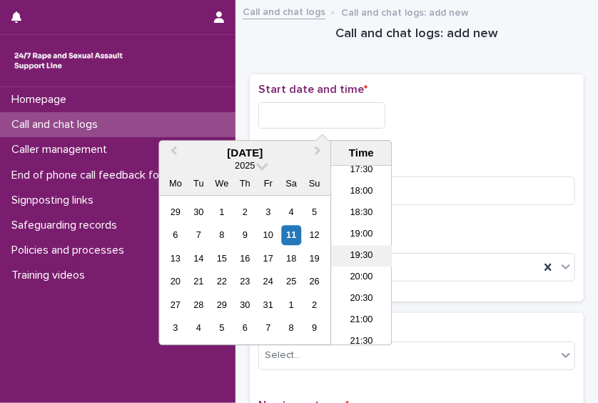
click at [368, 249] on li "19:30" at bounding box center [361, 255] width 61 height 21
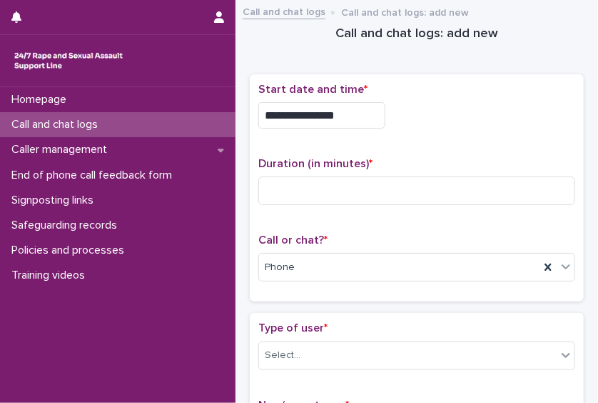
click at [347, 112] on input "**********" at bounding box center [321, 115] width 127 height 26
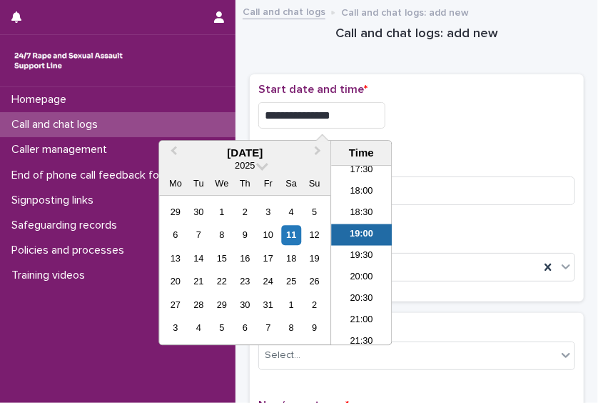
type input "**********"
drag, startPoint x: 375, startPoint y: 114, endPoint x: 208, endPoint y: 121, distance: 167.1
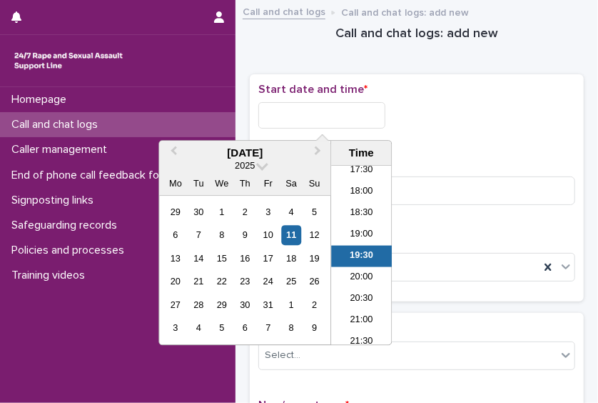
click at [357, 258] on li "19:30" at bounding box center [361, 255] width 61 height 21
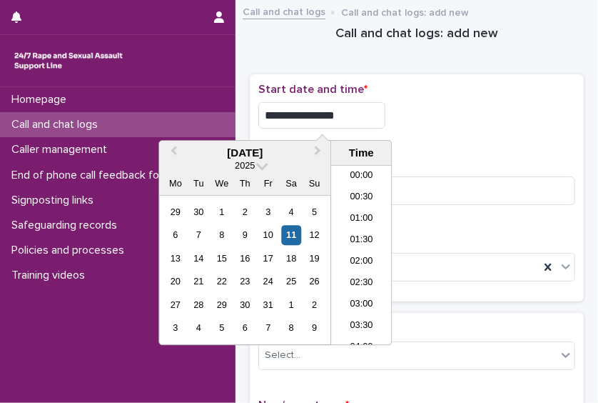
click at [349, 117] on input "**********" at bounding box center [321, 115] width 127 height 26
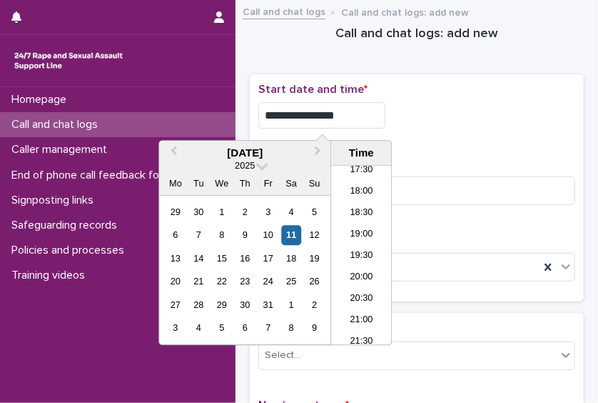
type input "**********"
click at [480, 98] on div "**********" at bounding box center [416, 111] width 317 height 57
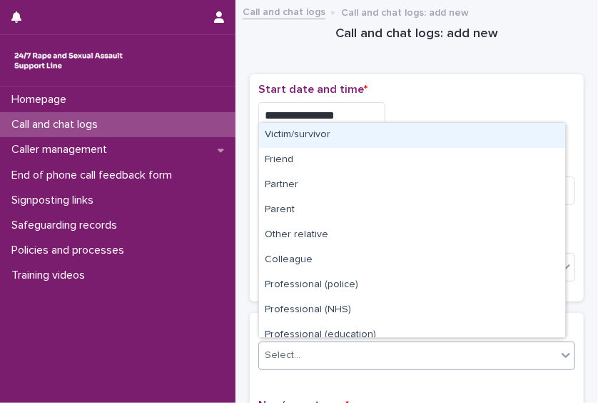
click at [425, 341] on div "Select..." at bounding box center [416, 355] width 317 height 29
click at [388, 141] on div "Victim/survivor" at bounding box center [412, 135] width 306 height 25
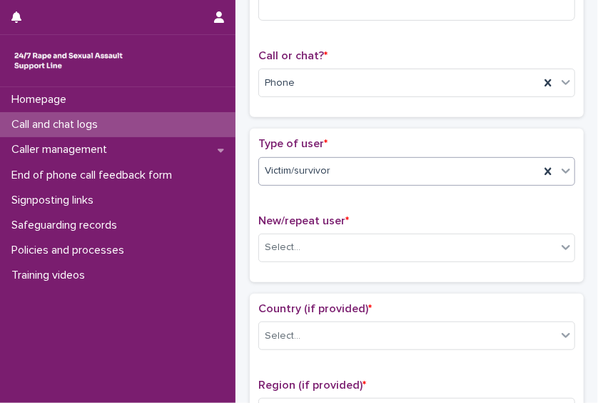
scroll to position [203, 0]
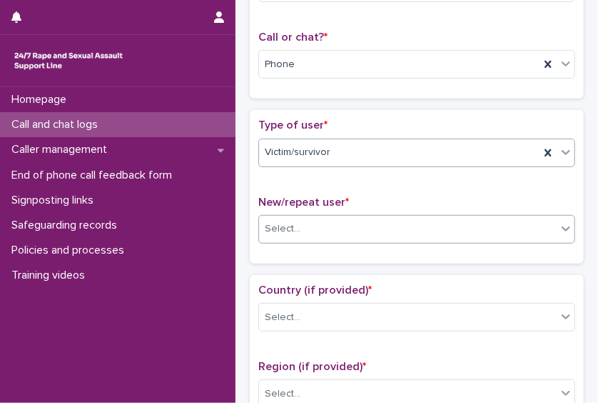
click at [441, 236] on div "Select..." at bounding box center [408, 229] width 298 height 24
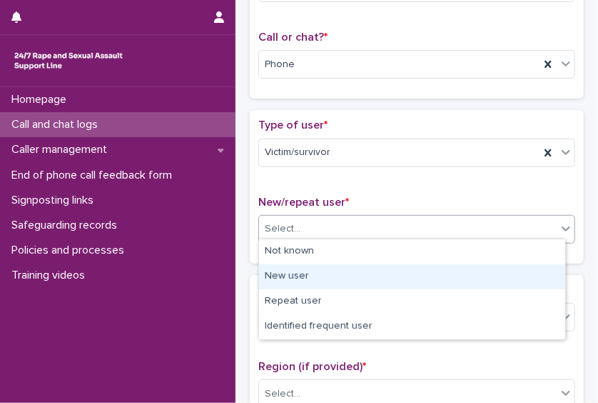
click at [395, 278] on div "New user" at bounding box center [412, 276] width 306 height 25
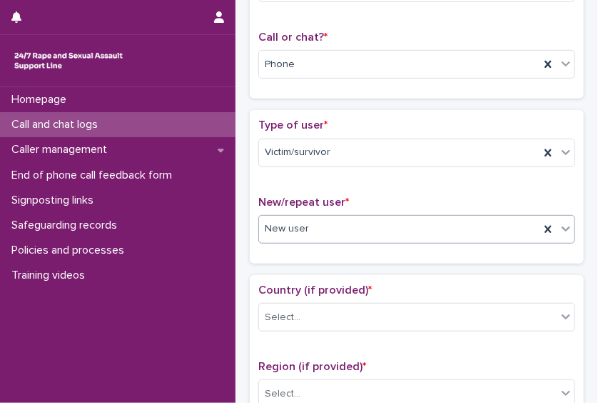
scroll to position [0, 0]
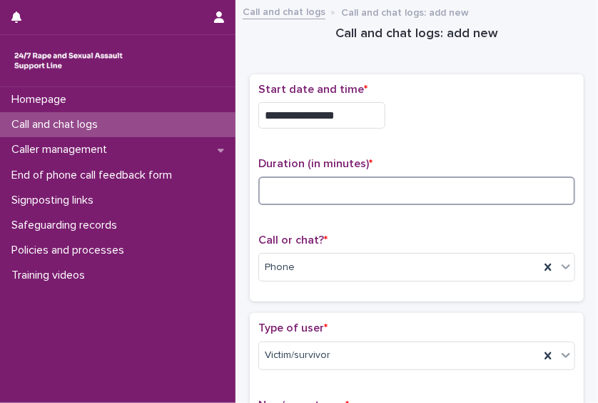
click at [300, 198] on input at bounding box center [416, 190] width 317 height 29
type input "**"
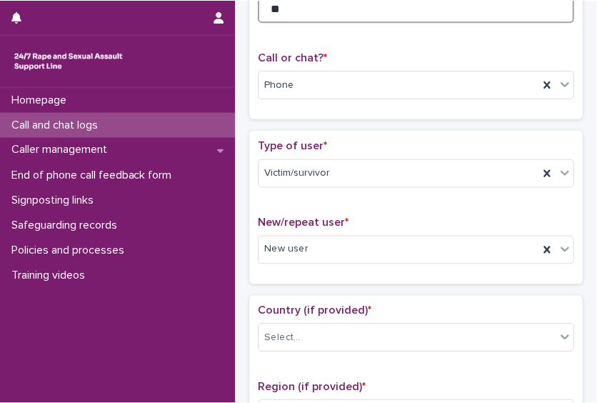
scroll to position [183, 0]
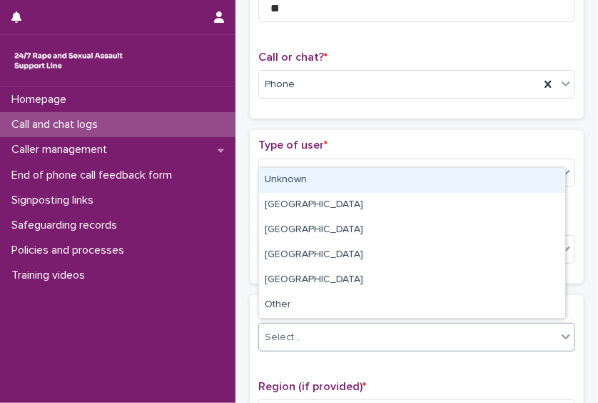
click at [491, 328] on div "Select..." at bounding box center [408, 337] width 298 height 24
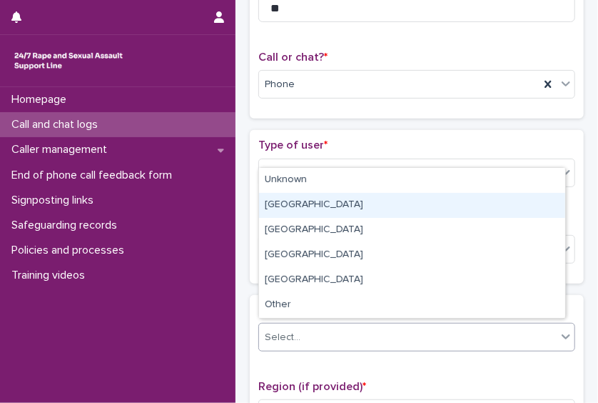
click at [429, 206] on div "[GEOGRAPHIC_DATA]" at bounding box center [412, 205] width 306 height 25
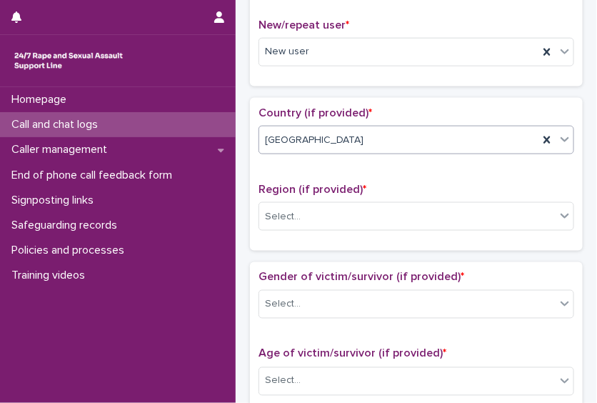
scroll to position [383, 0]
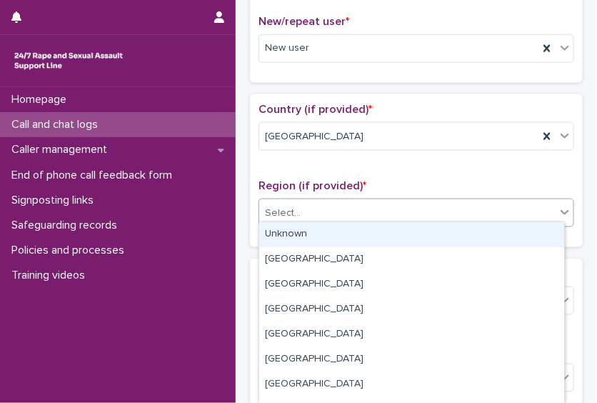
click at [462, 205] on div "Select..." at bounding box center [407, 213] width 296 height 24
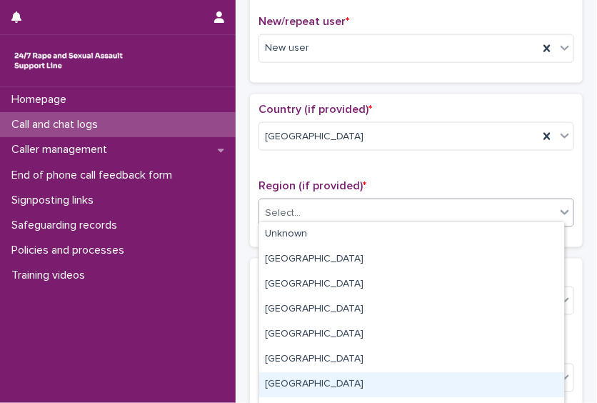
click at [375, 383] on div "[GEOGRAPHIC_DATA]" at bounding box center [411, 384] width 305 height 25
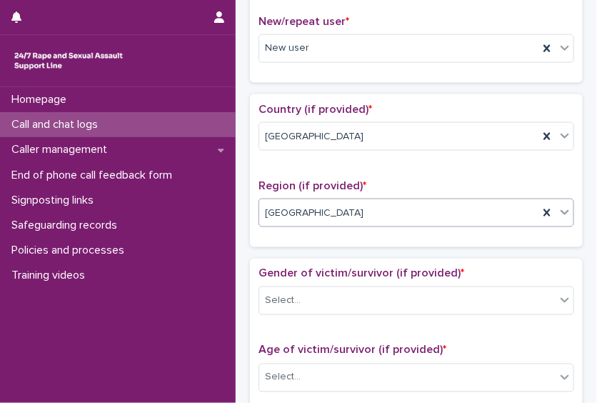
click at [443, 313] on div "Gender of victim/survivor (if provided) * Select..." at bounding box center [415, 296] width 315 height 59
click at [440, 310] on div "Gender of victim/survivor (if provided) * Select..." at bounding box center [415, 296] width 315 height 59
click at [432, 289] on div "Select..." at bounding box center [407, 301] width 296 height 24
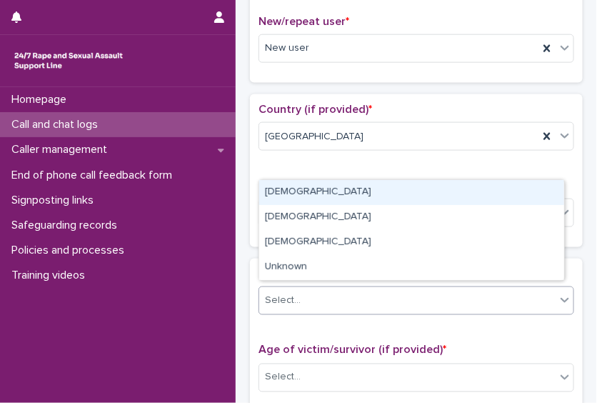
click at [366, 195] on div "[DEMOGRAPHIC_DATA]" at bounding box center [411, 192] width 305 height 25
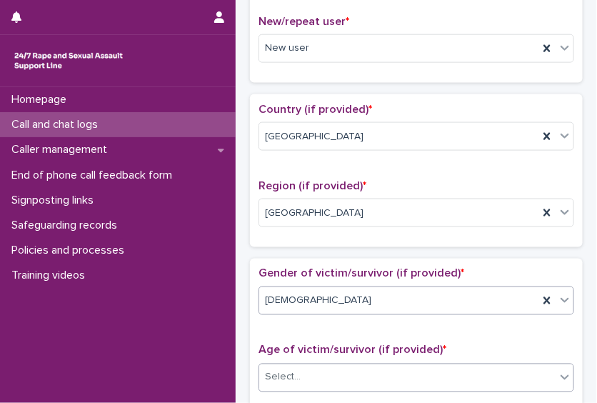
click at [354, 381] on div "Select..." at bounding box center [407, 377] width 296 height 24
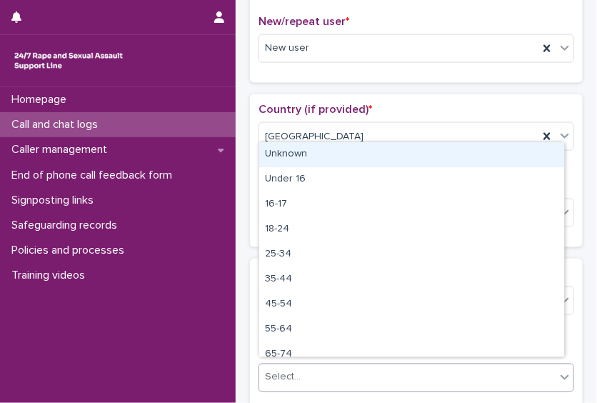
click at [353, 161] on div "Unknown" at bounding box center [411, 154] width 305 height 25
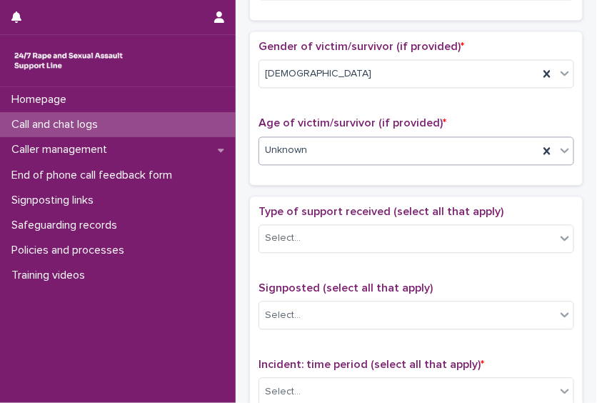
scroll to position [615, 0]
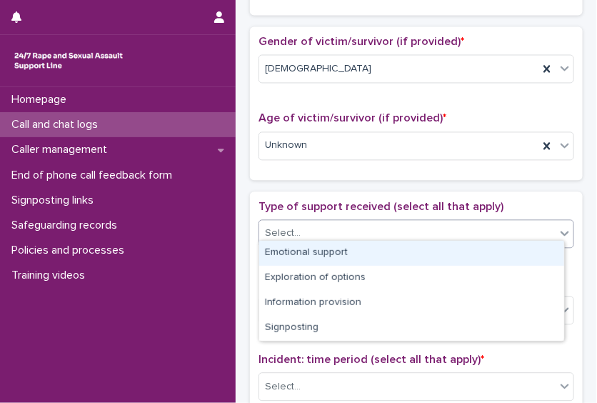
click at [451, 226] on div "Select..." at bounding box center [407, 233] width 296 height 24
click at [420, 253] on div "Emotional support" at bounding box center [411, 253] width 305 height 25
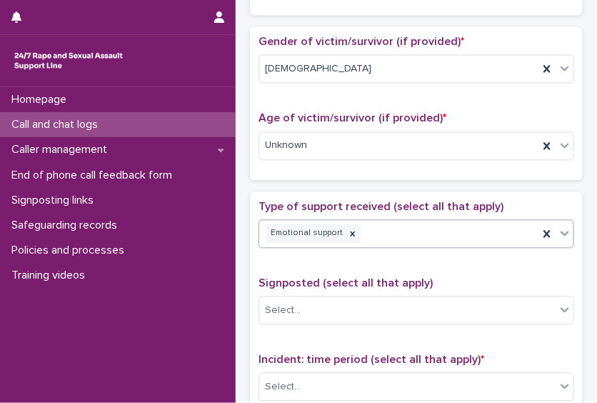
click at [449, 230] on div "Emotional support" at bounding box center [398, 233] width 279 height 25
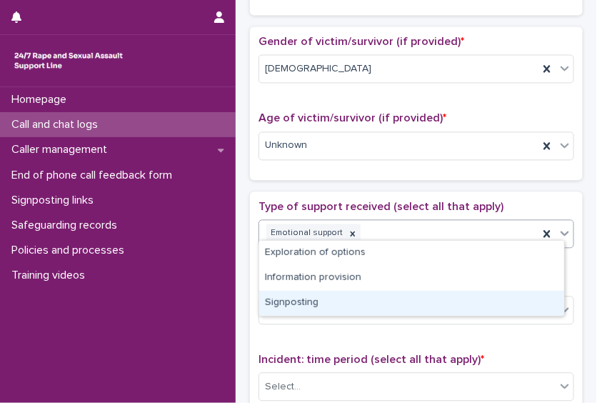
click at [408, 314] on div "Signposting" at bounding box center [411, 302] width 305 height 25
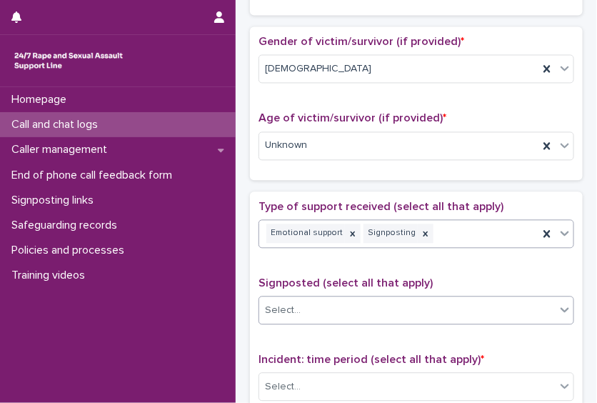
click at [403, 308] on div "Select..." at bounding box center [407, 310] width 296 height 24
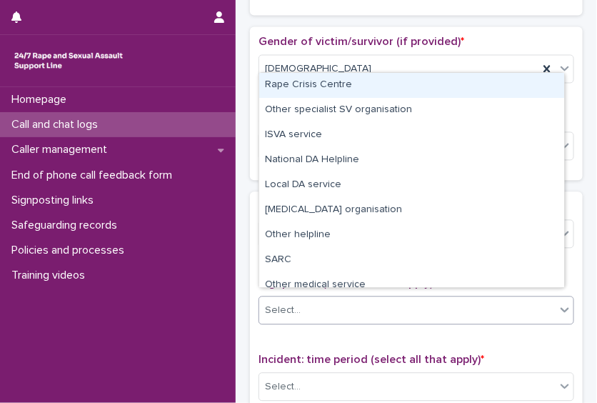
click at [400, 94] on div "Rape Crisis Centre" at bounding box center [411, 85] width 305 height 25
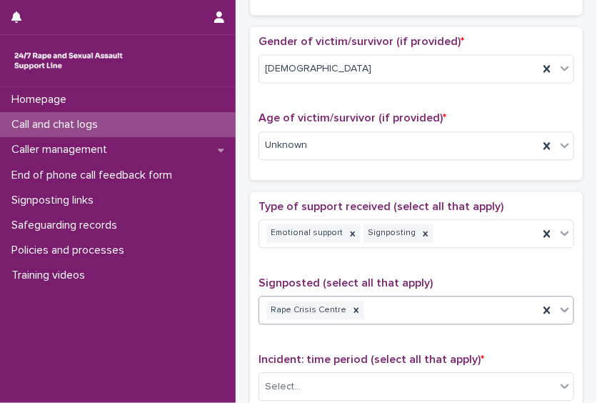
click at [436, 304] on div "Rape Crisis Centre" at bounding box center [398, 310] width 279 height 25
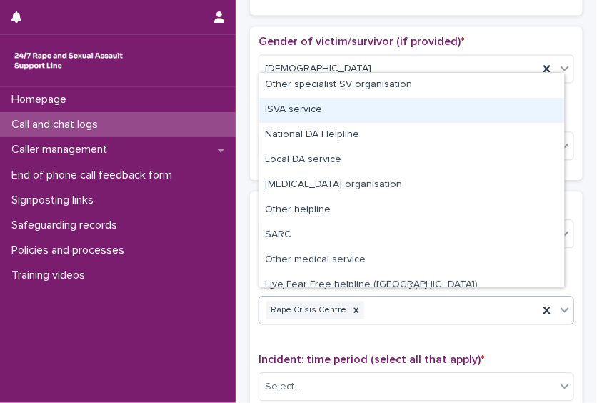
click at [385, 111] on div "ISVA service" at bounding box center [411, 110] width 305 height 25
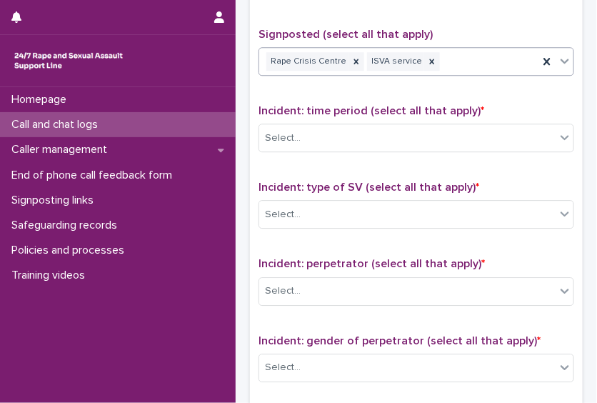
scroll to position [869, 0]
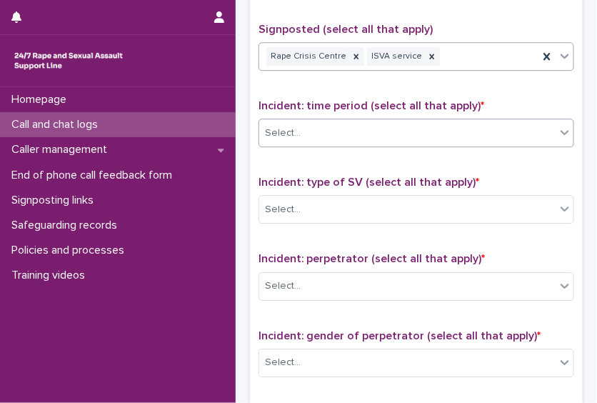
click at [498, 123] on div "Select..." at bounding box center [407, 133] width 296 height 24
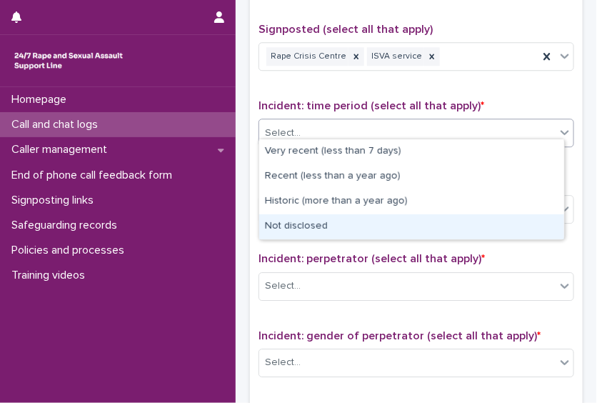
click at [412, 220] on div "Not disclosed" at bounding box center [411, 226] width 305 height 25
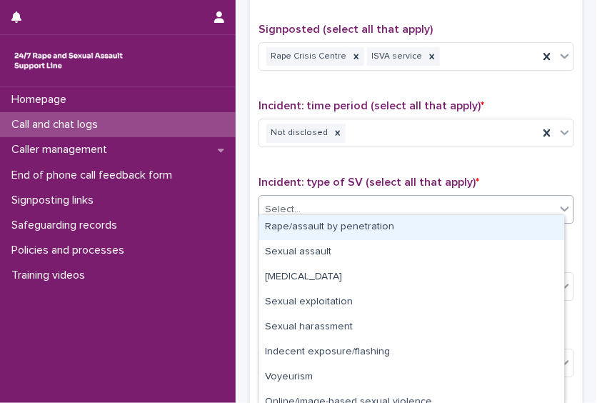
click at [392, 199] on div "Select..." at bounding box center [407, 210] width 296 height 24
click at [380, 230] on div "Rape/assault by penetration" at bounding box center [411, 227] width 305 height 25
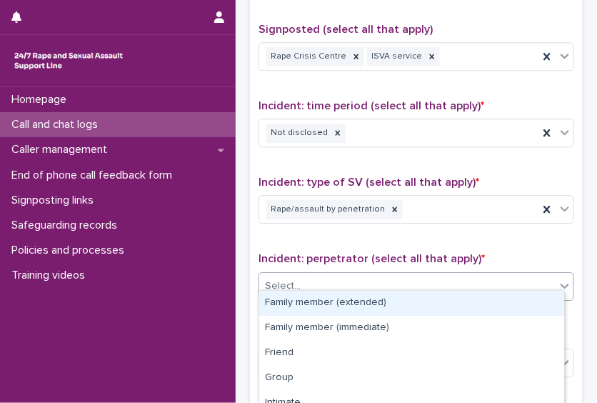
click at [380, 279] on div "Select..." at bounding box center [407, 286] width 296 height 24
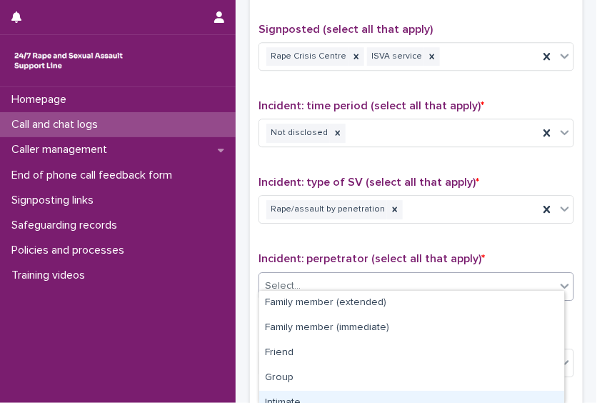
click at [327, 397] on div "Intimate" at bounding box center [411, 402] width 305 height 25
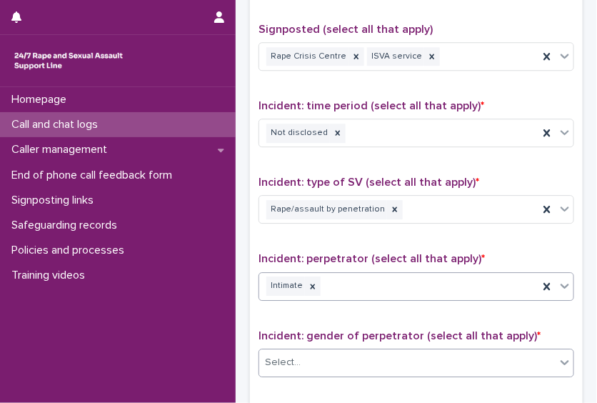
click at [465, 363] on div "Select..." at bounding box center [415, 362] width 315 height 29
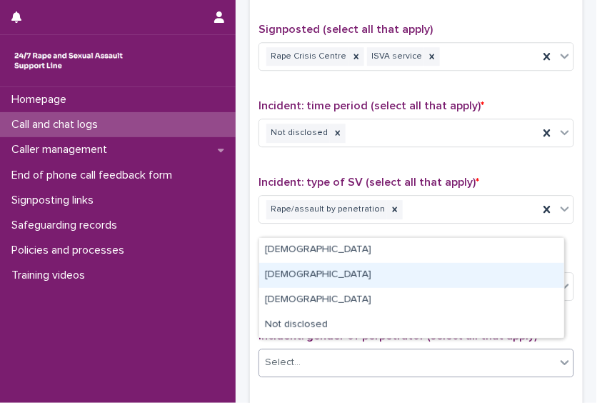
click at [395, 271] on div "[DEMOGRAPHIC_DATA]" at bounding box center [411, 275] width 305 height 25
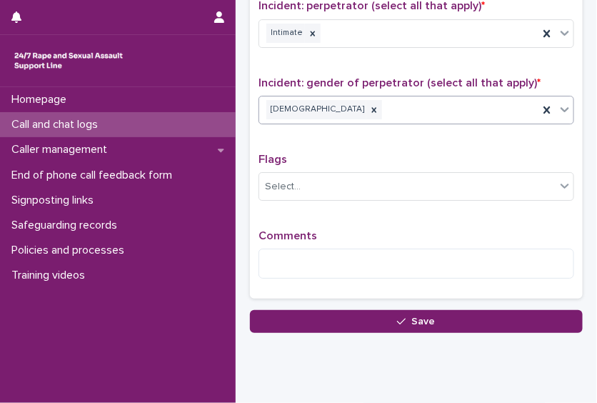
scroll to position [1117, 0]
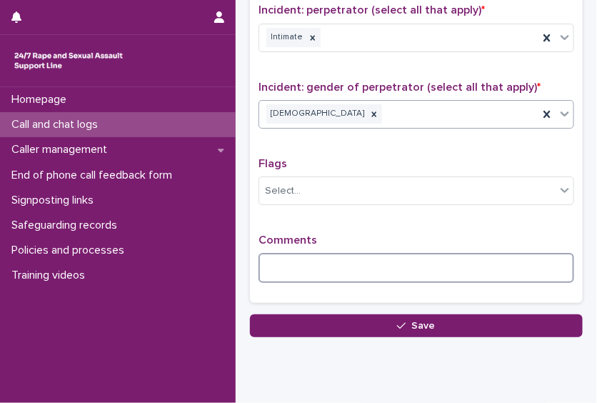
click at [352, 253] on textarea at bounding box center [415, 268] width 315 height 30
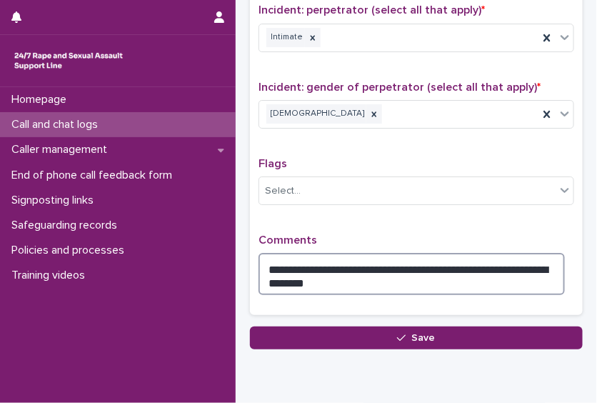
click at [502, 254] on textarea "**********" at bounding box center [411, 274] width 306 height 42
click at [505, 257] on textarea "**********" at bounding box center [411, 274] width 306 height 42
click at [393, 273] on textarea "**********" at bounding box center [411, 274] width 306 height 42
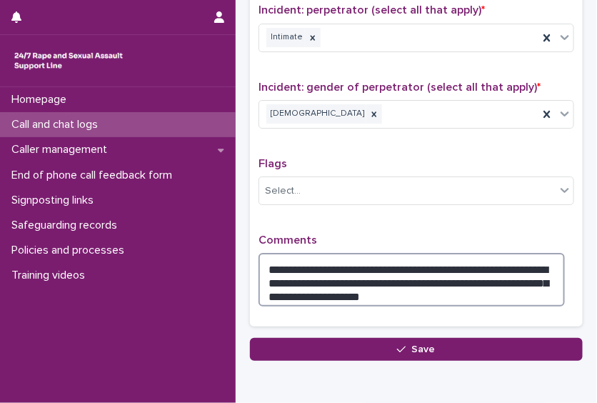
type textarea "**********"
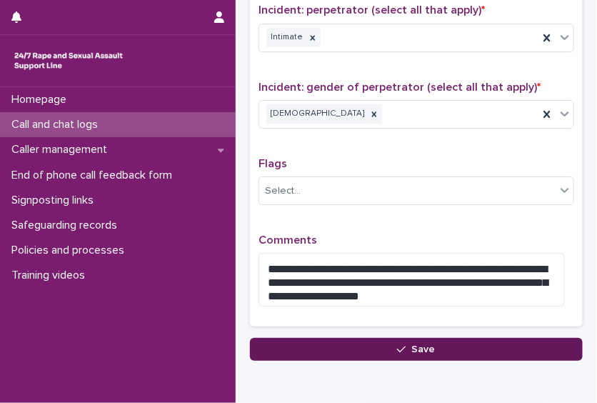
click at [432, 338] on button "Save" at bounding box center [416, 349] width 333 height 23
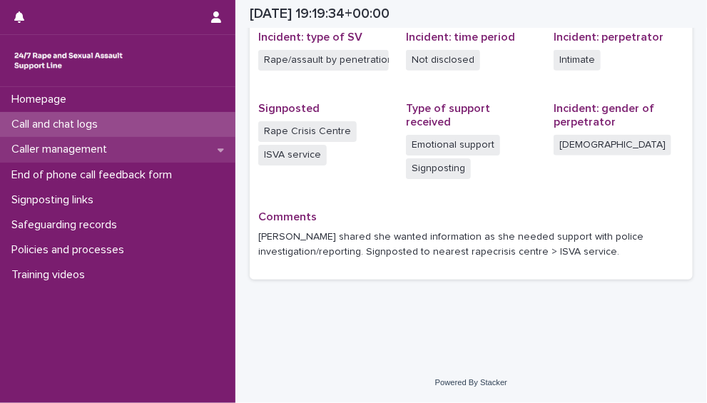
scroll to position [350, 0]
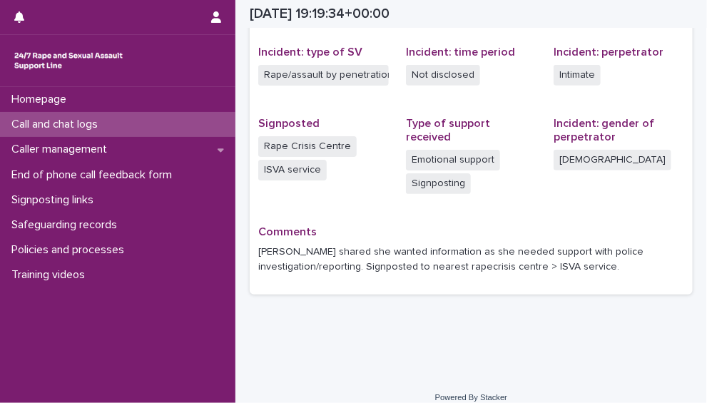
click at [73, 127] on p "Call and chat logs" at bounding box center [57, 125] width 103 height 14
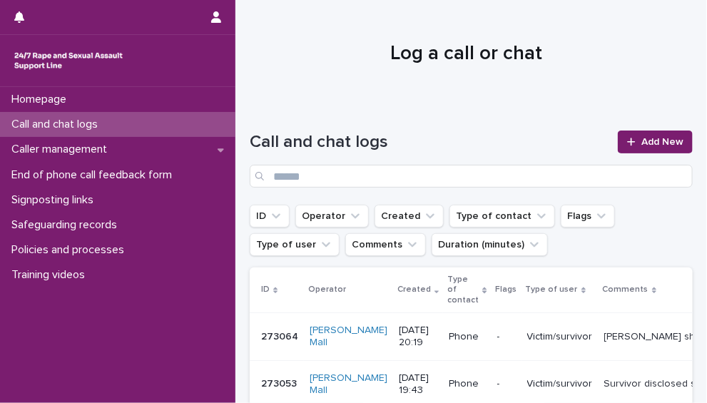
scroll to position [1, 0]
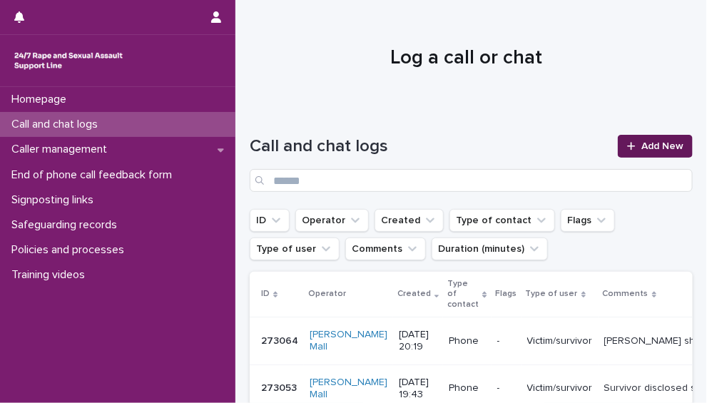
click at [641, 153] on link "Add New" at bounding box center [655, 146] width 75 height 23
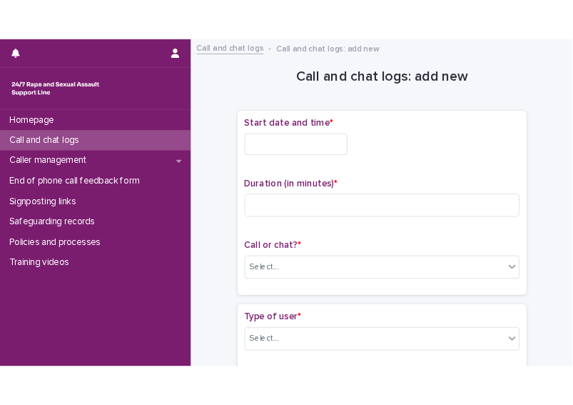
scroll to position [9, 0]
